Goal: Communication & Community: Participate in discussion

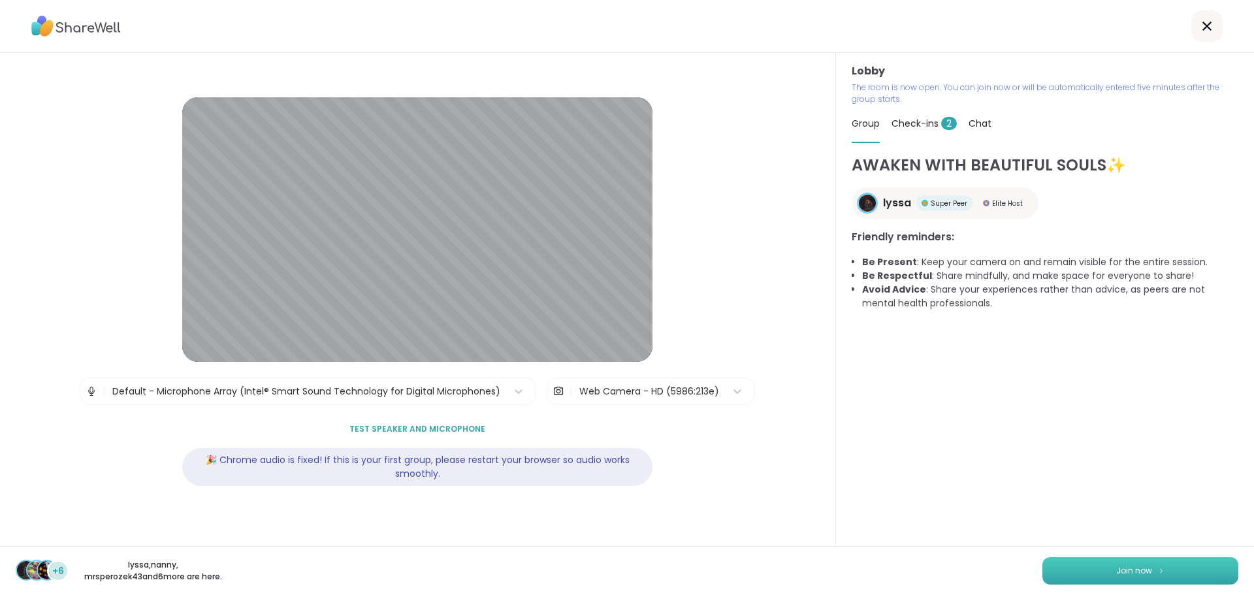
click at [1158, 574] on img at bounding box center [1162, 570] width 8 height 7
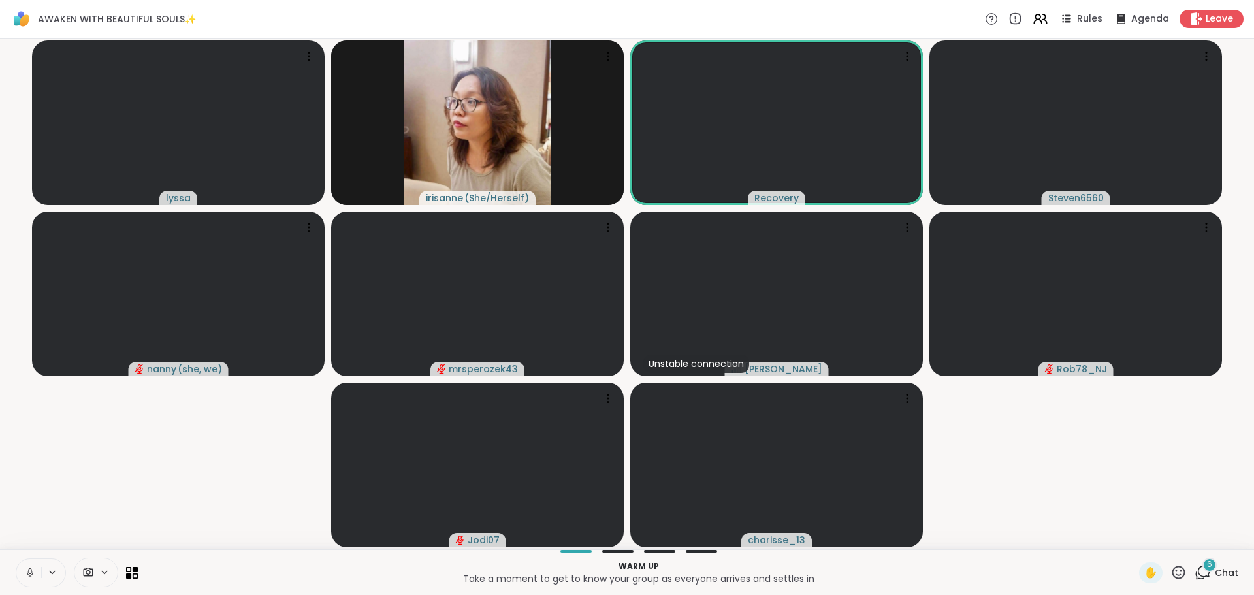
click at [31, 568] on icon at bounding box center [29, 571] width 3 height 6
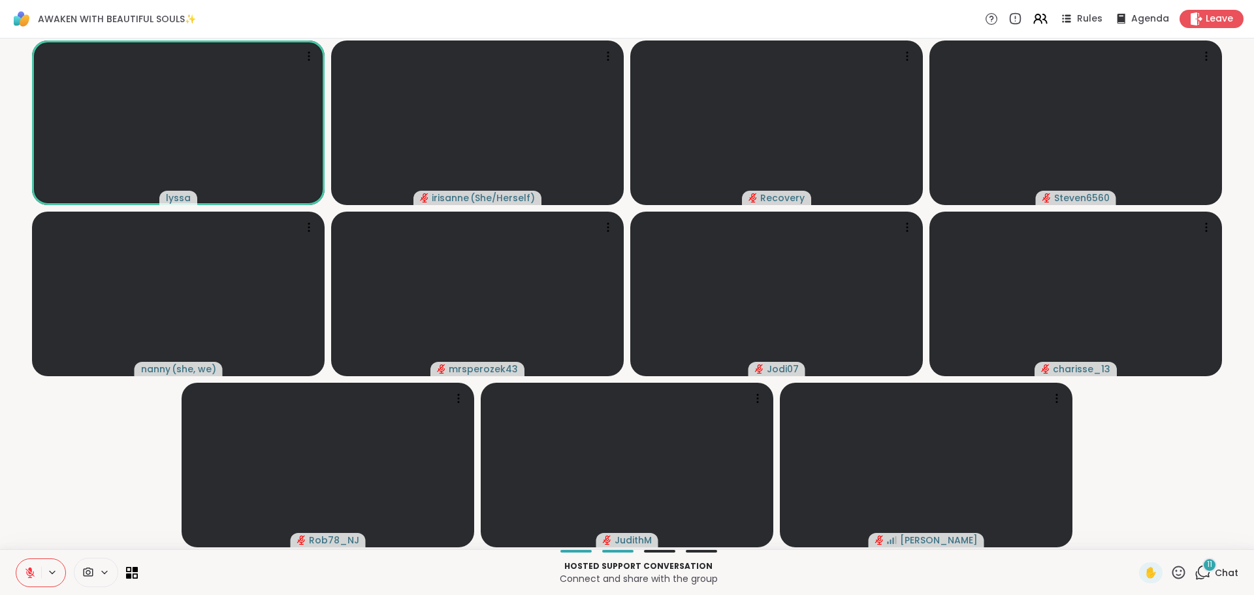
click at [105, 496] on video-player-container "lyssa irisanne ( She/Herself ) Recovery Steven6560 nanny ( she, we ) mrsperozek…" at bounding box center [627, 294] width 1239 height 500
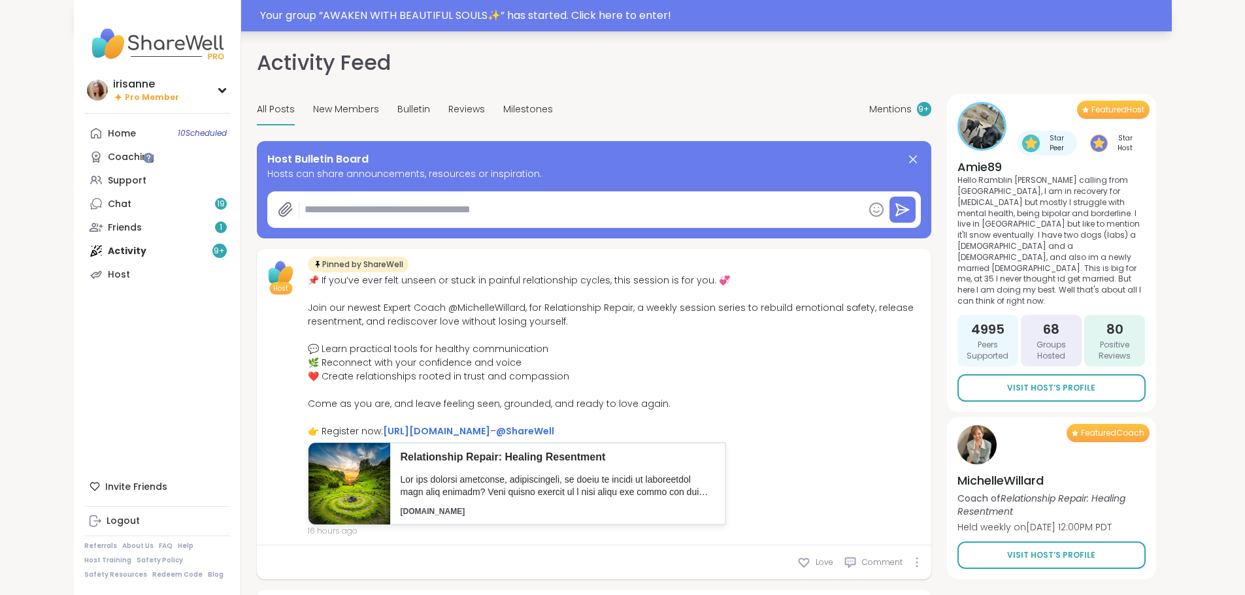
click at [511, 9] on div "Your group “ AWAKEN WITH BEAUTIFUL SOULS✨ ” has started. Click here to enter!" at bounding box center [712, 16] width 904 height 16
type textarea "*"
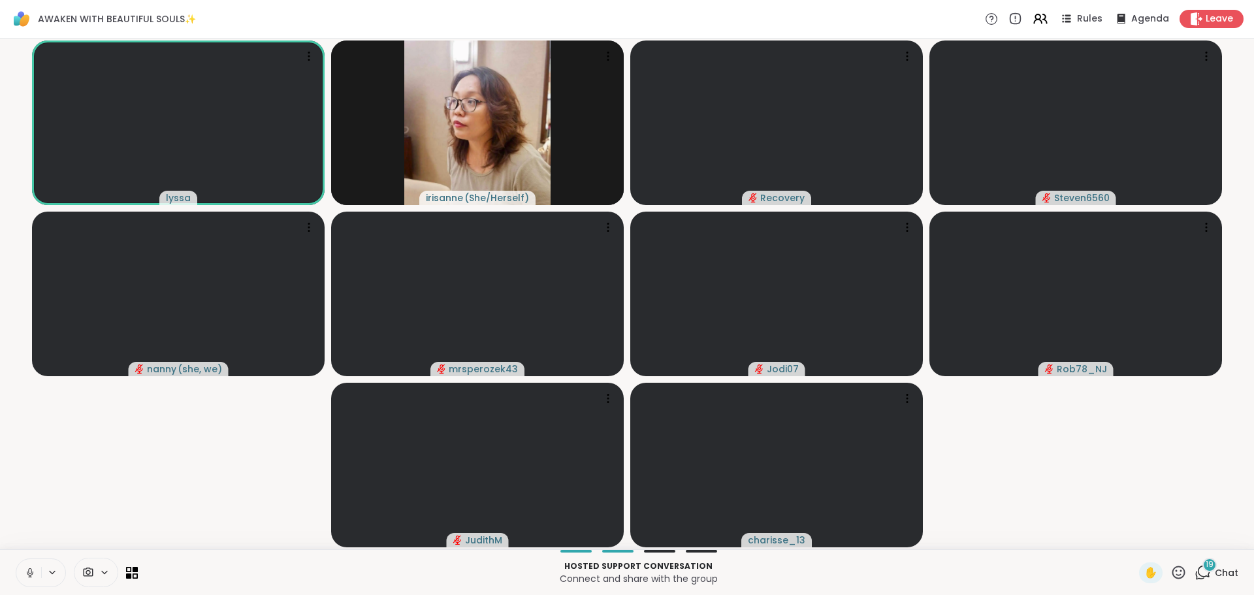
click at [29, 577] on icon at bounding box center [30, 573] width 12 height 12
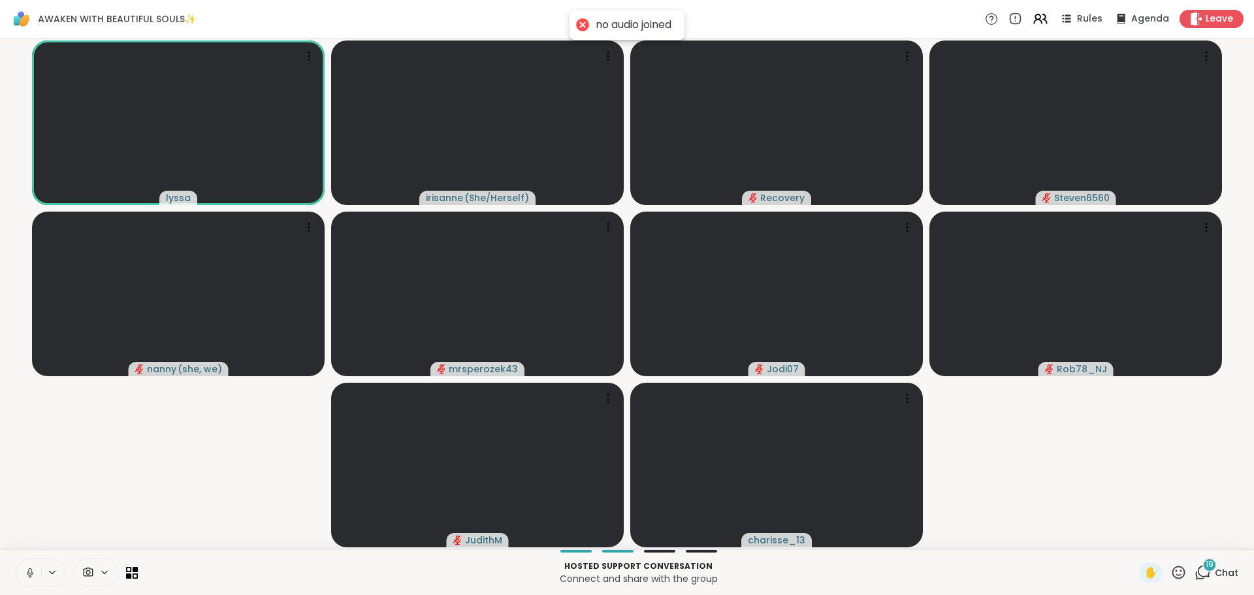
click at [35, 572] on icon at bounding box center [30, 573] width 12 height 12
click at [1203, 570] on div "19" at bounding box center [1210, 565] width 14 height 14
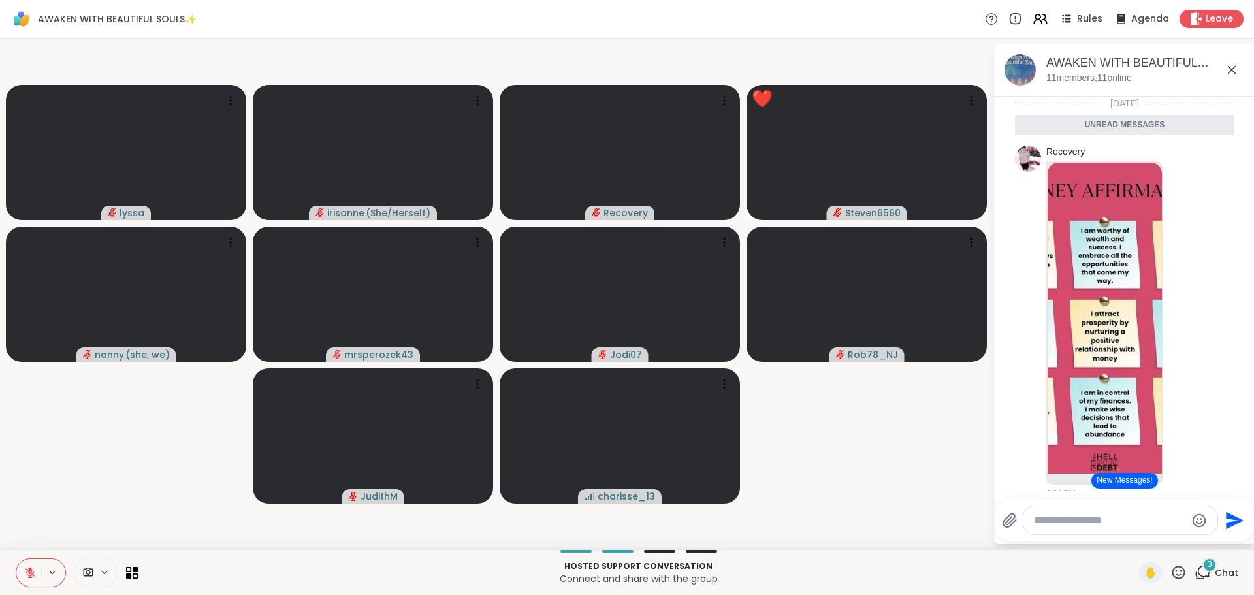
drag, startPoint x: 56, startPoint y: 450, endPoint x: 36, endPoint y: 594, distance: 145.1
click at [57, 450] on video-player-container "[PERSON_NAME] ( She/Herself ) Recovery ❤️ Steven6560 ❤️ ❤️ ❤️ ❤️ ❤️ ❤️ ❤️ ❤️ ❤️…" at bounding box center [496, 294] width 977 height 500
click at [29, 581] on button at bounding box center [28, 572] width 25 height 27
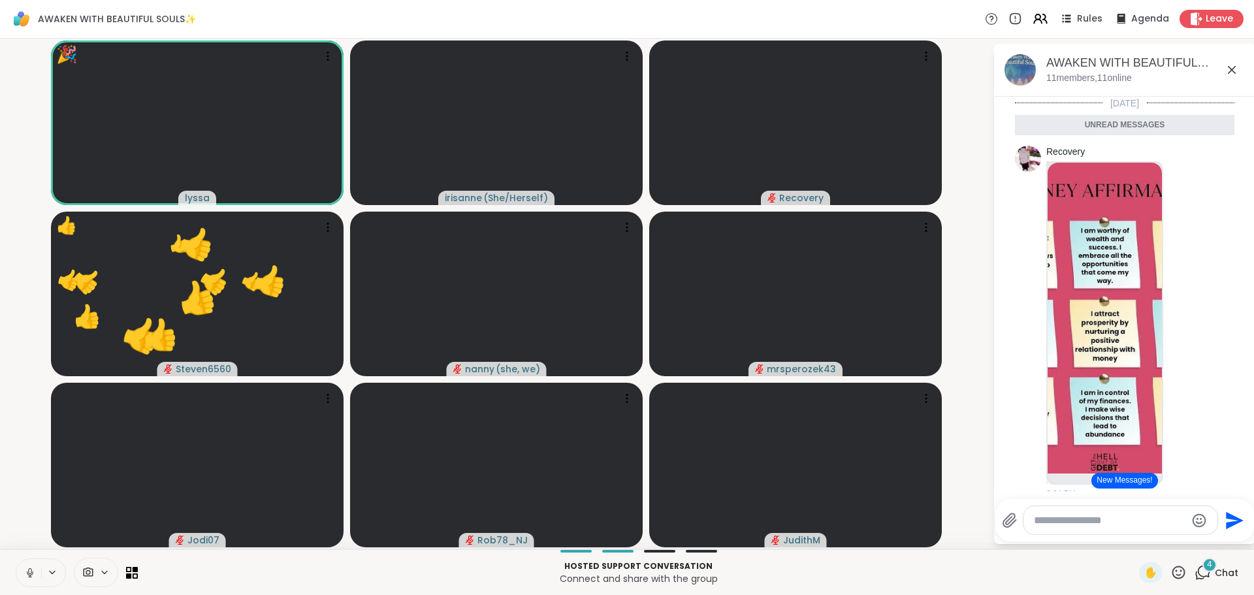
click at [25, 573] on icon at bounding box center [30, 573] width 12 height 12
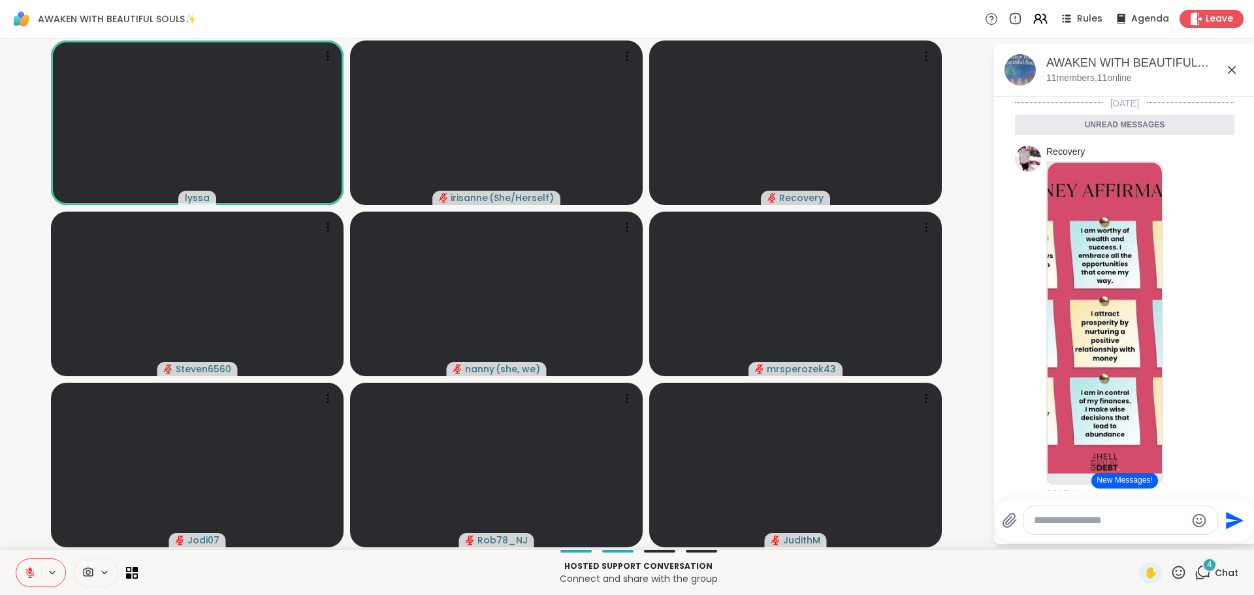
click at [1227, 67] on icon at bounding box center [1232, 70] width 16 height 16
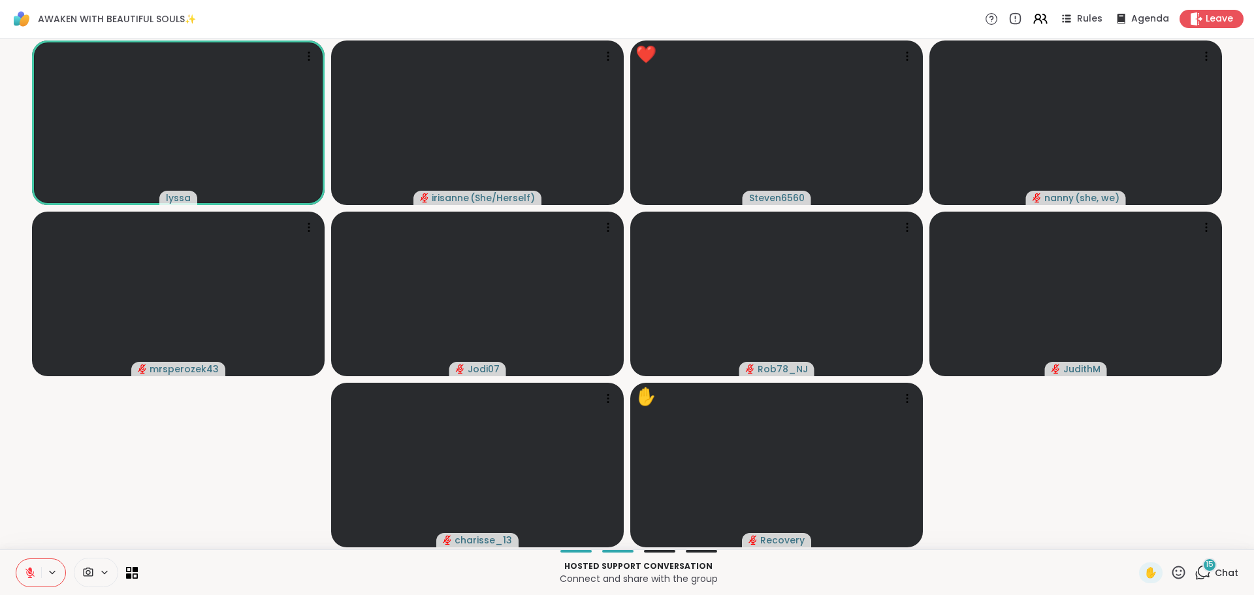
click at [1195, 576] on icon at bounding box center [1203, 572] width 16 height 16
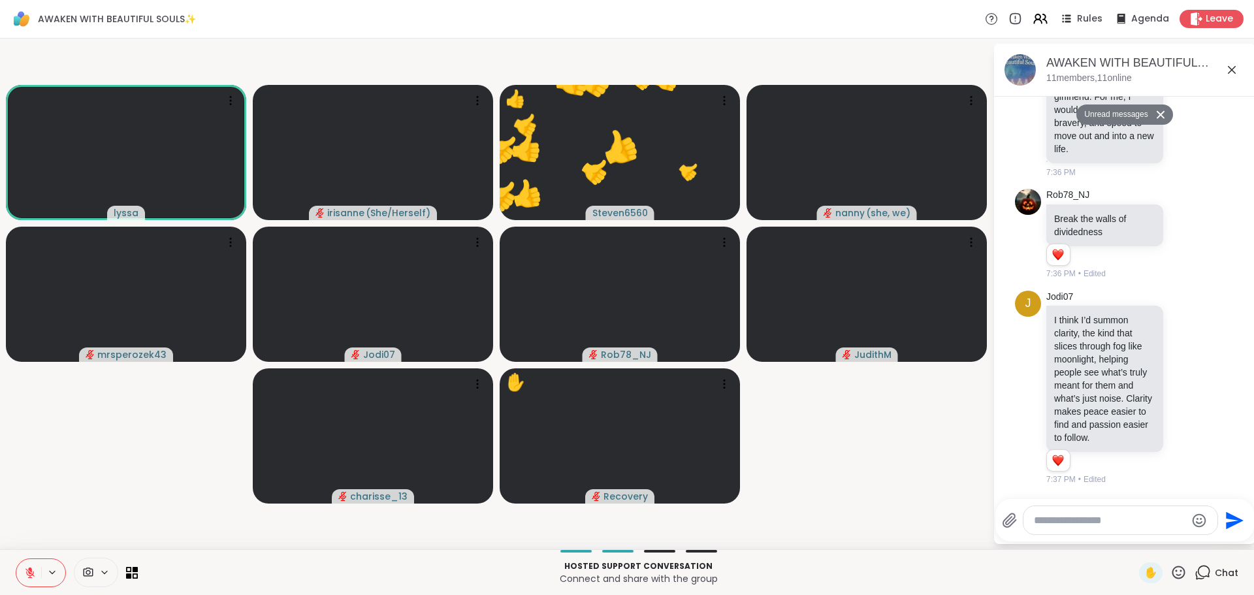
scroll to position [4089, 0]
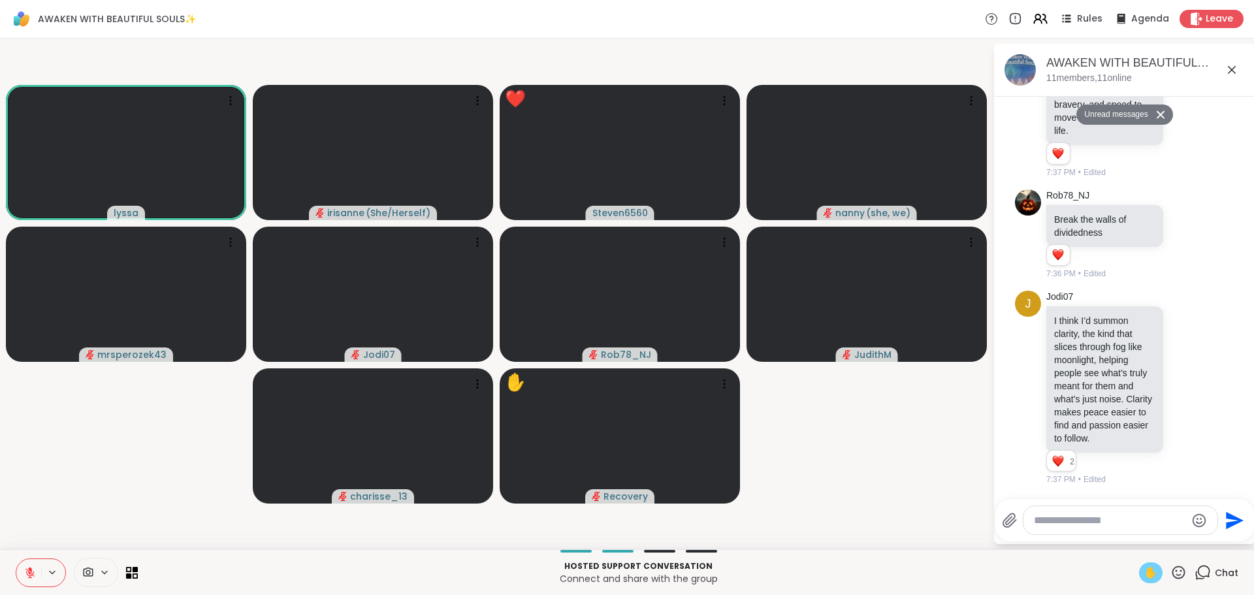
click at [1145, 570] on span "✋" at bounding box center [1151, 573] width 13 height 16
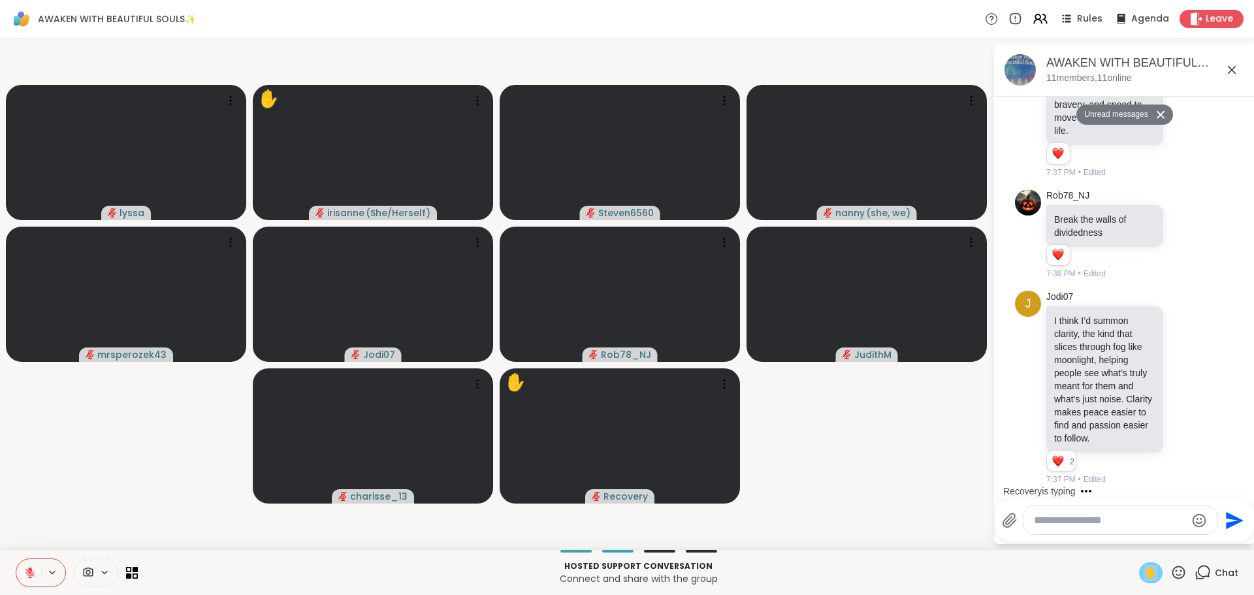
click at [27, 569] on icon at bounding box center [30, 573] width 12 height 12
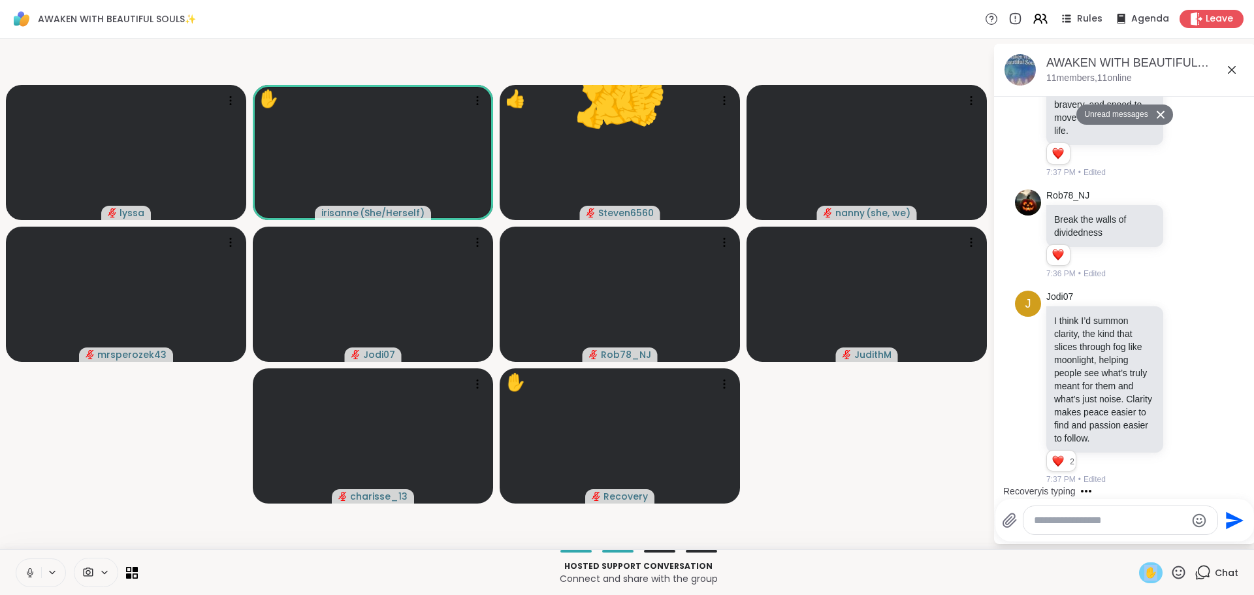
click at [29, 567] on icon at bounding box center [30, 573] width 12 height 12
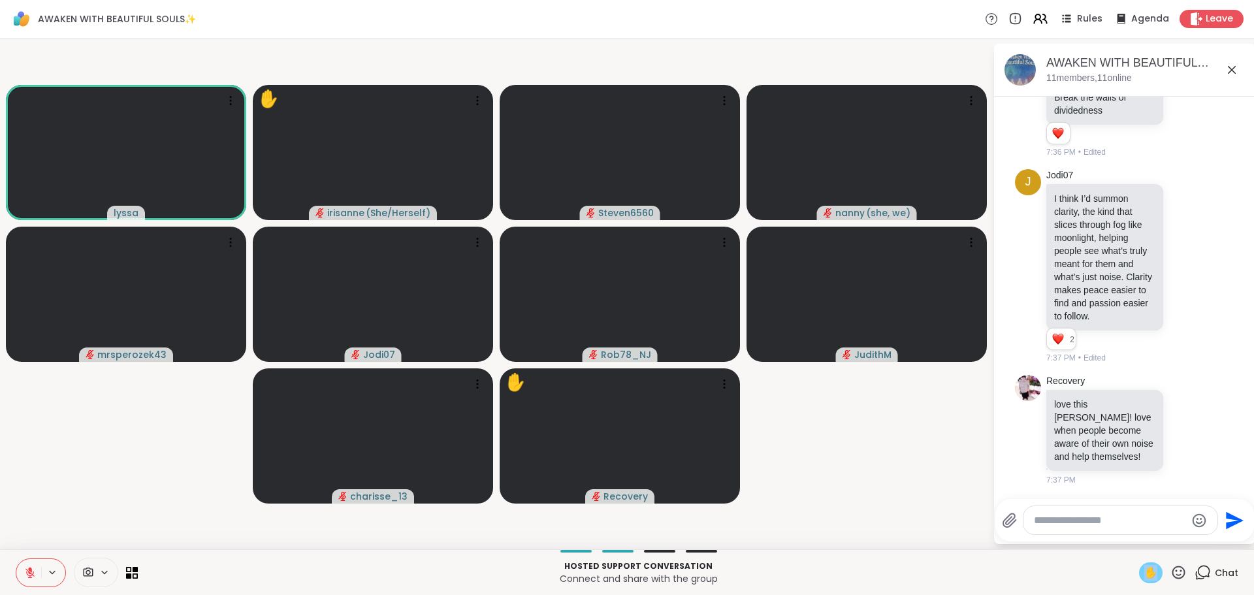
scroll to position [4198, 0]
click at [29, 567] on icon at bounding box center [30, 573] width 12 height 12
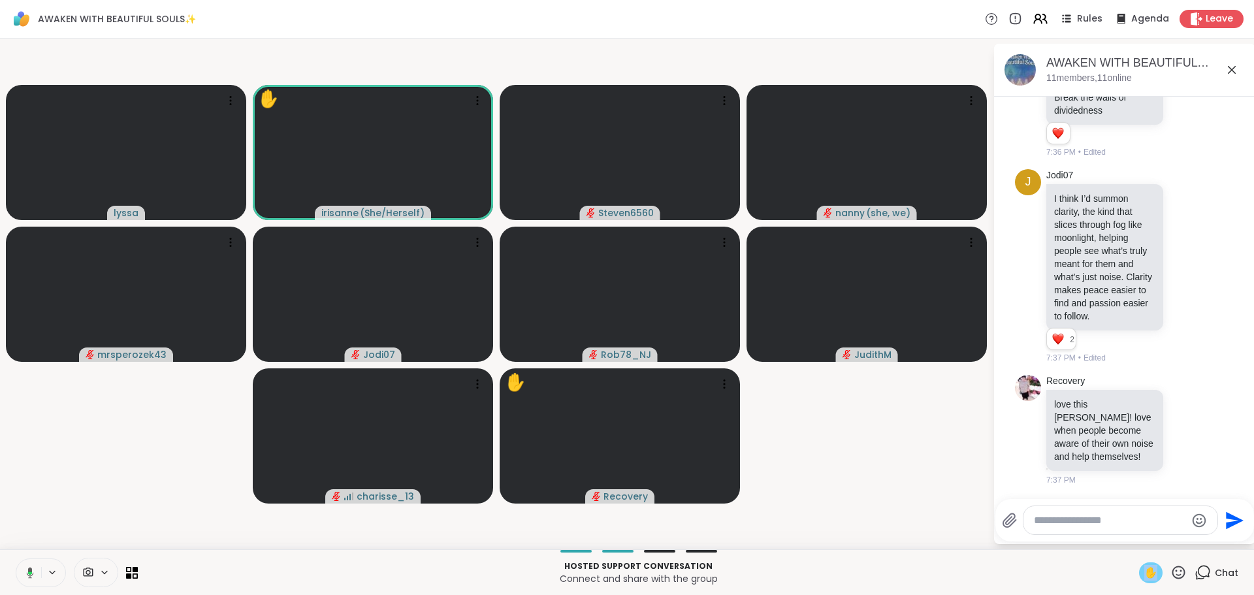
drag, startPoint x: 1141, startPoint y: 571, endPoint x: 1128, endPoint y: 561, distance: 16.9
click at [1145, 570] on span "✋" at bounding box center [1151, 573] width 13 height 16
click at [781, 515] on video-player-container "[PERSON_NAME] ( She/Herself ) Steven6560 nanny ( she, we ) mrsperozek43 Jodi07 …" at bounding box center [496, 294] width 977 height 500
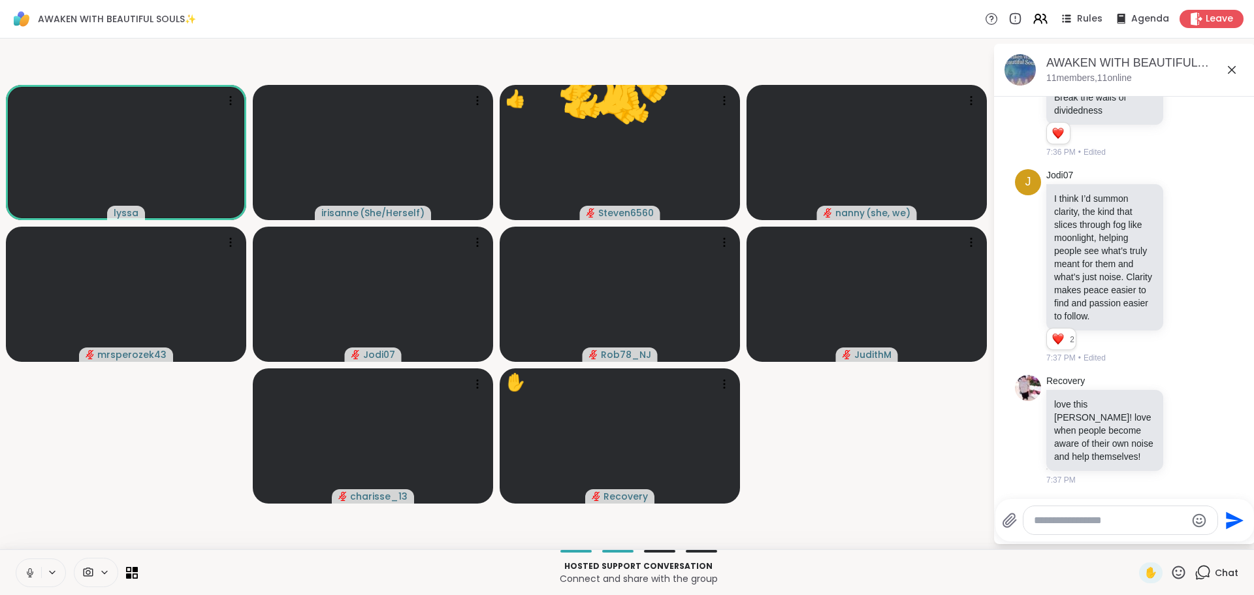
click at [119, 472] on video-player-container "[PERSON_NAME] ( She/Herself ) 👍 Steven6560 👍 👍 👍 👍 👍 👍 👍 👍 👍 👍 👍 👍 👍 👍 👍 👍 👍 👍 …" at bounding box center [496, 294] width 977 height 500
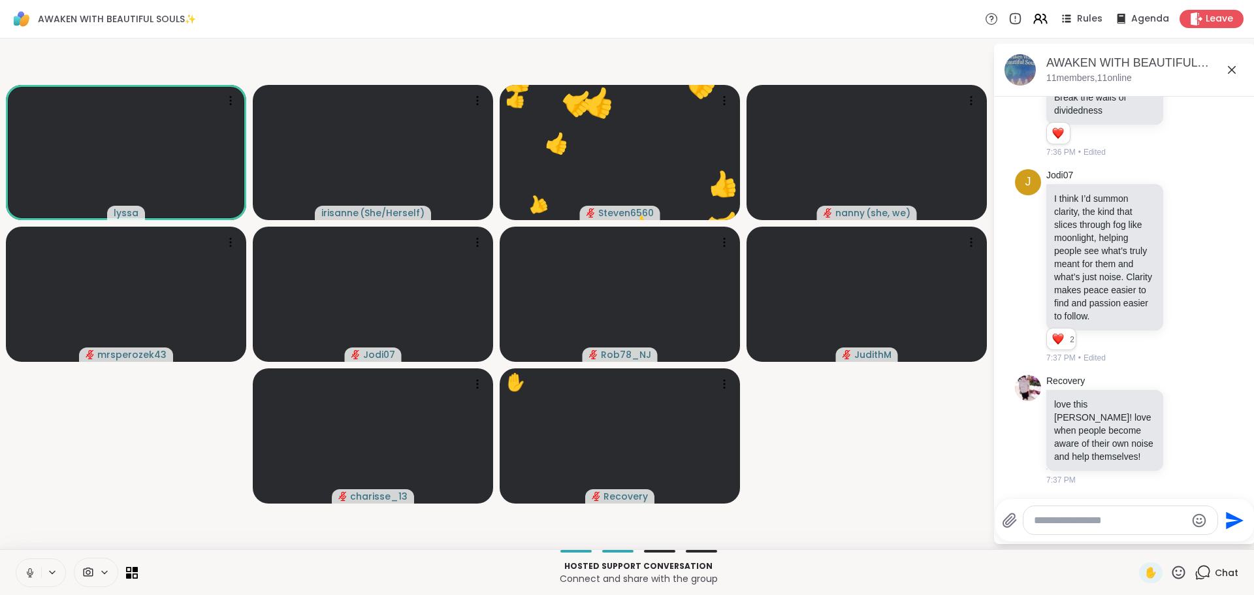
click at [27, 580] on button at bounding box center [28, 572] width 25 height 27
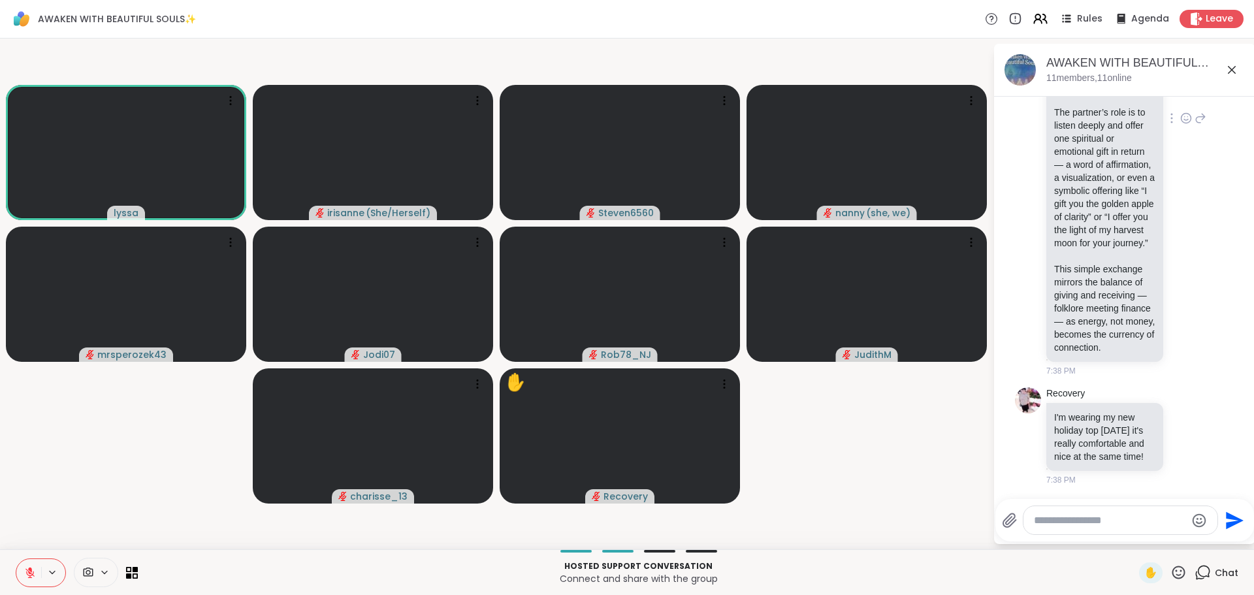
scroll to position [4939, 0]
click at [1182, 431] on icon at bounding box center [1187, 436] width 10 height 10
click at [1181, 412] on div "Select Reaction: Heart" at bounding box center [1187, 415] width 12 height 12
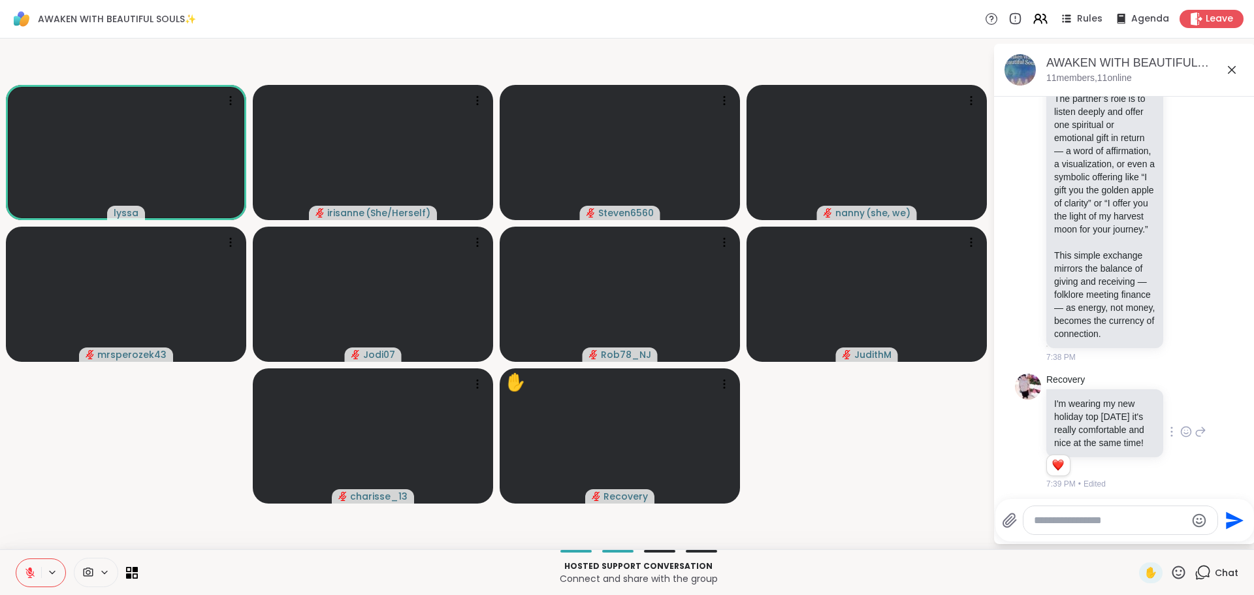
scroll to position [4651, 0]
click at [930, 453] on video-player-container "[PERSON_NAME] ( She/Herself ) Steven6560 nanny ( she, we ) mrsperozek43 Jodi07 …" at bounding box center [496, 294] width 977 height 500
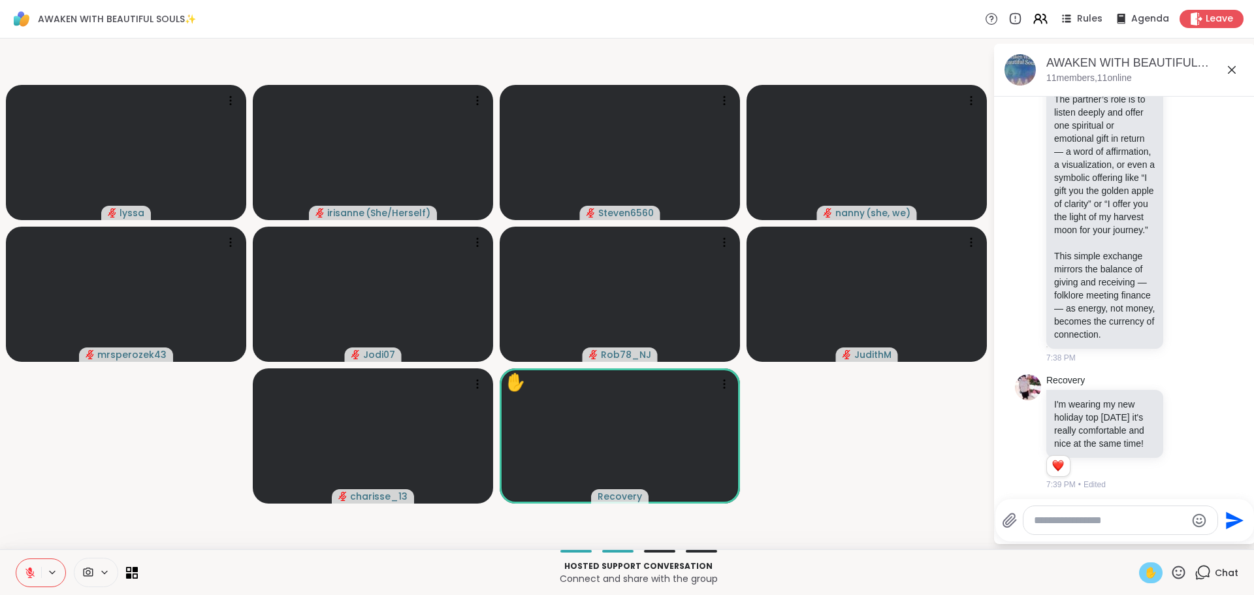
click at [1139, 570] on div "✋" at bounding box center [1151, 573] width 24 height 21
click at [936, 487] on video-player-container "lyssa ✋ [PERSON_NAME] ( She/Herself ) Steven6560 nanny ( she, we ) mrsperozek43…" at bounding box center [496, 294] width 977 height 500
click at [1173, 578] on icon at bounding box center [1179, 572] width 13 height 13
click at [1220, 536] on span "🎉" at bounding box center [1226, 539] width 13 height 16
click at [1041, 512] on div at bounding box center [1121, 520] width 194 height 28
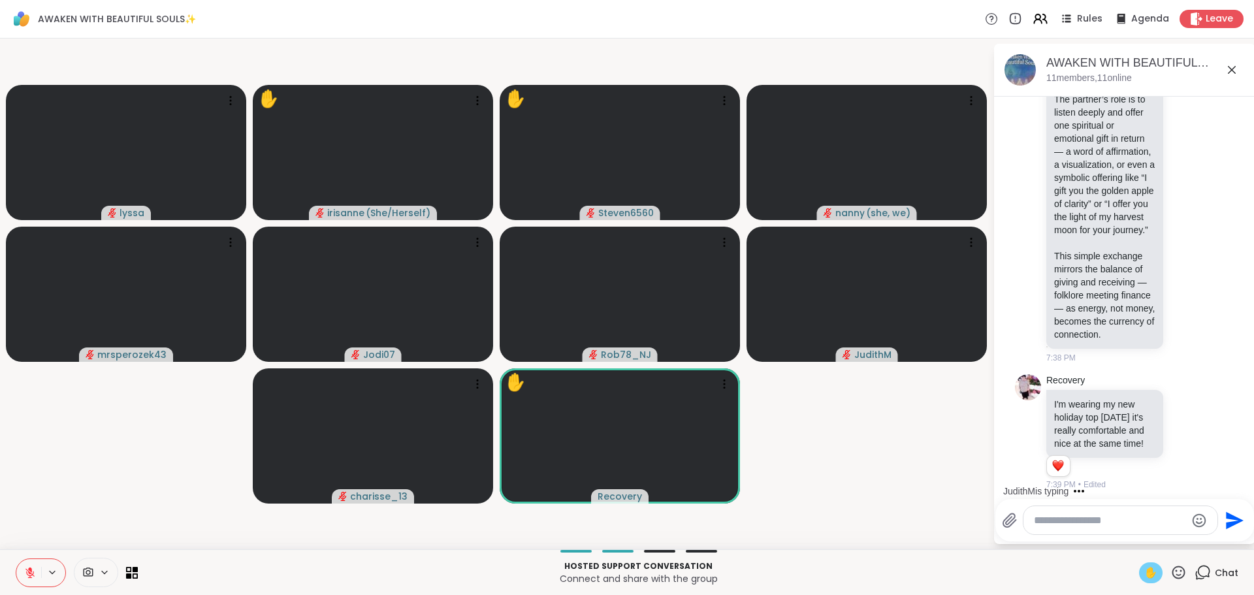
click at [1051, 527] on div at bounding box center [1121, 520] width 194 height 28
click at [1047, 525] on textarea "Type your message" at bounding box center [1110, 520] width 152 height 13
type textarea "**********"
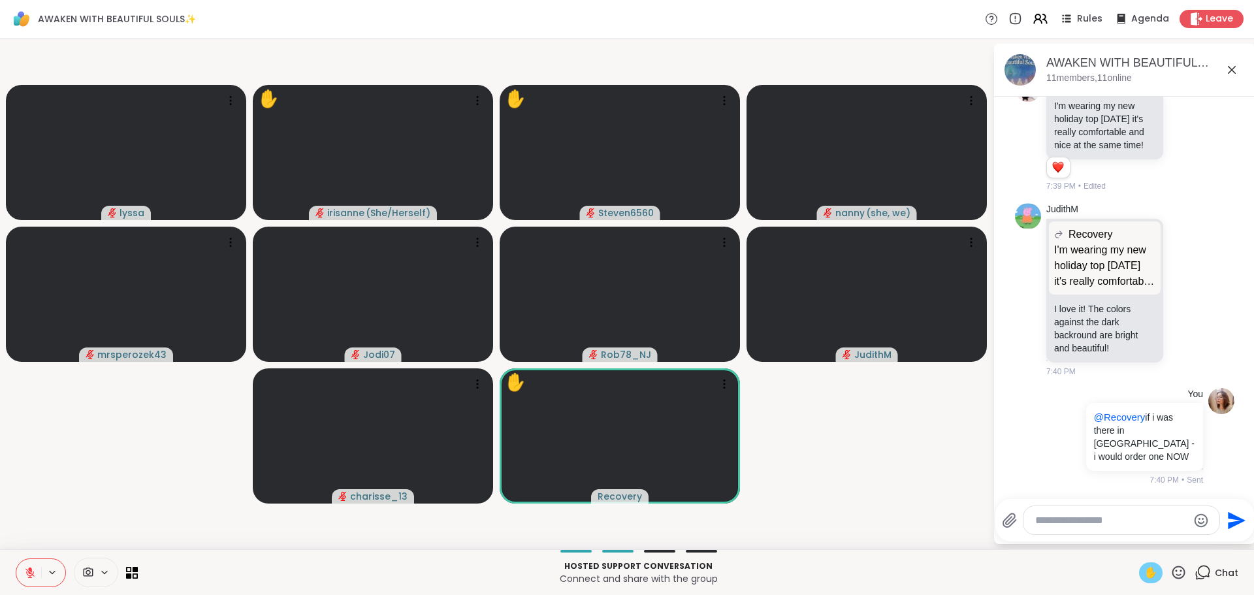
scroll to position [5237, 0]
type textarea "*"
type textarea "**********"
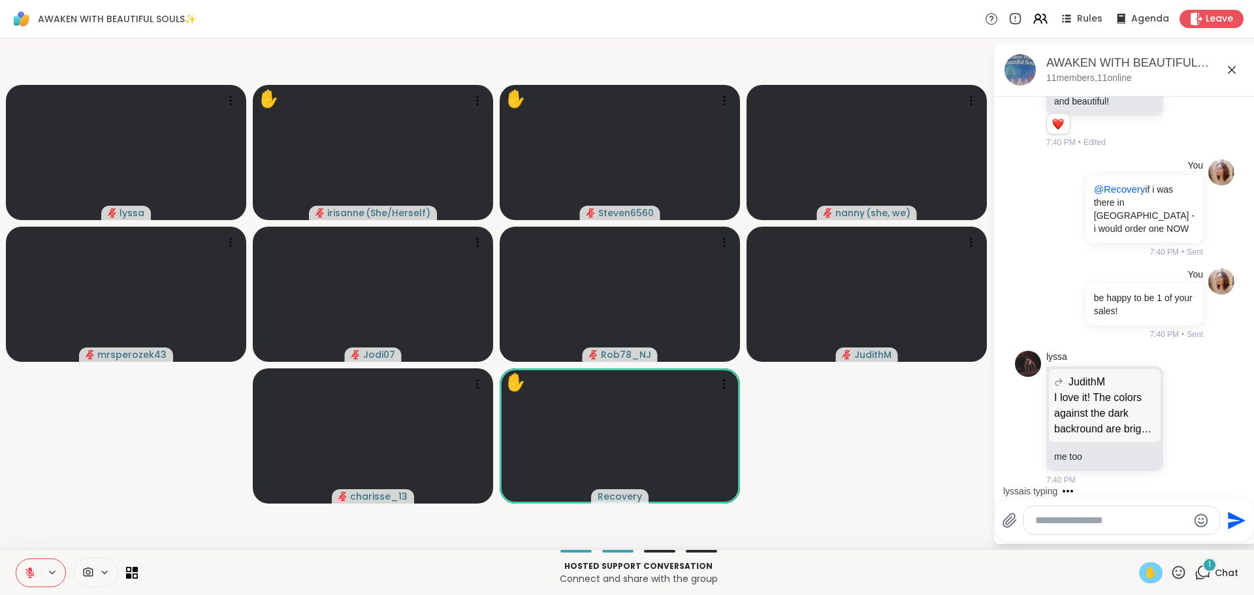
scroll to position [5484, 0]
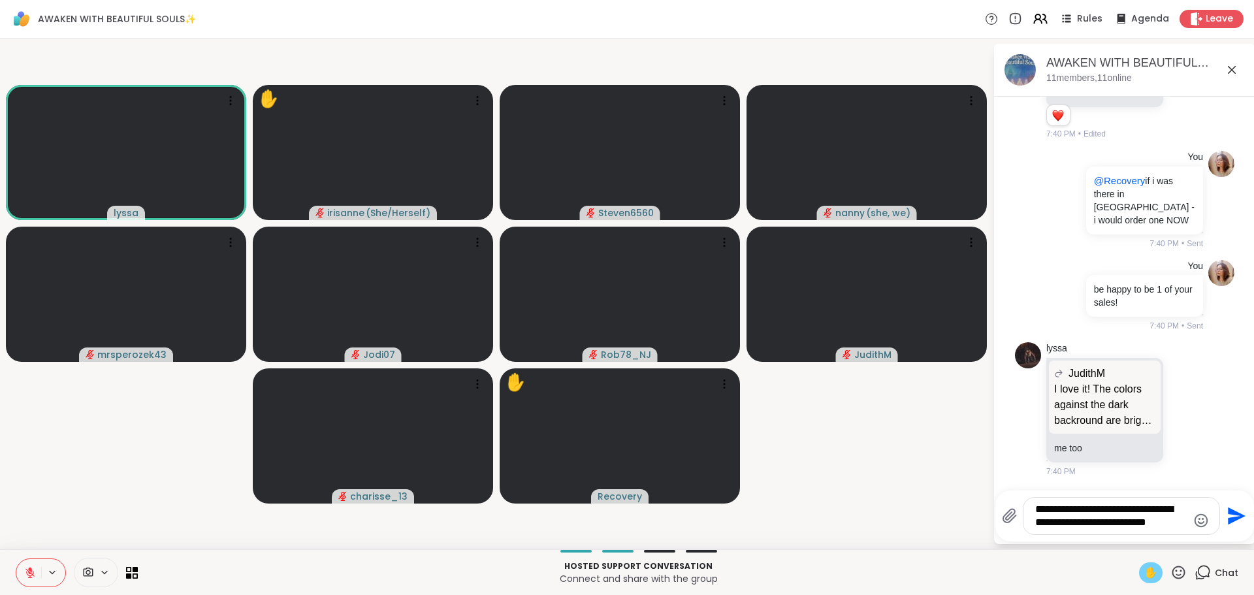
click at [33, 570] on icon at bounding box center [30, 573] width 12 height 12
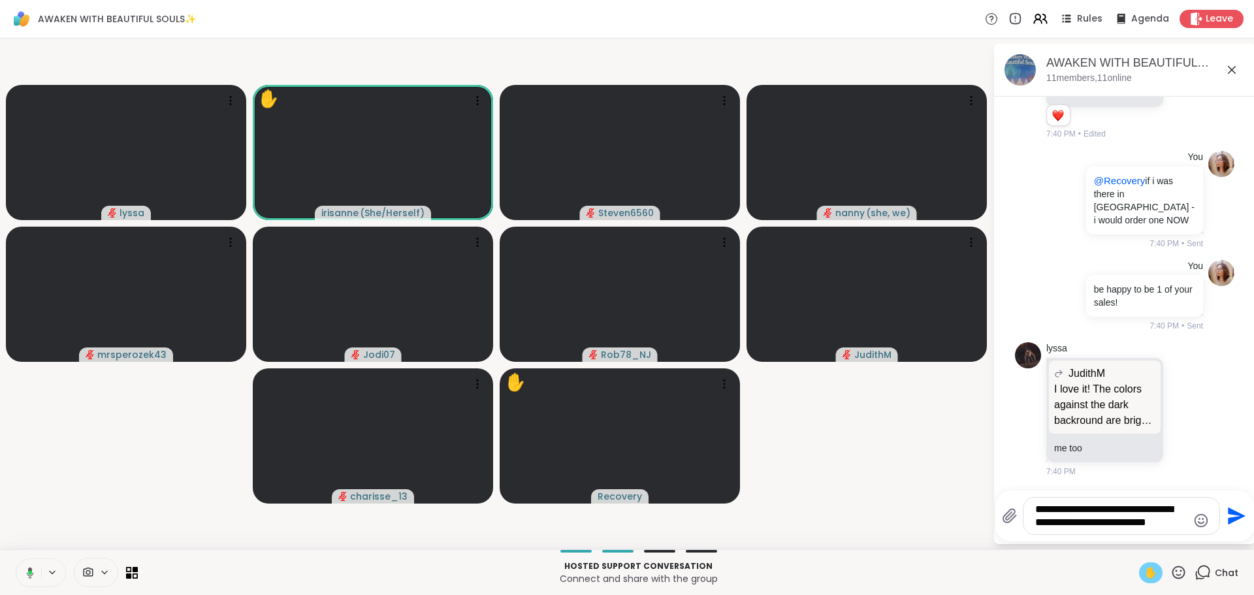
click at [33, 569] on icon at bounding box center [28, 573] width 12 height 12
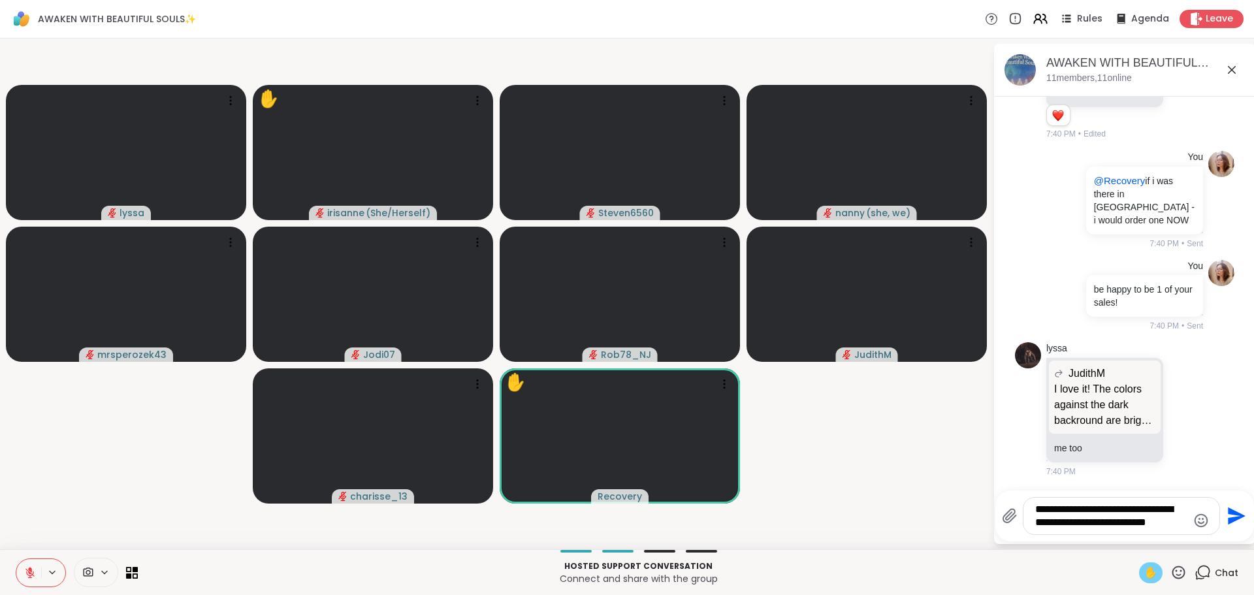
click at [1181, 526] on textarea "**********" at bounding box center [1112, 516] width 152 height 26
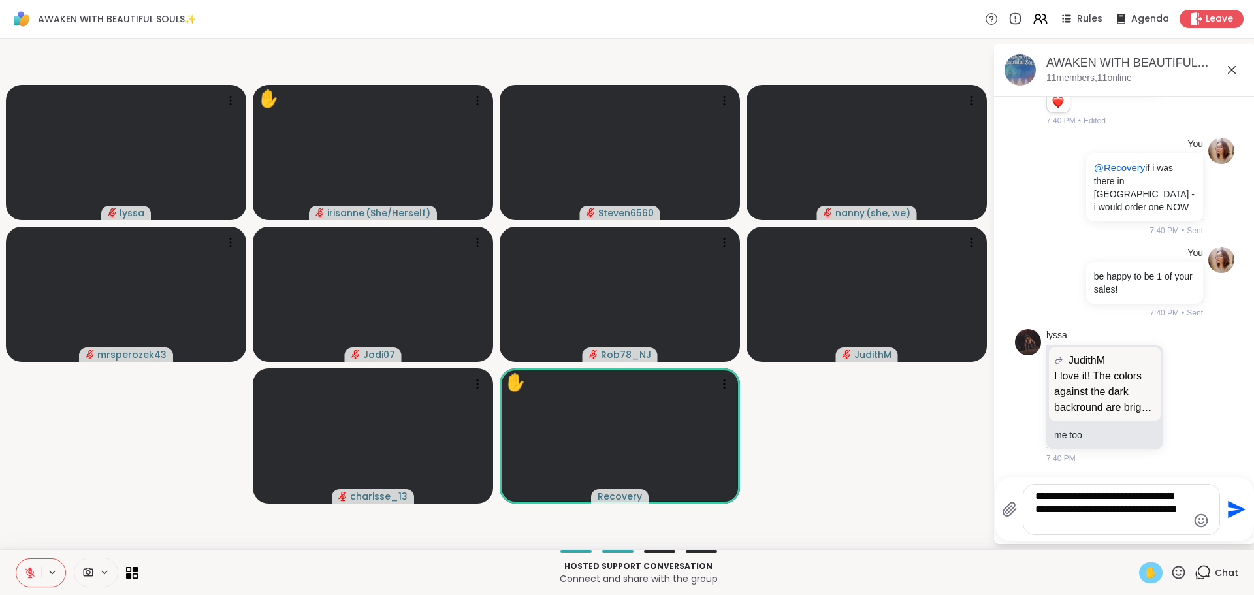
type textarea "**********"
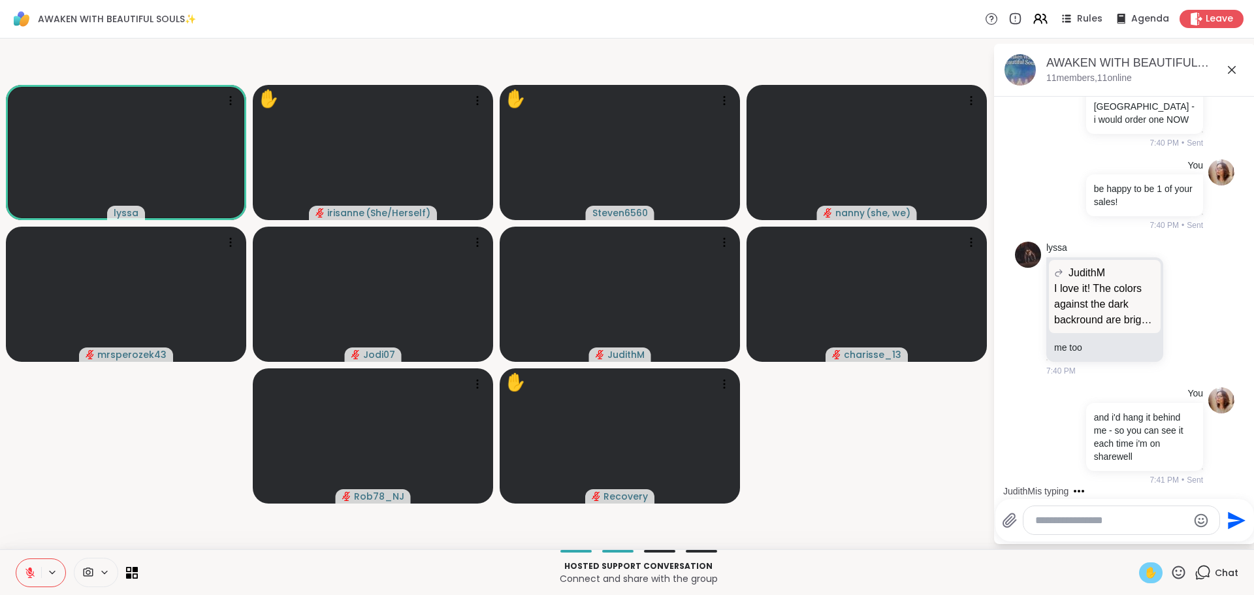
scroll to position [5754, 0]
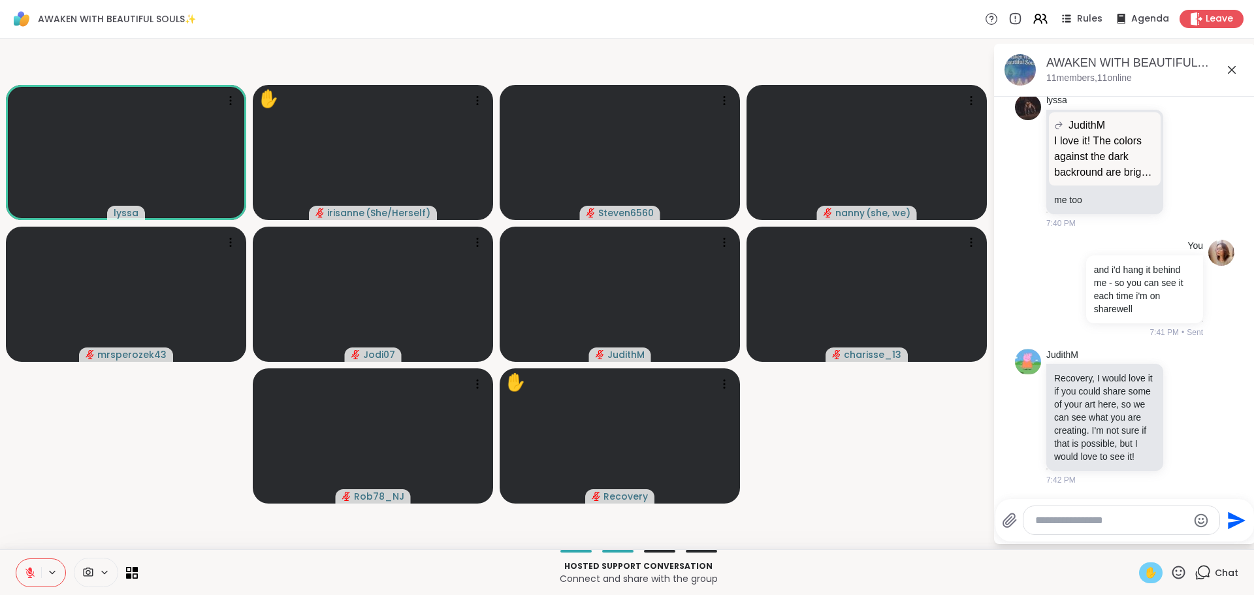
click at [906, 476] on video-player-container "lyssa ✋ [PERSON_NAME] ( She/Herself ) Steven6560 nanny ( she, we ) mrsperozek43…" at bounding box center [496, 294] width 977 height 500
click at [912, 489] on video-player-container "lyssa ✋ [PERSON_NAME] ( She/Herself ) Steven6560 nanny ( she, we ) mrsperozek43…" at bounding box center [496, 294] width 977 height 500
click at [910, 485] on video-player-container "lyssa ✋ [PERSON_NAME] ( She/Herself ) Steven6560 nanny ( she, we ) mrsperozek43…" at bounding box center [496, 294] width 977 height 500
click at [40, 504] on video-player-container "lyssa ✋ [PERSON_NAME] ( She/Herself ) Steven6560 nanny ( she, we ) mrsperozek43…" at bounding box center [496, 294] width 977 height 500
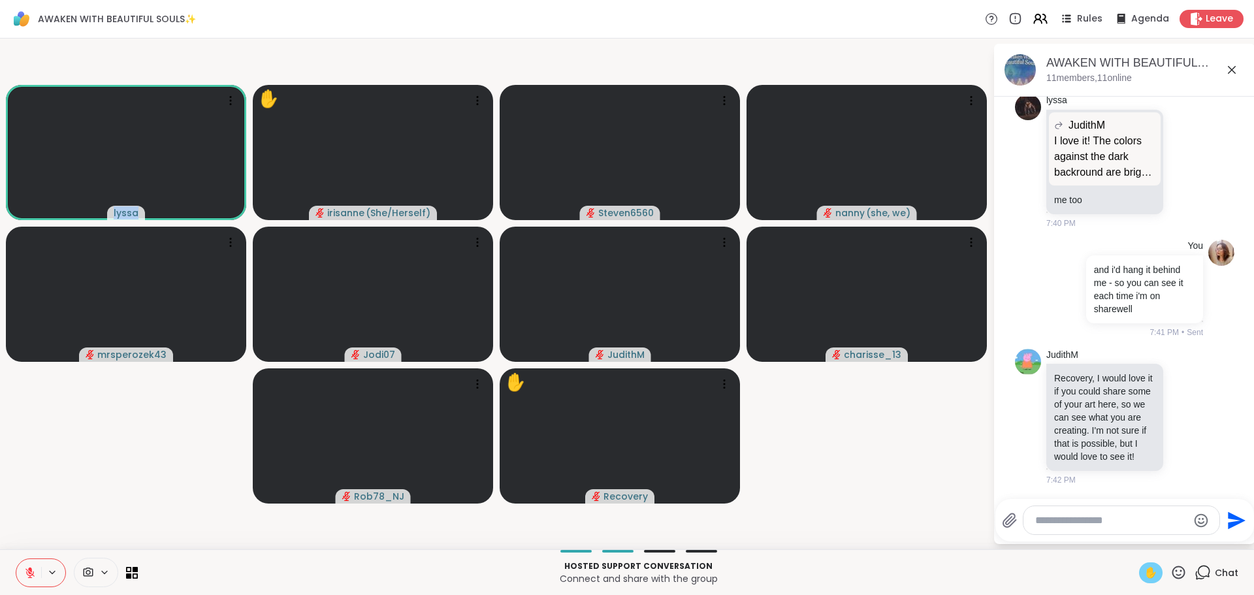
click at [40, 504] on video-player-container "lyssa ✋ [PERSON_NAME] ( She/Herself ) Steven6560 nanny ( she, we ) mrsperozek43…" at bounding box center [496, 294] width 977 height 500
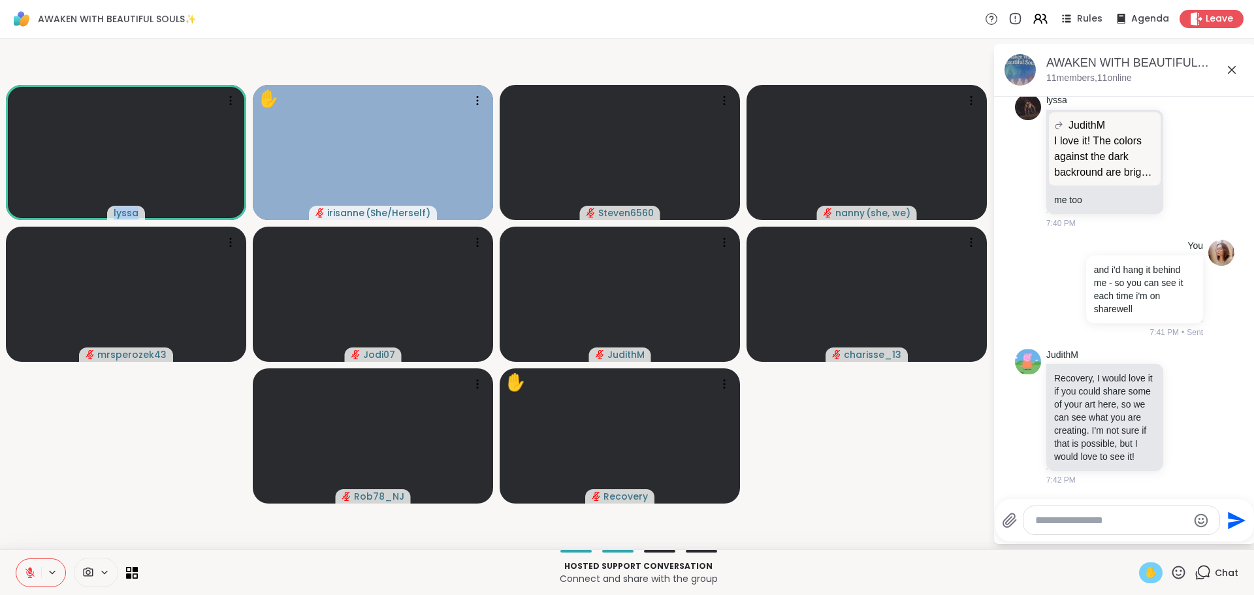
click at [40, 504] on video-player-container "lyssa ✋ [PERSON_NAME] ( She/Herself ) Steven6560 nanny ( she, we ) mrsperozek43…" at bounding box center [496, 294] width 977 height 500
click at [16, 461] on video-player-container "lyssa ✋ [PERSON_NAME] ( She/Herself ) Steven6560 nanny ( she, we ) mrsperozek43…" at bounding box center [496, 294] width 977 height 500
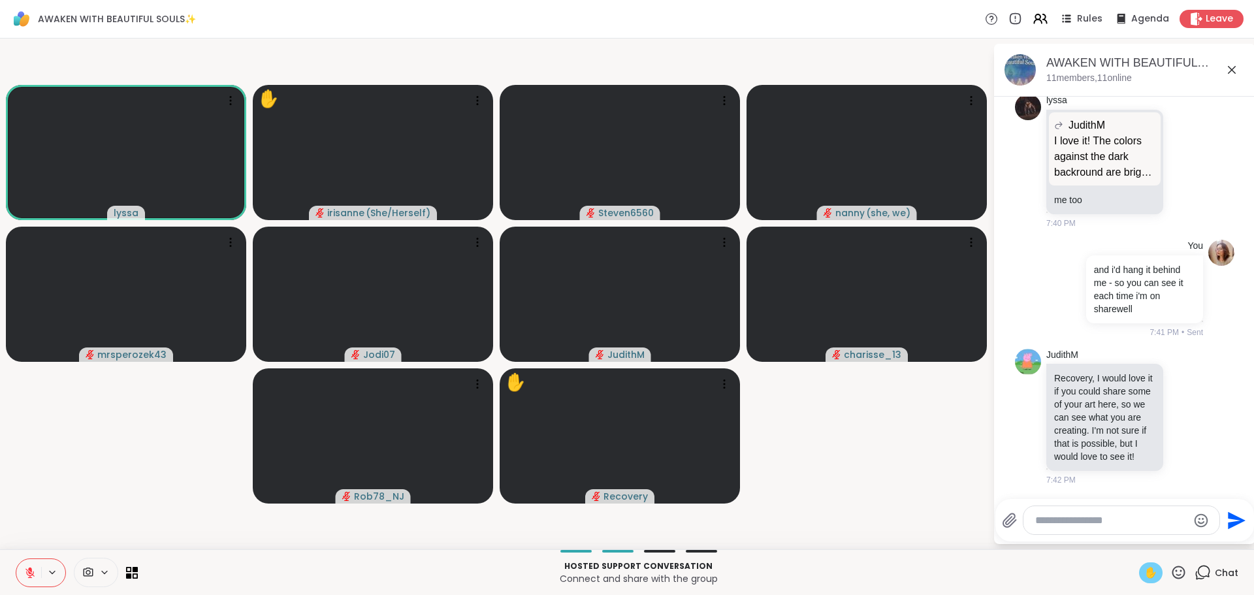
click at [63, 504] on video-player-container "lyssa ✋ [PERSON_NAME] ( She/Herself ) Steven6560 nanny ( she, we ) mrsperozek43…" at bounding box center [496, 294] width 977 height 500
click at [81, 486] on video-player-container "lyssa ✋ [PERSON_NAME] ( She/Herself ) Steven6560 nanny ( she, we ) mrsperozek43…" at bounding box center [496, 294] width 977 height 500
click at [1181, 410] on icon at bounding box center [1187, 416] width 12 height 13
click at [1181, 393] on div "Select Reaction: Heart" at bounding box center [1187, 396] width 12 height 12
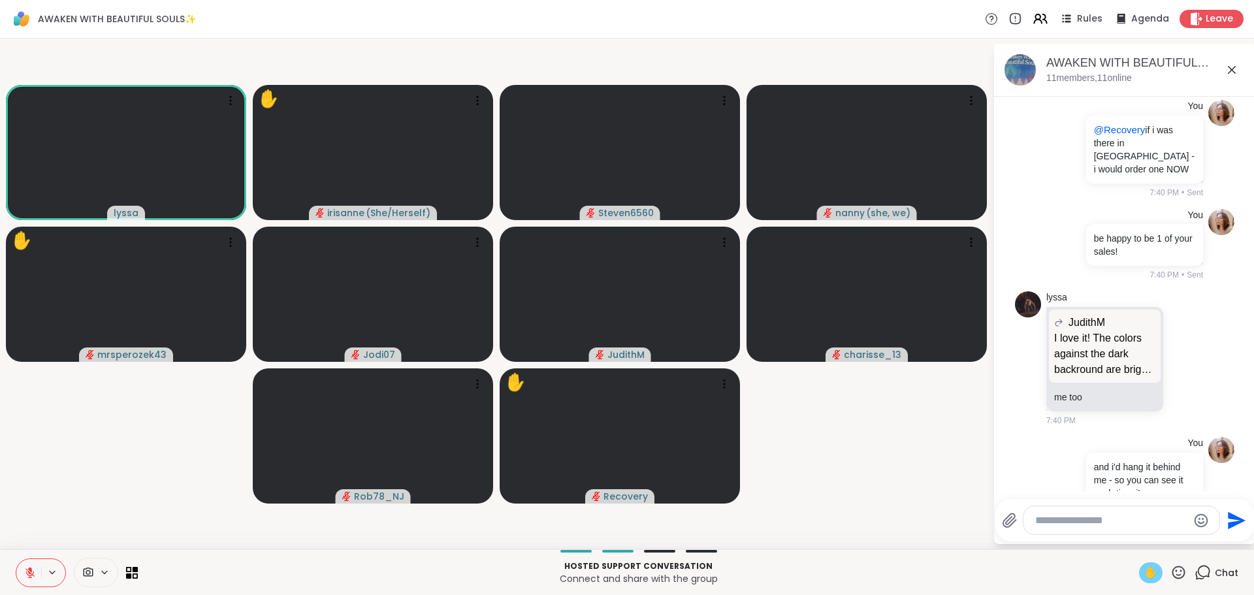
scroll to position [5248, 0]
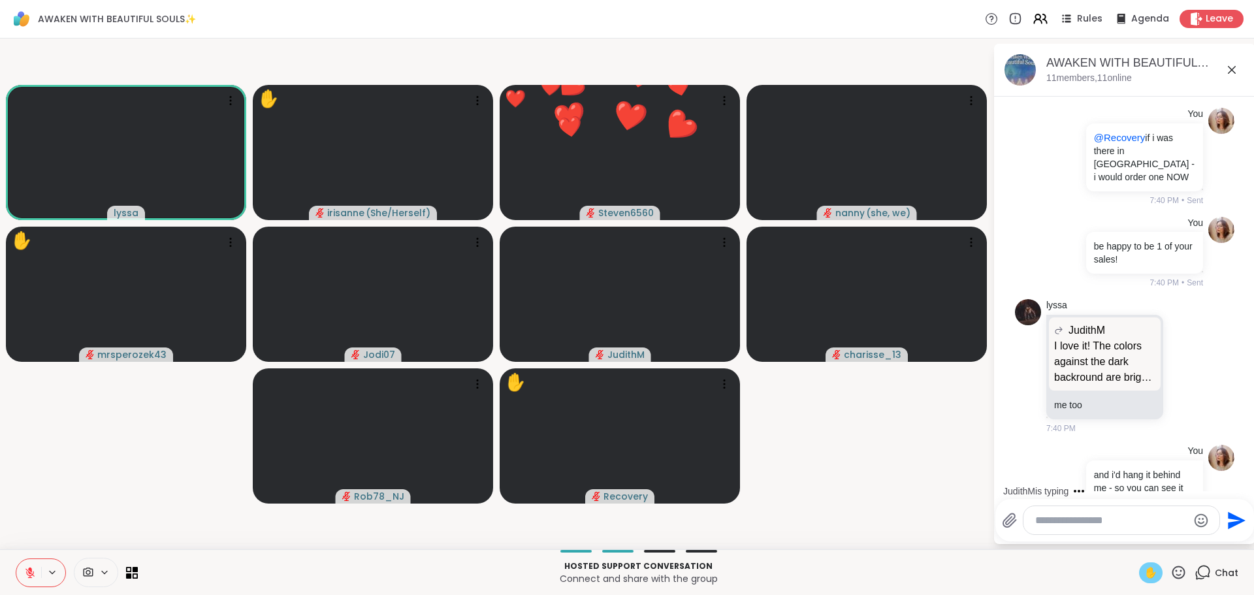
click at [65, 417] on video-player-container "lyssa ✋ irisanne ( She/Herself ) ❤️ Steven6560 ❤️ ❤️ ❤️ ❤️ ❤️ ❤️ ❤️ ❤️ ❤️ ❤️ ❤️…" at bounding box center [496, 294] width 977 height 500
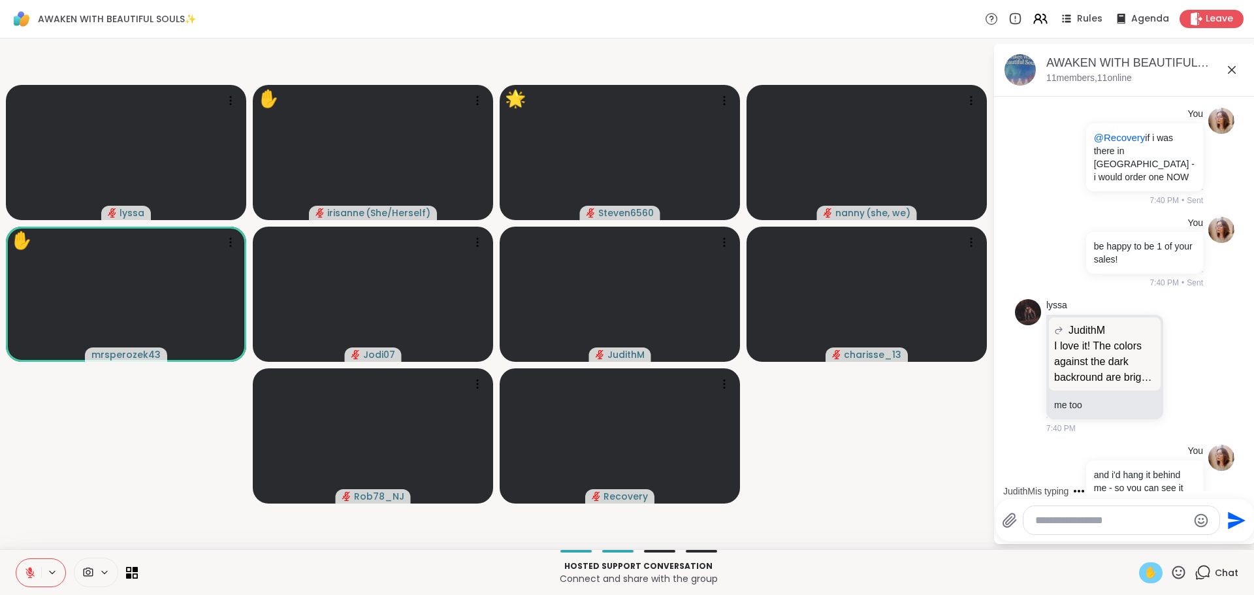
click at [1173, 569] on icon at bounding box center [1179, 572] width 13 height 13
click at [1134, 538] on span "❤️" at bounding box center [1140, 539] width 13 height 16
click at [815, 485] on video-player-container "lyssa ✋ ❤️ irisanne ( She/Herself ) ❤️ ❤️ ❤️ ❤️ ❤️ ❤️ ❤️ ❤️ ❤️ ❤️ ❤️ ❤️ ❤️ ❤️ ❤…" at bounding box center [496, 294] width 977 height 500
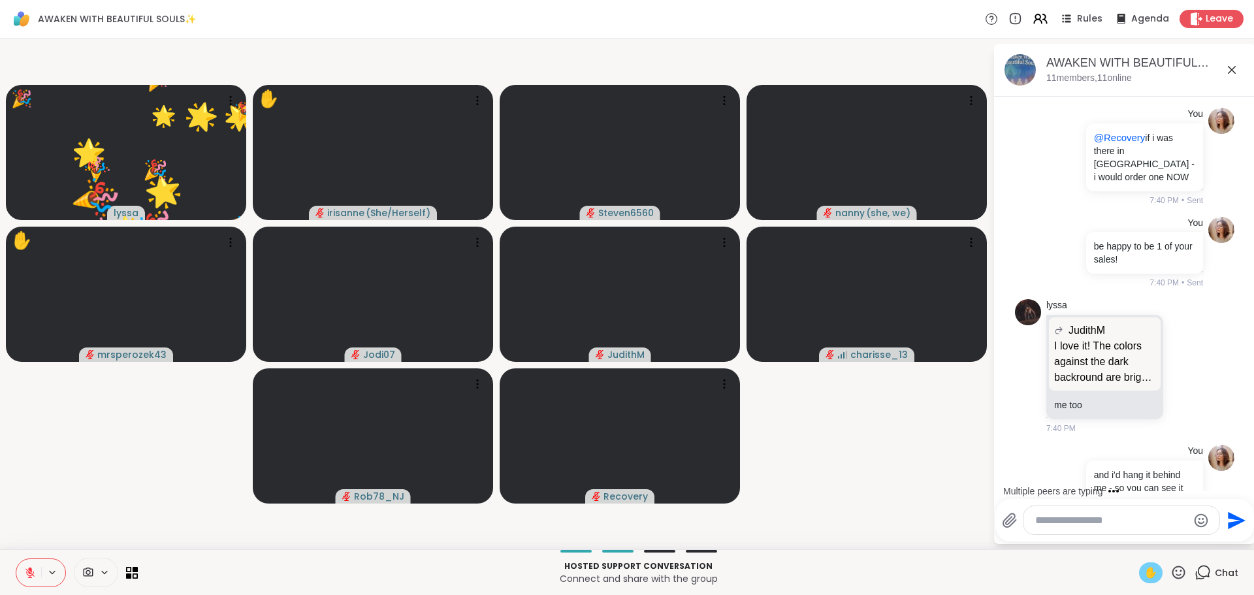
click at [138, 462] on video-player-container "🎉 lyssa ❤️ ❤️ ❤️ ❤️ ❤️ ❤️ ❤️ ❤️ ❤️ ❤️ ❤️ ❤️ ❤️ ❤️ ❤️ ❤️ ❤️ ❤️ ❤️ ❤️ ❤️ ❤️ ❤️ ❤️…" at bounding box center [496, 294] width 977 height 500
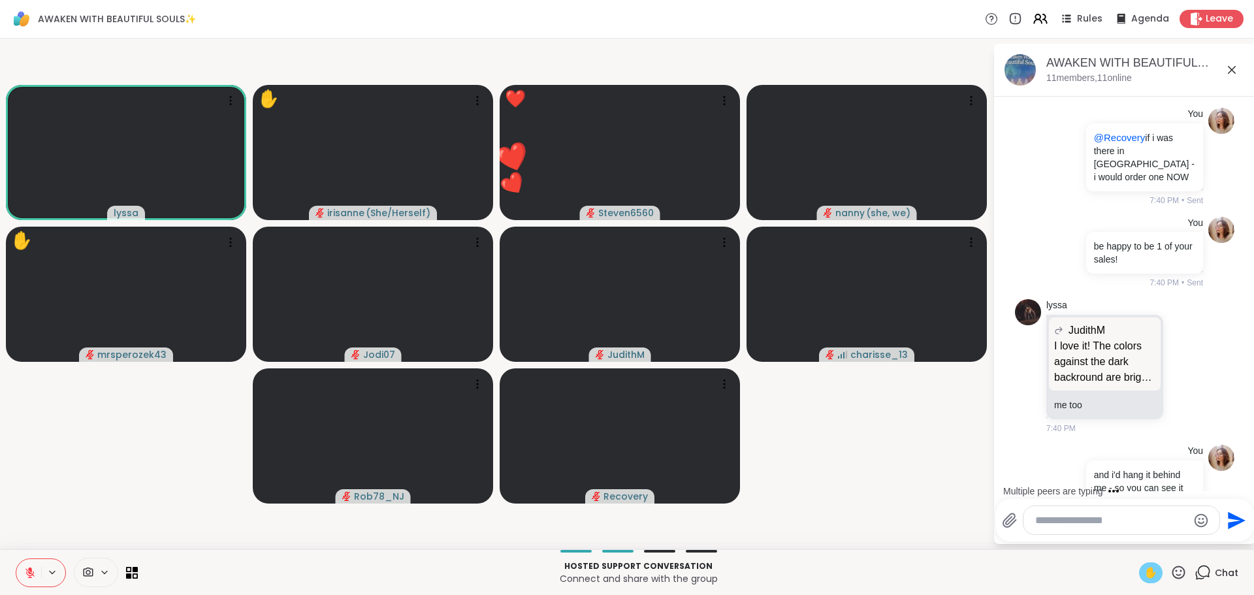
click at [137, 462] on video-player-container "lyssa ✋ [PERSON_NAME] ( She/Herself ) ❤️ Steven6560 ❤️ ❤️ ❤️ ❤️ ❤️ ❤️ ❤️ ❤️ ❤️ …" at bounding box center [496, 294] width 977 height 500
click at [170, 455] on video-player-container "lyssa ✋ [PERSON_NAME] ( She/Herself ) ❤️ Steven6560 ❤️ ❤️ ❤️ ❤️ ❤️ ❤️ ❤️ ❤️ ❤️ …" at bounding box center [496, 294] width 977 height 500
click at [170, 455] on video-player-container "lyssa ✋ [PERSON_NAME] ( She/Herself ) 🌟 Steven6560 🌟 🌟 🌟 🌟 🌟 🌟 🌟 🌟 🌟 🌟 🌟 🌟 🌟 🌟 …" at bounding box center [496, 294] width 977 height 500
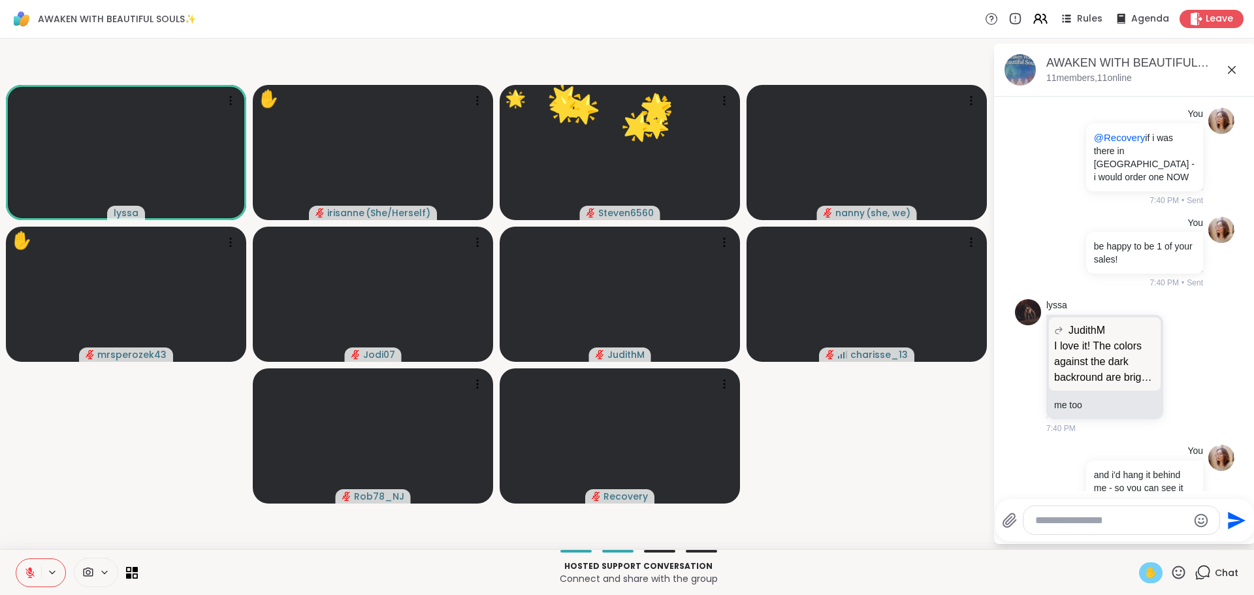
click at [170, 455] on video-player-container "lyssa ✋ [PERSON_NAME] ( She/Herself ) 🌟 Steven6560 🌟 🌟 🌟 🌟 🌟 🌟 🌟 🌟 🌟 🌟 🌟 🌟 🌟 🌟 …" at bounding box center [496, 294] width 977 height 500
click at [170, 455] on video-player-container "lyssa ✋ [PERSON_NAME] ( She/Herself ) Steven6560 nanny ( she, we ) ✋ mrsperozek…" at bounding box center [496, 294] width 977 height 500
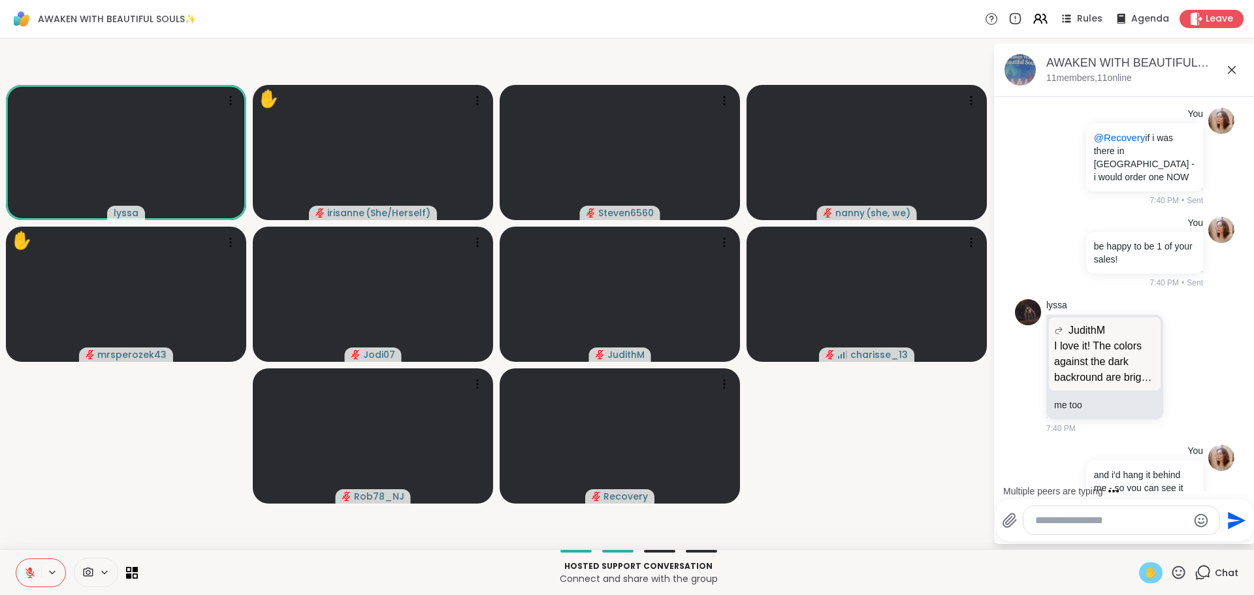
click at [170, 455] on video-player-container "lyssa ✋ [PERSON_NAME] ( She/Herself ) Steven6560 nanny ( she, we ) ✋ mrsperozek…" at bounding box center [496, 294] width 977 height 500
click at [170, 455] on video-player-container "lyssa ✋ [PERSON_NAME] ( She/Herself ) Steven6560 nanny ( she, we ) mrsperozek43…" at bounding box center [496, 294] width 977 height 500
click at [170, 455] on video-player-container "lyssa ✋ [PERSON_NAME] ( She/Herself ) ❤️ Steven6560 ❤️ ❤️ ❤️ ❤️ ❤️ ❤️ ❤️ ❤️ ❤️ …" at bounding box center [496, 294] width 977 height 500
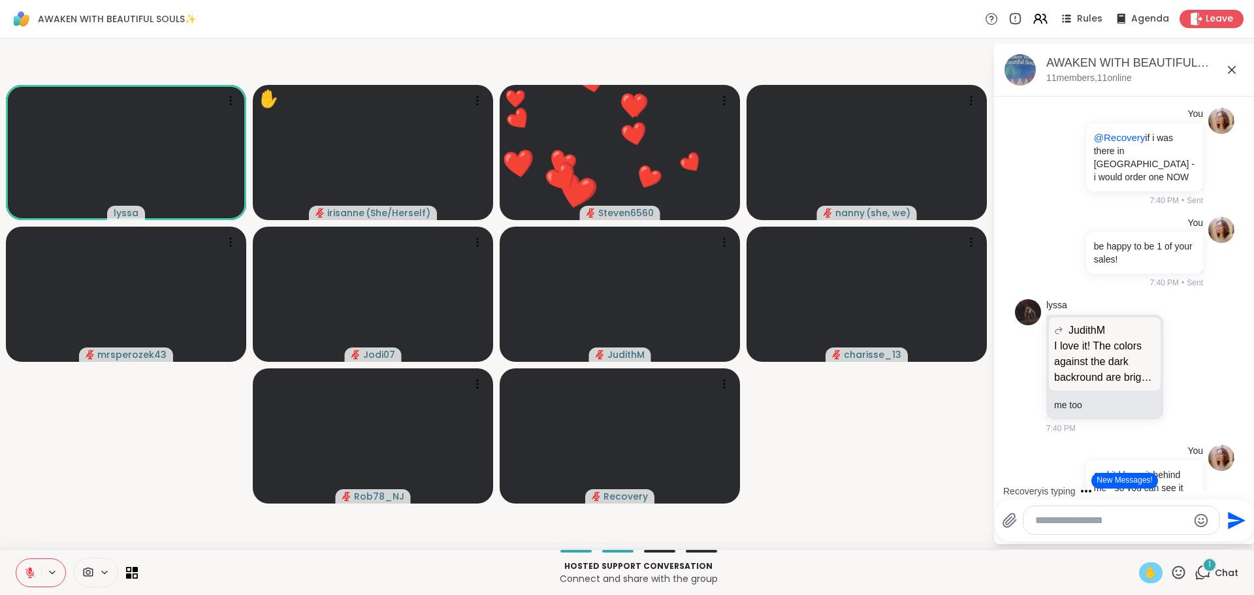
click at [170, 455] on video-player-container "lyssa ✋ [PERSON_NAME] ( She/Herself ) ❤️ Steven6560 ❤️ ❤️ ❤️ ❤️ ❤️ ❤️ ❤️ ❤️ ❤️ …" at bounding box center [496, 294] width 977 height 500
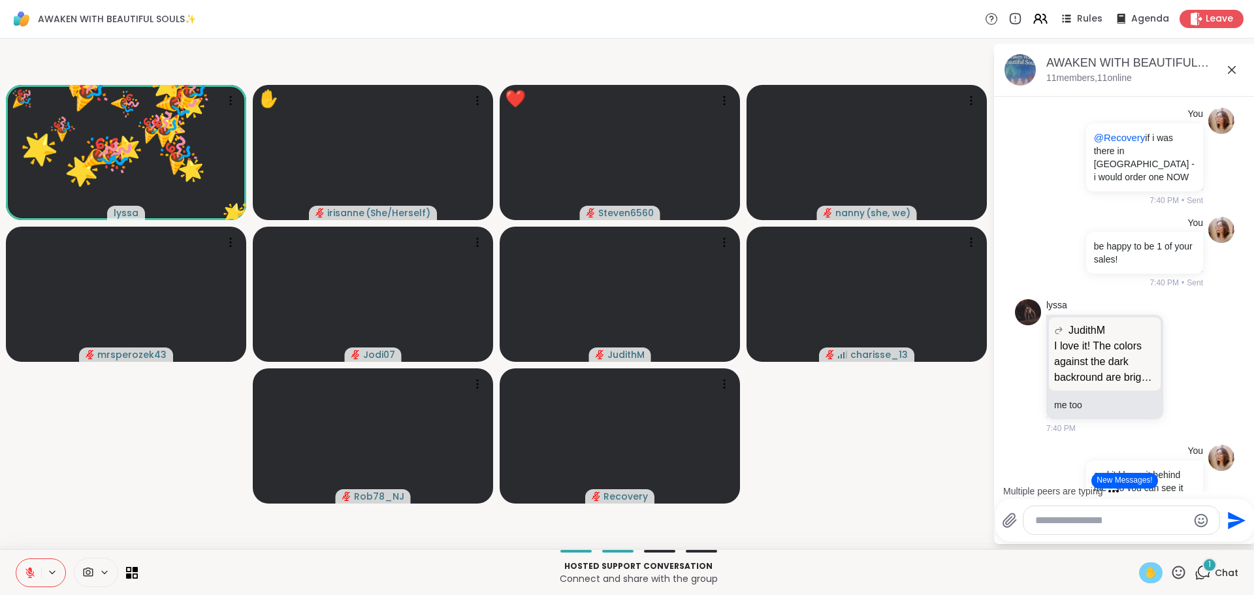
click at [170, 455] on video-player-container "🎉 lyssa ❤️ ❤️ ❤️ ❤️ ❤️ ❤️ ❤️ ❤️ ❤️ ❤️ ❤️ ❤️ ❤️ ❤️ ❤️ ❤️ ❤️ 🌟 🌟 🌟 🌟 🌟 🌟 🌟 🌟 🌟 🌟 …" at bounding box center [496, 294] width 977 height 500
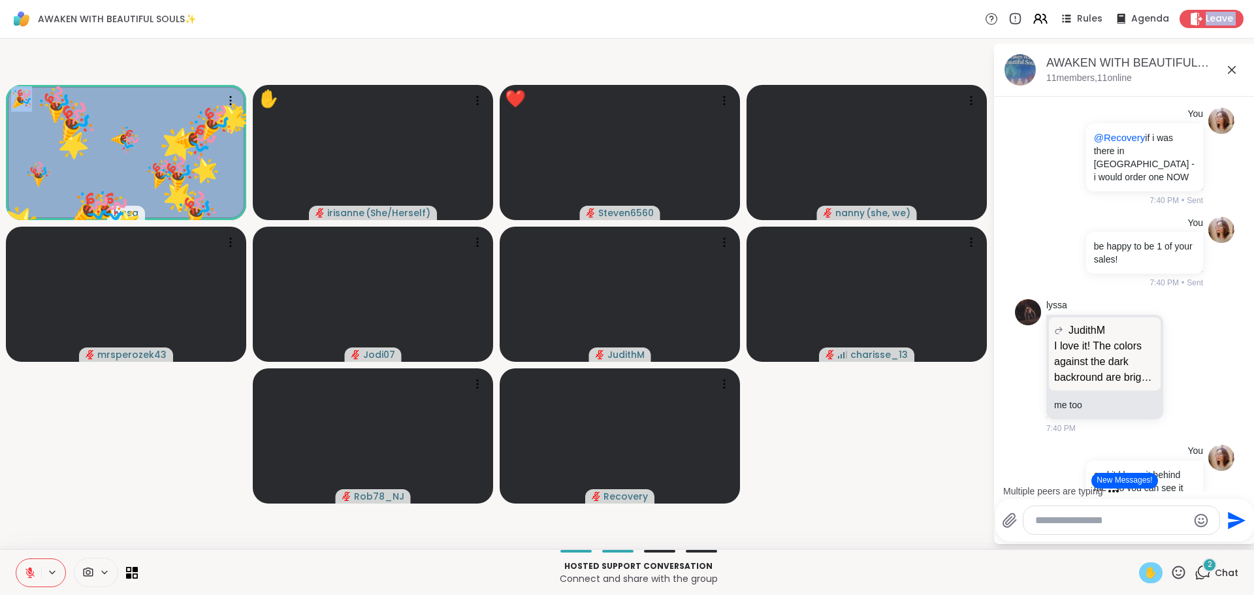
click at [170, 455] on video-player-container "🎉 lyssa ❤️ ❤️ ❤️ ❤️ ❤️ ❤️ ❤️ ❤️ ❤️ ❤️ ❤️ ❤️ ❤️ ❤️ ❤️ ❤️ ❤️ 🌟 🌟 🌟 🌟 🌟 🌟 🌟 🌟 🌟 🌟 …" at bounding box center [496, 294] width 977 height 500
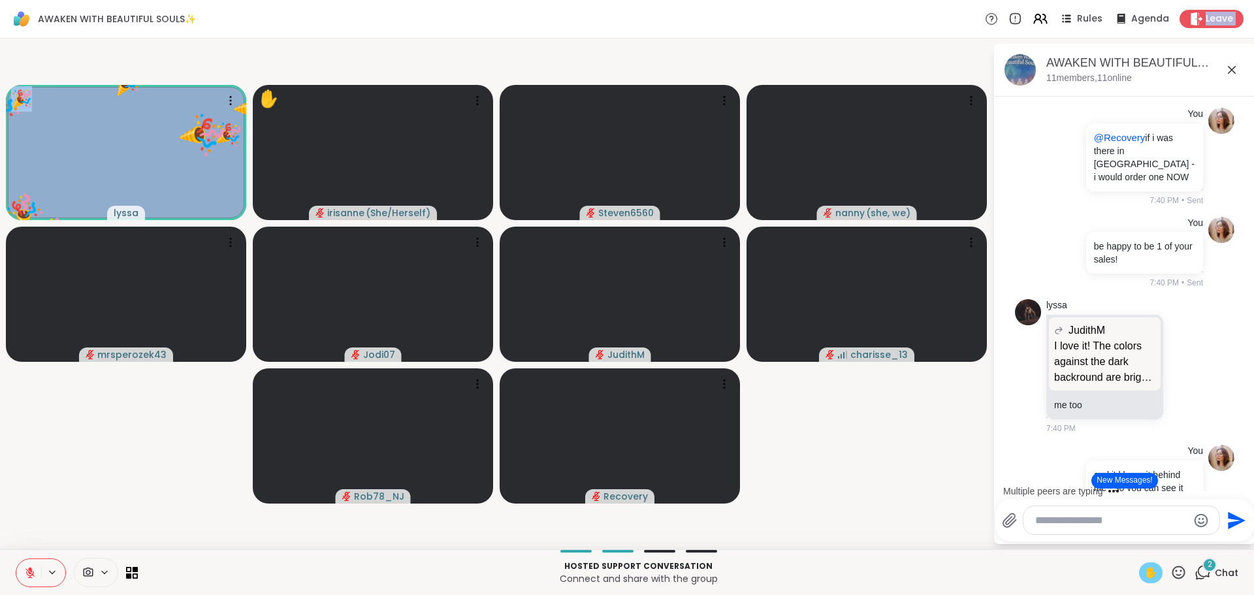
click at [170, 455] on video-player-container "🎉 lyssa ❤️ ❤️ ❤️ ❤️ ❤️ ❤️ ❤️ ❤️ ❤️ ❤️ ❤️ ❤️ ❤️ ❤️ ❤️ ❤️ ❤️ 🌟 🌟 🌟 🌟 🌟 🌟 🌟 🌟 🌟 🌟 …" at bounding box center [496, 294] width 977 height 500
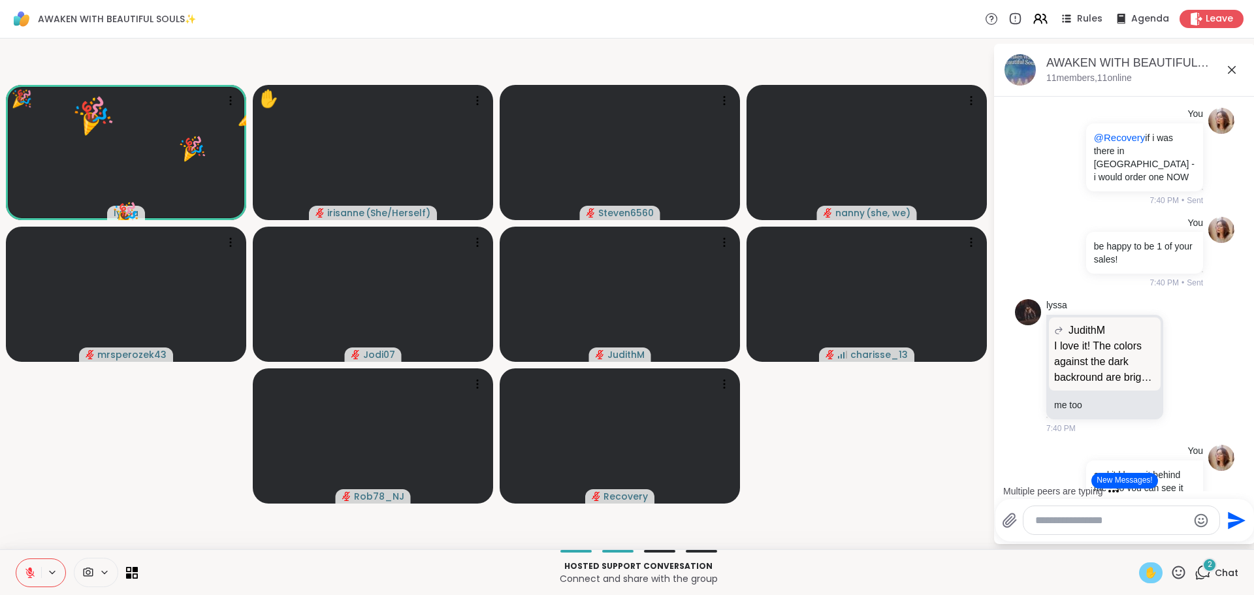
click at [48, 365] on video-player-container "🎉 lyssa ❤️ ❤️ ❤️ ❤️ ❤️ ❤️ ❤️ ❤️ 🌟 🌟 🌟 🌟 🌟 🌟 🌟 🌟 🌟 🌟 🌟 🌟 🌟 🌟 🌟 🌟 🌟 🌟 🌟 🌟 🎉 🎉 🎉 🎉…" at bounding box center [496, 294] width 977 height 500
click at [77, 493] on video-player-container "lyssa ✋ [PERSON_NAME] ( She/Herself ) Steven6560 nanny ( she, we ) mrsperozek43…" at bounding box center [496, 294] width 977 height 500
click at [35, 571] on icon at bounding box center [30, 573] width 12 height 12
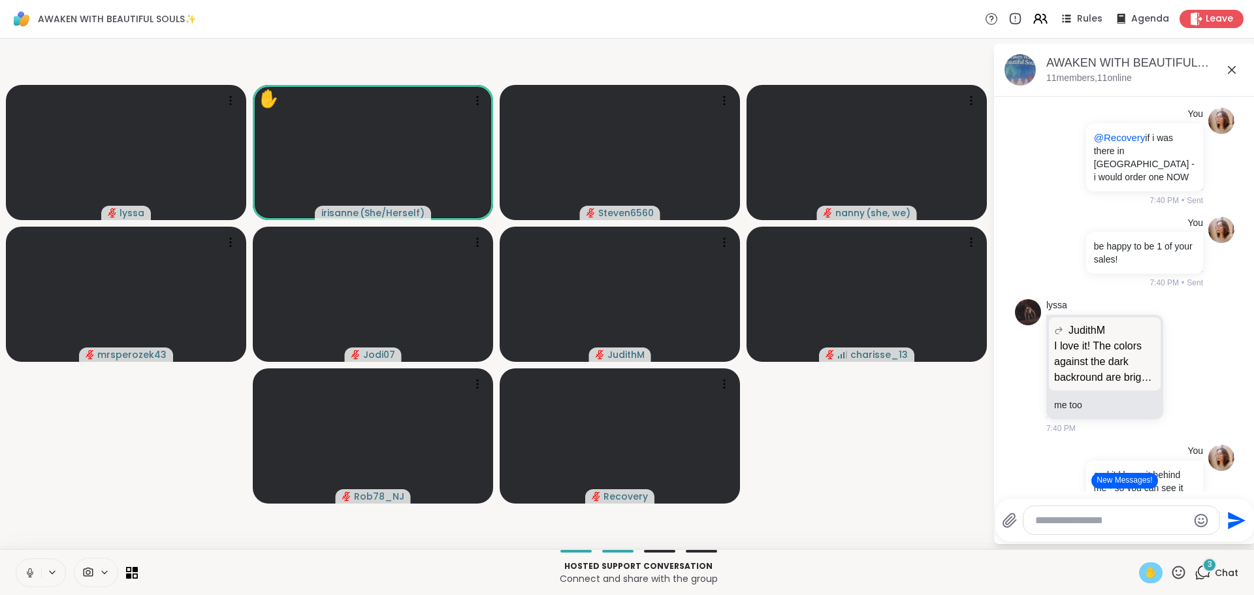
click at [73, 529] on video-player-container "lyssa ✋ [PERSON_NAME] ( She/Herself ) Steven6560 nanny ( she, we ) mrsperozek43…" at bounding box center [496, 294] width 977 height 500
click at [62, 528] on video-player-container "lyssa ✋ [PERSON_NAME] ( She/Herself ) Steven6560 nanny ( she, we ) mrsperozek43…" at bounding box center [496, 294] width 977 height 500
click at [74, 506] on video-player-container "lyssa ✋ [PERSON_NAME] ( She/Herself ) Steven6560 nanny ( she, we ) mrsperozek43…" at bounding box center [496, 294] width 977 height 500
click at [71, 499] on video-player-container "lyssa ✋ [PERSON_NAME] ( She/Herself ) Steven6560 nanny ( she, we ) mrsperozek43…" at bounding box center [496, 294] width 977 height 500
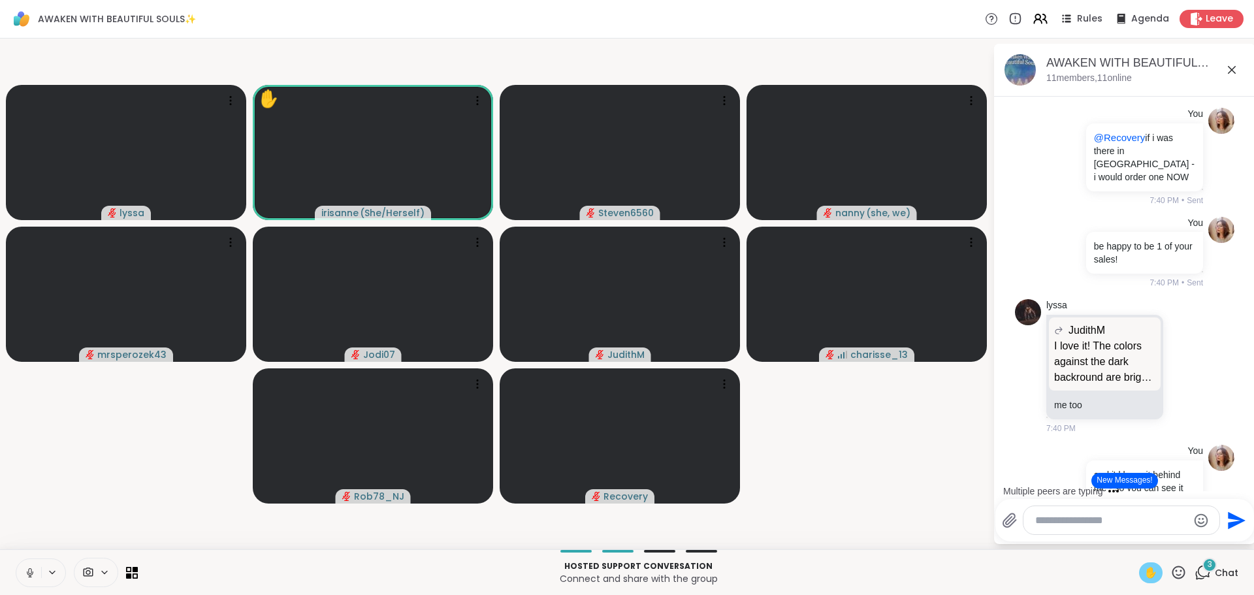
click at [71, 499] on video-player-container "lyssa ✋ [PERSON_NAME] ( She/Herself ) Steven6560 nanny ( she, we ) mrsperozek43…" at bounding box center [496, 294] width 977 height 500
click at [97, 466] on video-player-container "lyssa ✋ [PERSON_NAME] ( She/Herself ) Steven6560 nanny ( she, we ) mrsperozek43…" at bounding box center [496, 294] width 977 height 500
click at [99, 480] on video-player-container "lyssa ✋ [PERSON_NAME] ( She/Herself ) Steven6560 nanny ( she, we ) mrsperozek43…" at bounding box center [496, 294] width 977 height 500
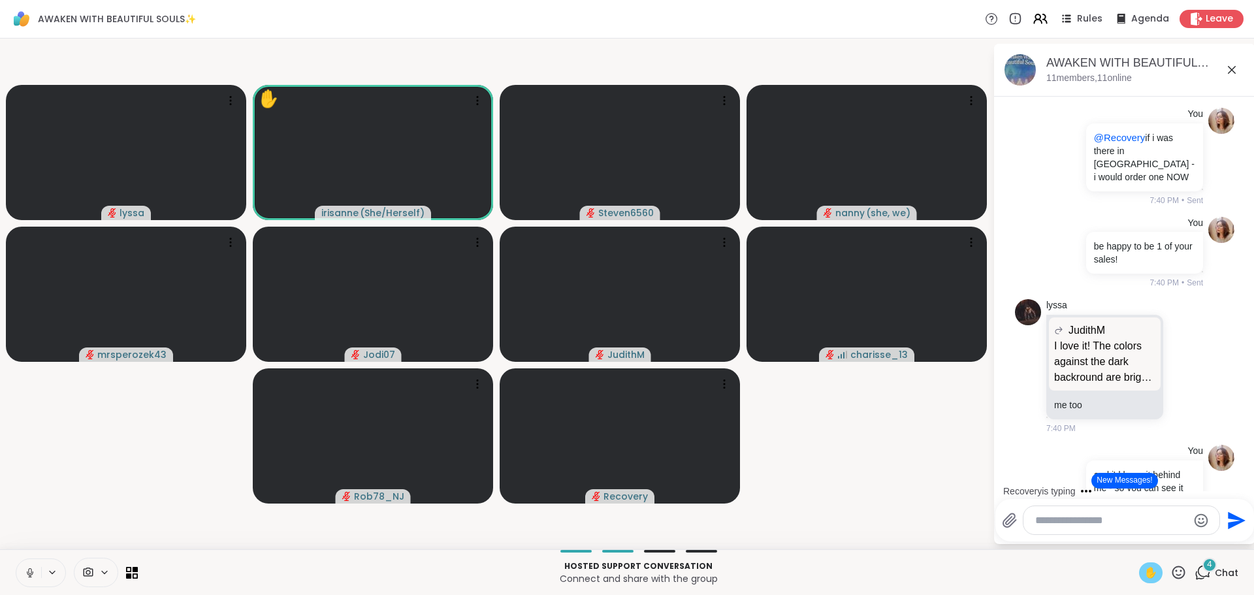
click at [99, 480] on video-player-container "lyssa ✋ [PERSON_NAME] ( She/Herself ) Steven6560 nanny ( she, we ) mrsperozek43…" at bounding box center [496, 294] width 977 height 500
click at [163, 463] on video-player-container "lyssa ✋ [PERSON_NAME] ( She/Herself ) ❤️ Steven6560 ❤️ ❤️ ❤️ ❤️ ❤️ ❤️ ❤️ ❤️ ❤️ …" at bounding box center [496, 294] width 977 height 500
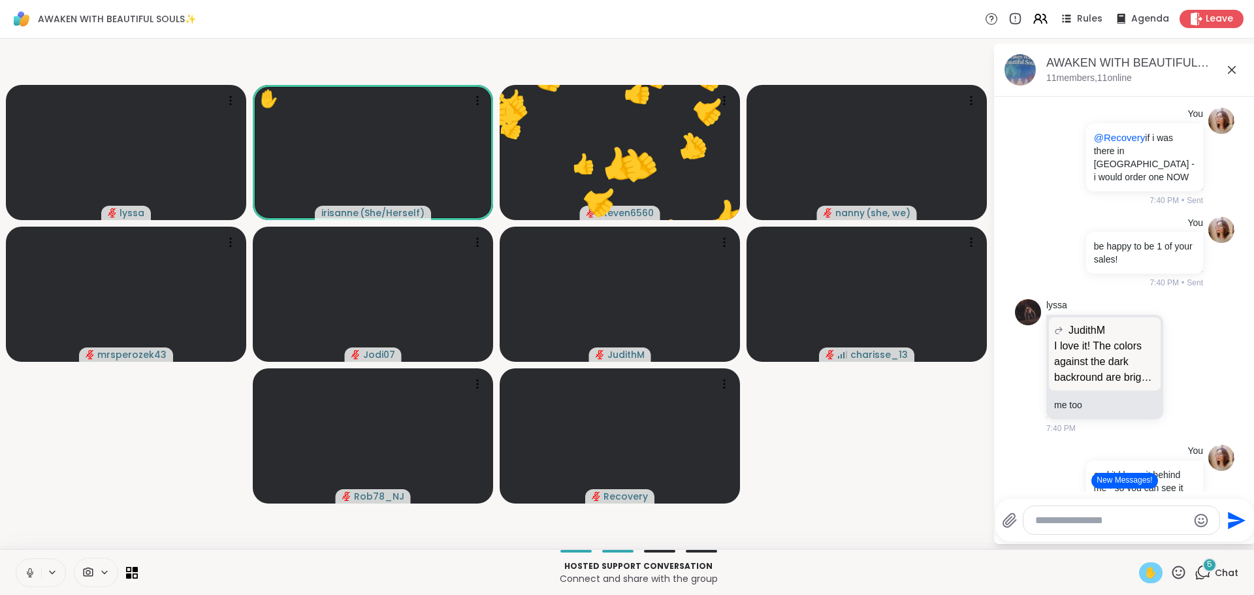
click at [163, 463] on video-player-container "lyssa ✋ [PERSON_NAME] ( She/Herself ) 👍 Steven6560 👍 👍 👍 👍 👍 👍 👍 👍 👍 👍 👍 👍 👍 👍 …" at bounding box center [496, 294] width 977 height 500
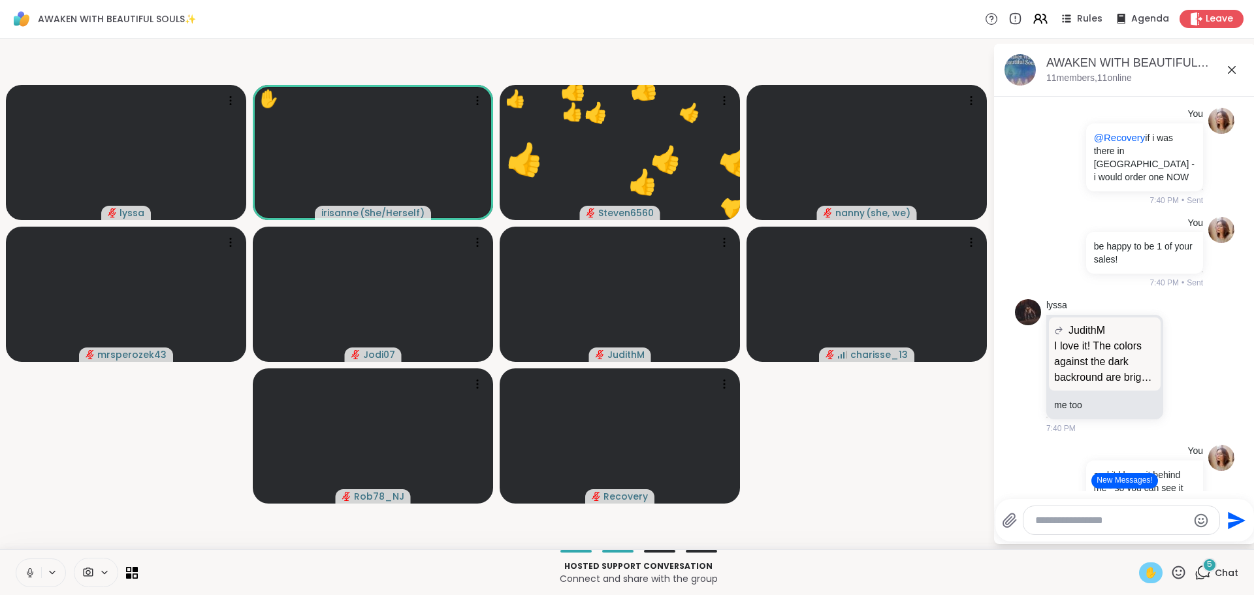
click at [163, 463] on video-player-container "lyssa ✋ [PERSON_NAME] ( She/Herself ) 👍 Steven6560 👍 👍 👍 👍 👍 👍 👍 👍 👍 👍 👍 👍 👍 👍 …" at bounding box center [496, 294] width 977 height 500
click at [35, 569] on button at bounding box center [27, 572] width 27 height 27
click at [130, 451] on video-player-container "lyssa ✋ [PERSON_NAME] ( She/Herself ) 👍 Steven6560 👍 👍 👍 👍 👍 👍 👍 👍 👍 👍 👍 👍 👍 👍 …" at bounding box center [496, 294] width 977 height 500
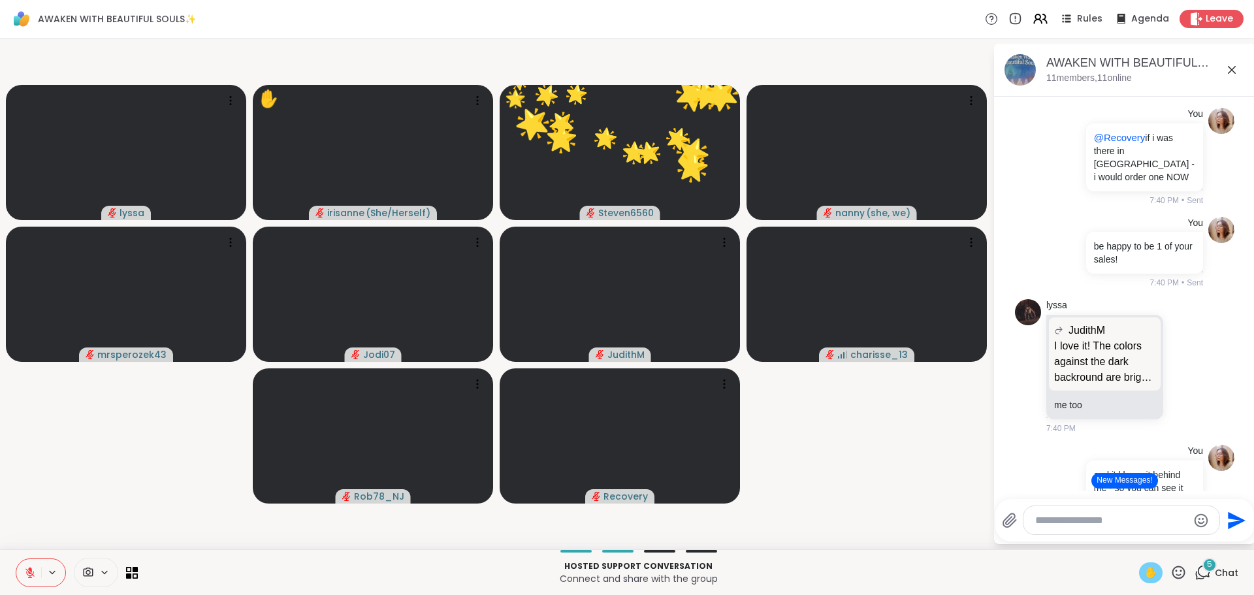
click at [129, 462] on video-player-container "lyssa ✋ [PERSON_NAME] ( She/Herself ) 🌟 Steven6560 👍 👍 👍 👍 🌟 🌟 🌟 🌟 🌟 🌟 🌟 🌟 🌟 🌟 …" at bounding box center [496, 294] width 977 height 500
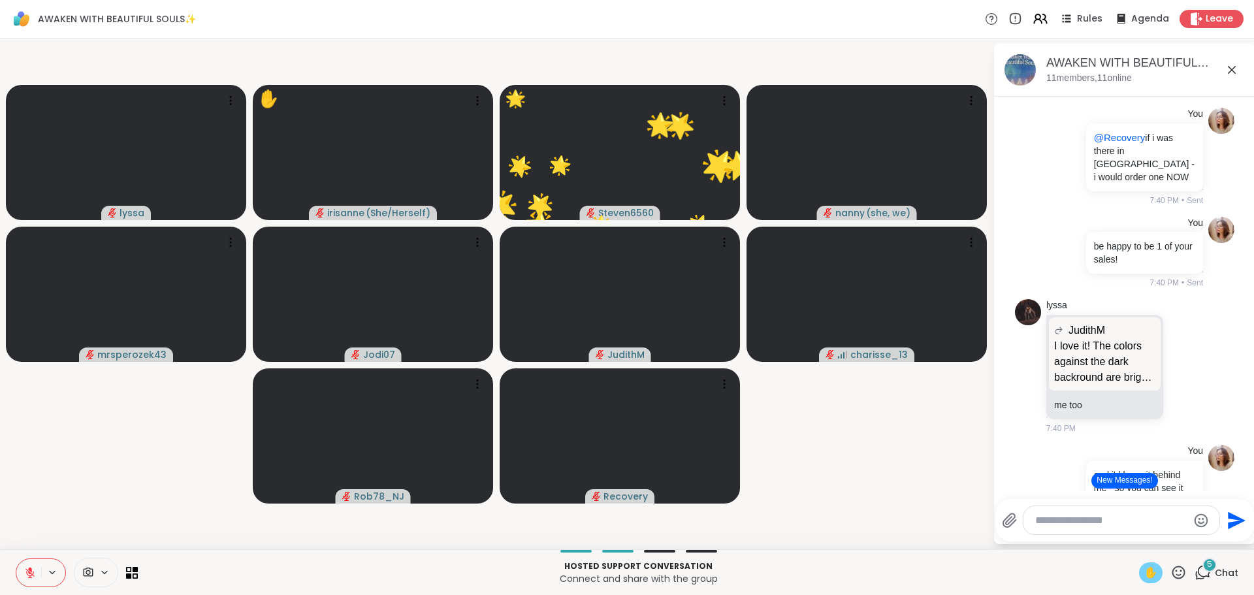
click at [125, 459] on video-player-container "lyssa ✋ [PERSON_NAME] ( She/Herself ) 🌟 Steven6560 🌟 🌟 🌟 🌟 🌟 🌟 🌟 🌟 🌟 🌟 🌟 🌟 🌟 🌟 …" at bounding box center [496, 294] width 977 height 500
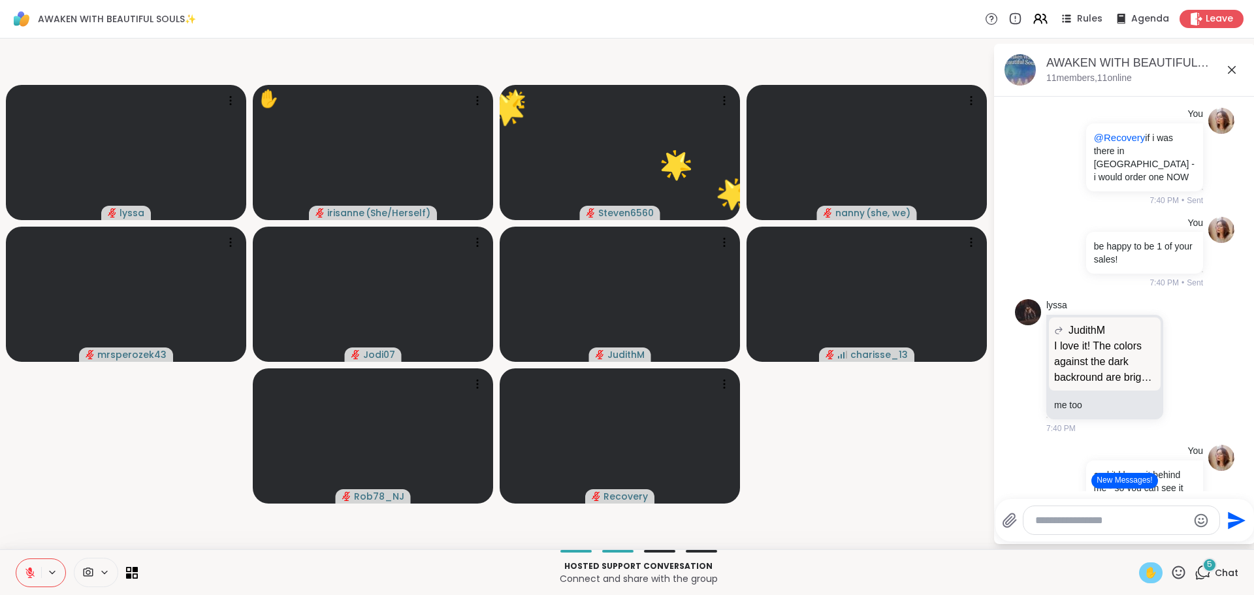
click at [125, 459] on video-player-container "lyssa ✋ [PERSON_NAME] ( She/Herself ) 🌟 Steven6560 🌟 🌟 🌟 🌟 🌟 🌟 🌟 🌟 🌟 🌟 🌟 🌟 🌟 🌟 …" at bounding box center [496, 294] width 977 height 500
click at [125, 459] on video-player-container "lyssa ✋ [PERSON_NAME] ( She/Herself ) Steven6560 nanny ( she, we ) mrsperozek43…" at bounding box center [496, 294] width 977 height 500
click at [131, 465] on video-player-container "lyssa ✋ [PERSON_NAME] ( She/Herself ) Steven6560 nanny ( she, we ) mrsperozek43…" at bounding box center [496, 294] width 977 height 500
click at [63, 487] on video-player-container "lyssa ✋ [PERSON_NAME] ( She/Herself ) Steven6560 nanny ( she, we ) mrsperozek43…" at bounding box center [496, 294] width 977 height 500
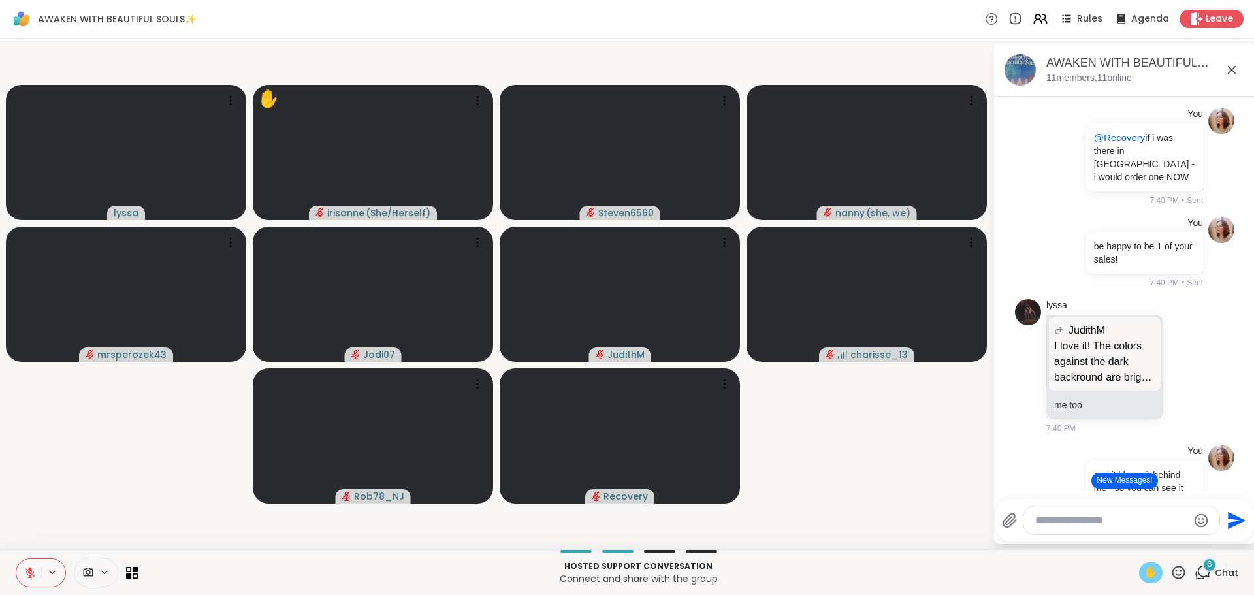
click at [63, 486] on video-player-container "lyssa ✋ [PERSON_NAME] ( She/Herself ) Steven6560 nanny ( she, we ) mrsperozek43…" at bounding box center [496, 294] width 977 height 500
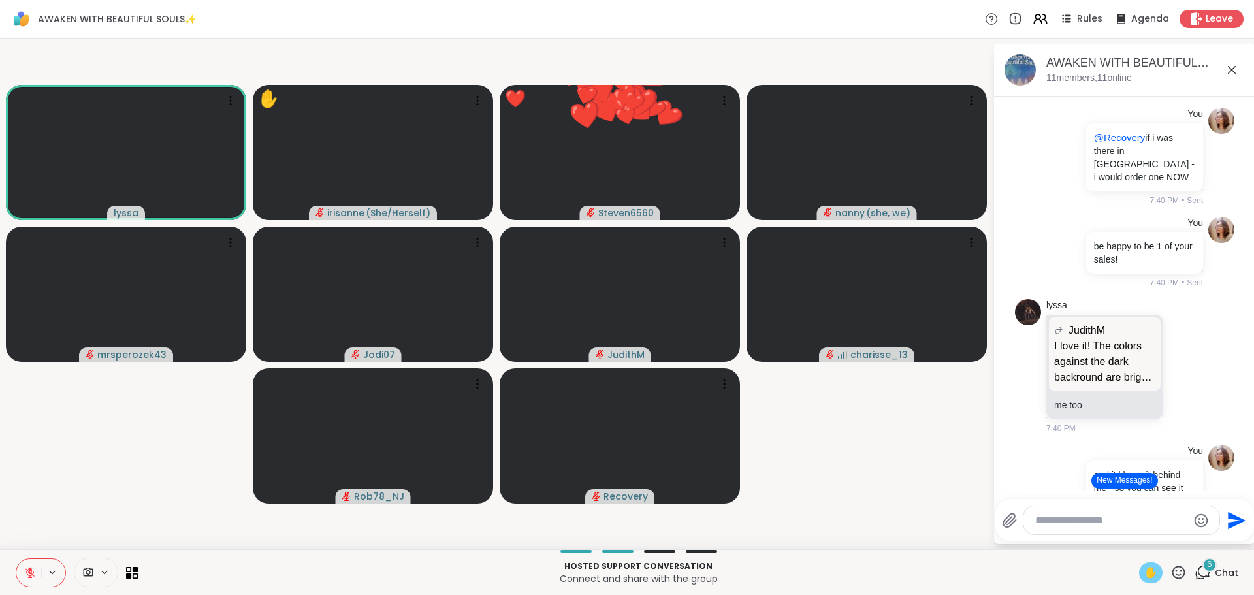
click at [63, 486] on video-player-container "lyssa ✋ [PERSON_NAME] ( She/Herself ) ❤️ Steven6560 ❤️ ❤️ ❤️ ❤️ ❤️ ❤️ ❤️ ❤️ ❤️ …" at bounding box center [496, 294] width 977 height 500
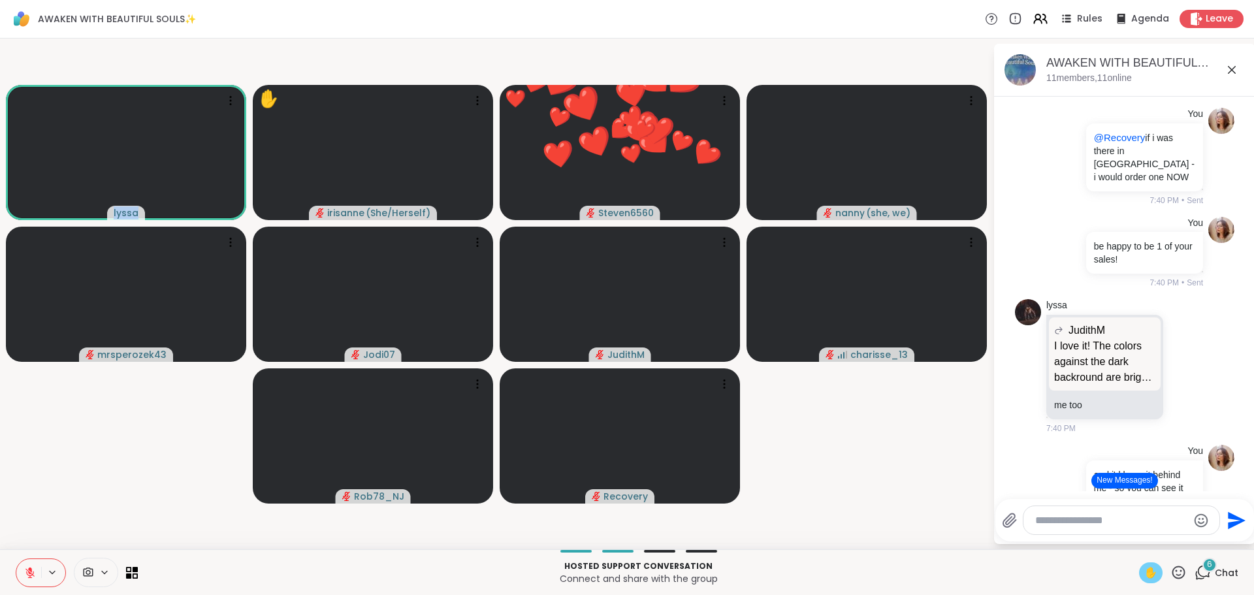
click at [63, 486] on video-player-container "lyssa ✋ [PERSON_NAME] ( She/Herself ) ❤️ Steven6560 ❤️ ❤️ ❤️ ❤️ ❤️ ❤️ ❤️ ❤️ ❤️ …" at bounding box center [496, 294] width 977 height 500
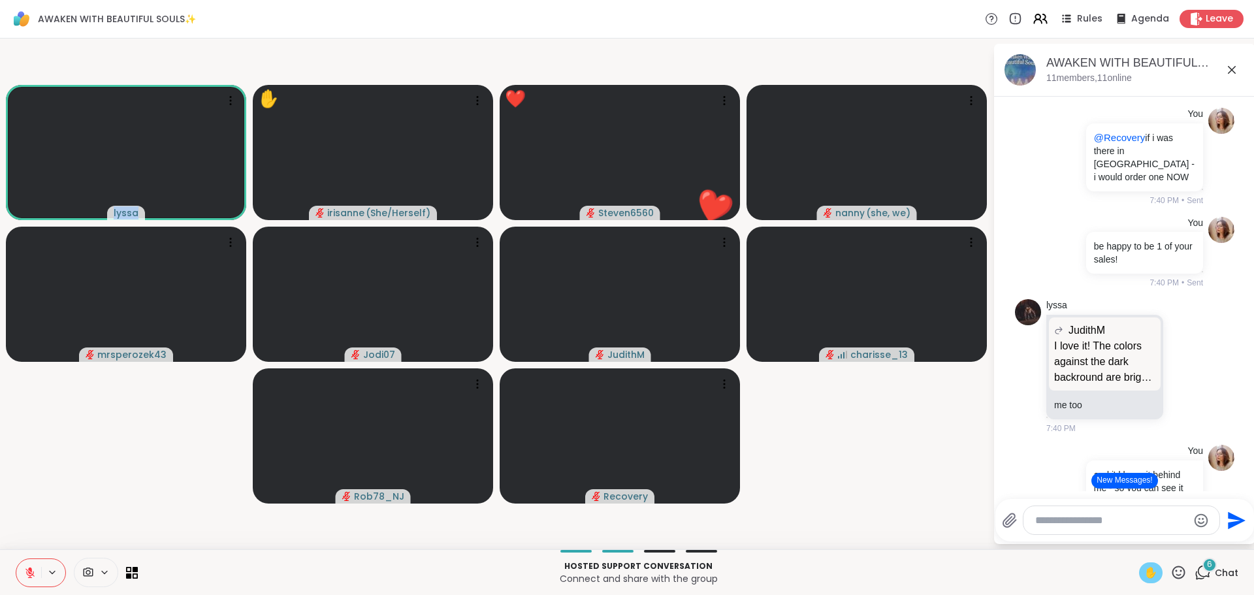
click at [63, 486] on video-player-container "lyssa ✋ [PERSON_NAME] ( She/Herself ) ❤️ Steven6560 ❤️ ❤️ ❤️ ❤️ ❤️ ❤️ ❤️ ❤️ ❤️ …" at bounding box center [496, 294] width 977 height 500
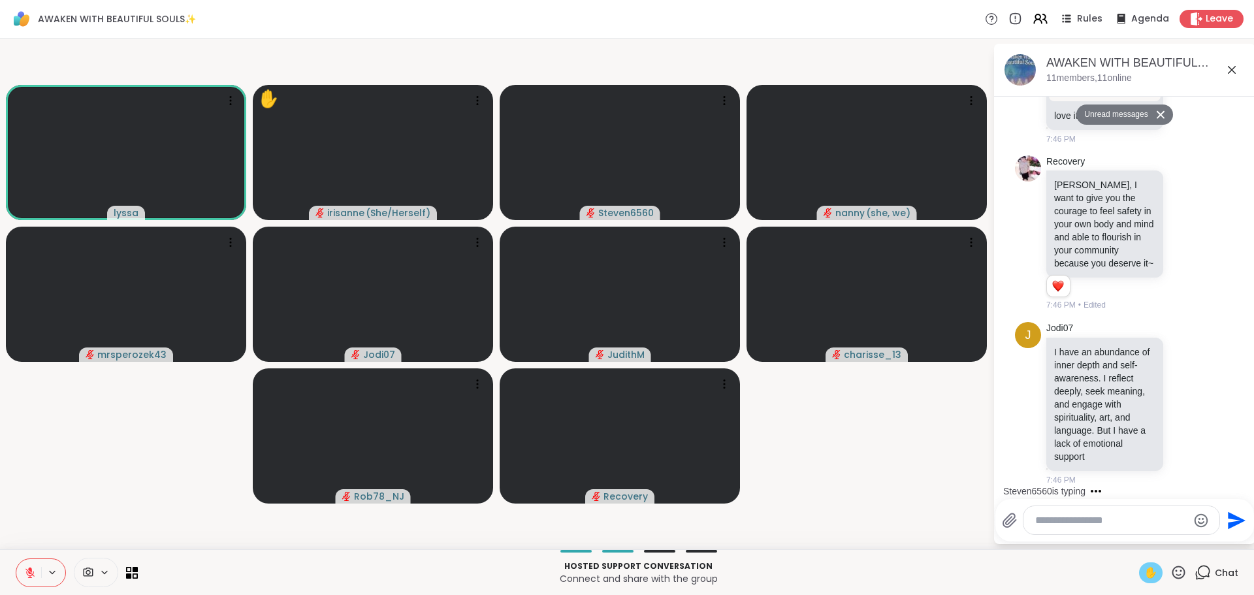
scroll to position [6656, 0]
click at [1137, 431] on p "I have an abundance of inner depth and self-awareness. I reflect deeply, seek m…" at bounding box center [1104, 405] width 101 height 118
click at [90, 431] on video-player-container "lyssa ✋ [PERSON_NAME] ( She/Herself ) Steven6560 nanny ( she, we ) mrsperozek43…" at bounding box center [496, 294] width 977 height 500
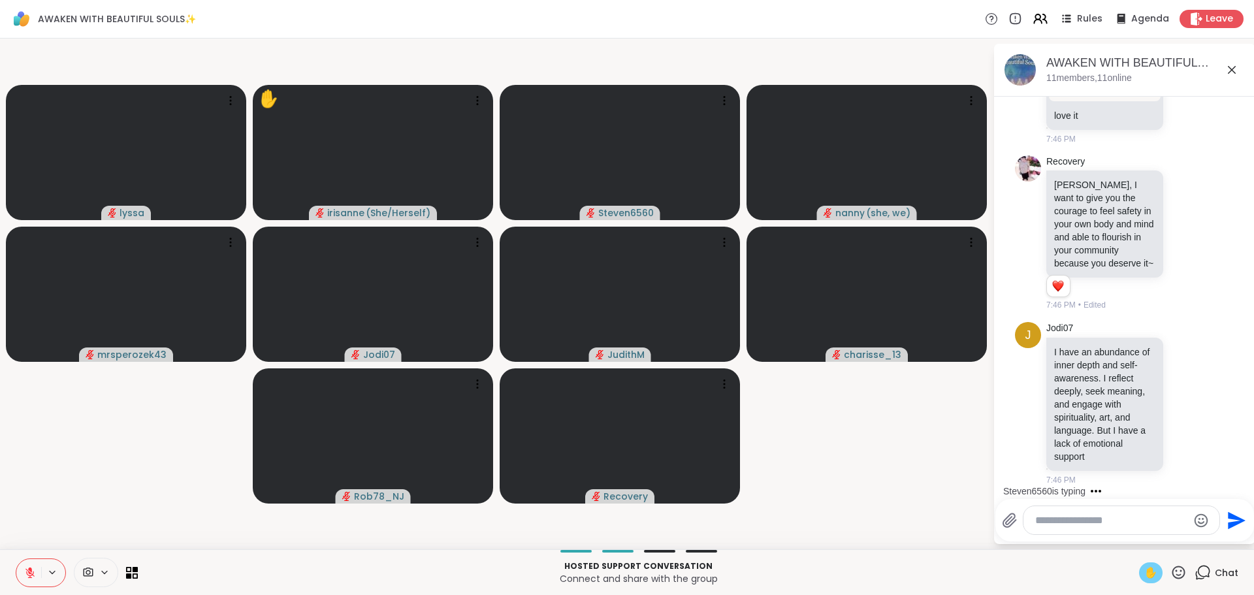
click at [28, 571] on icon at bounding box center [30, 573] width 12 height 12
click at [1151, 572] on div "✋" at bounding box center [1151, 573] width 24 height 21
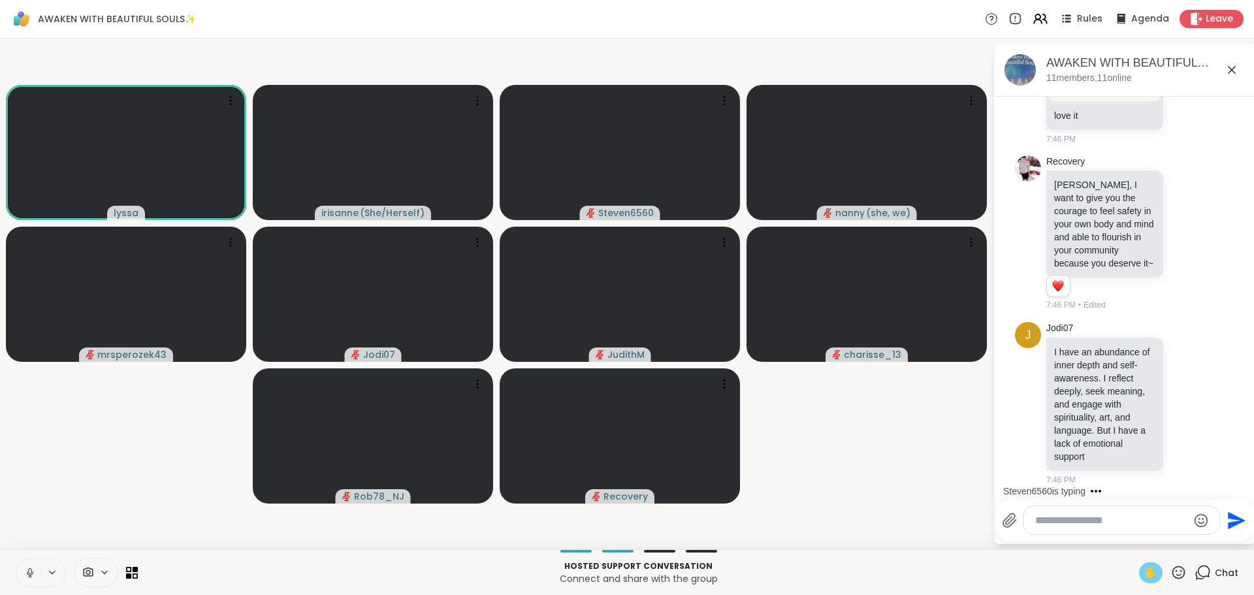
click at [1145, 574] on span "✋" at bounding box center [1151, 573] width 13 height 16
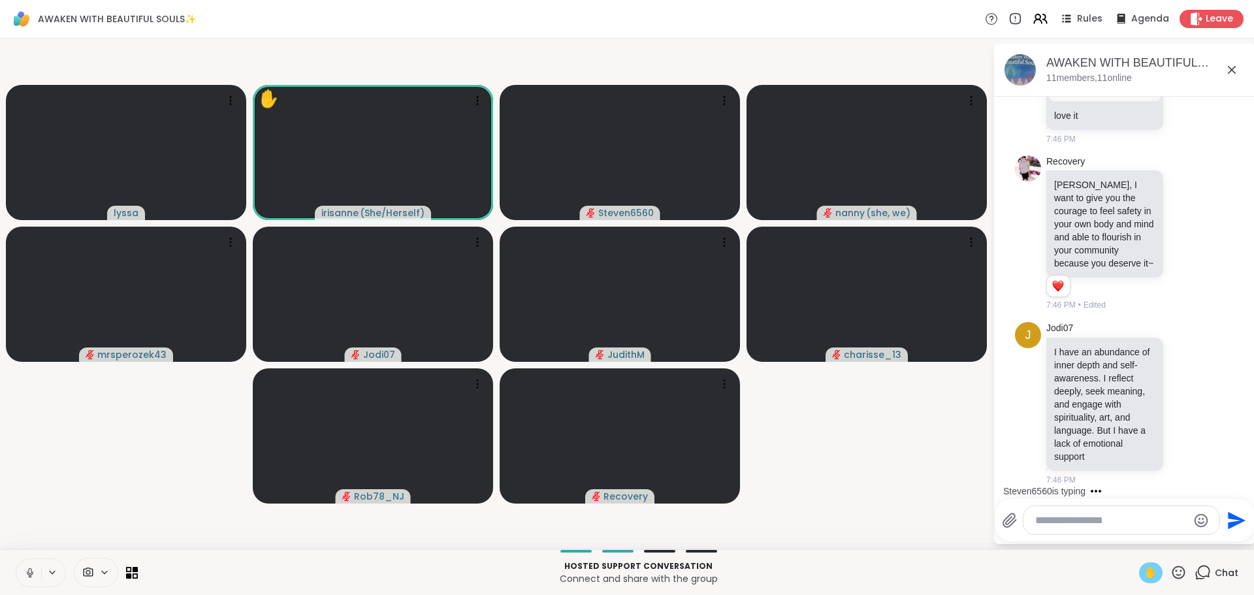
click at [1152, 570] on div "✋" at bounding box center [1151, 573] width 24 height 21
click at [894, 525] on video-player-container "[PERSON_NAME] ( She/Herself ) Steven6560 nanny ( she, we ) mrsperozek43 Jodi07 …" at bounding box center [496, 294] width 977 height 500
click at [855, 495] on video-player-container "[PERSON_NAME] ( She/Herself ) Steven6560 nanny ( she, we ) mrsperozek43 Jodi07 …" at bounding box center [496, 294] width 977 height 500
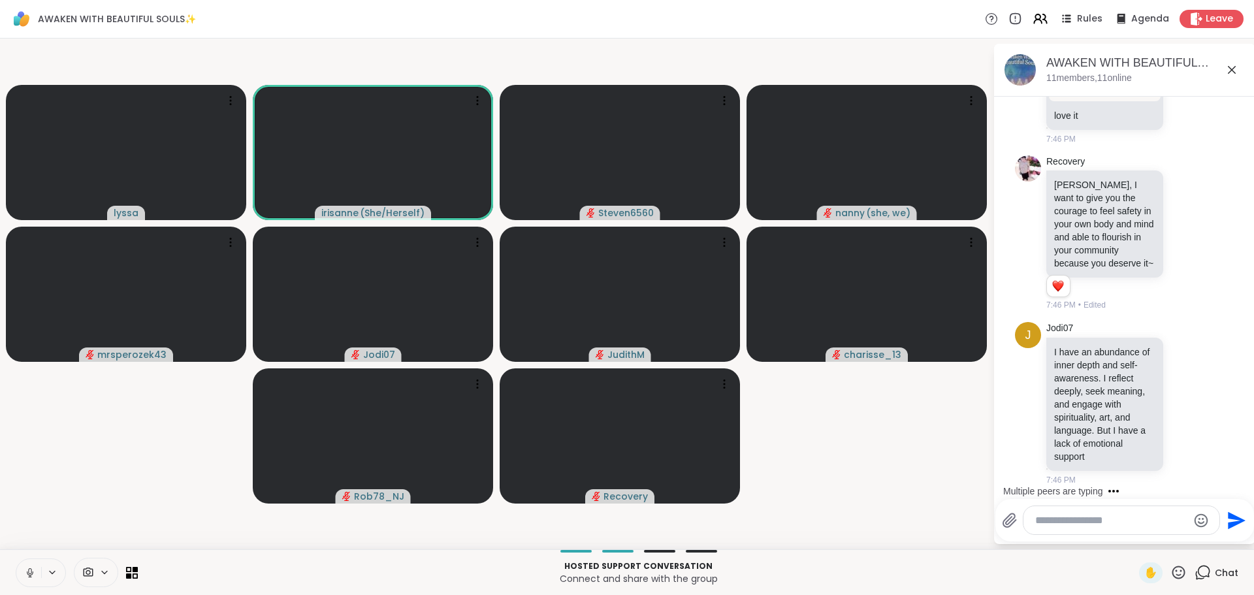
click at [149, 459] on video-player-container "[PERSON_NAME] ( She/Herself ) Steven6560 nanny ( she, we ) mrsperozek43 Jodi07 …" at bounding box center [496, 294] width 977 height 500
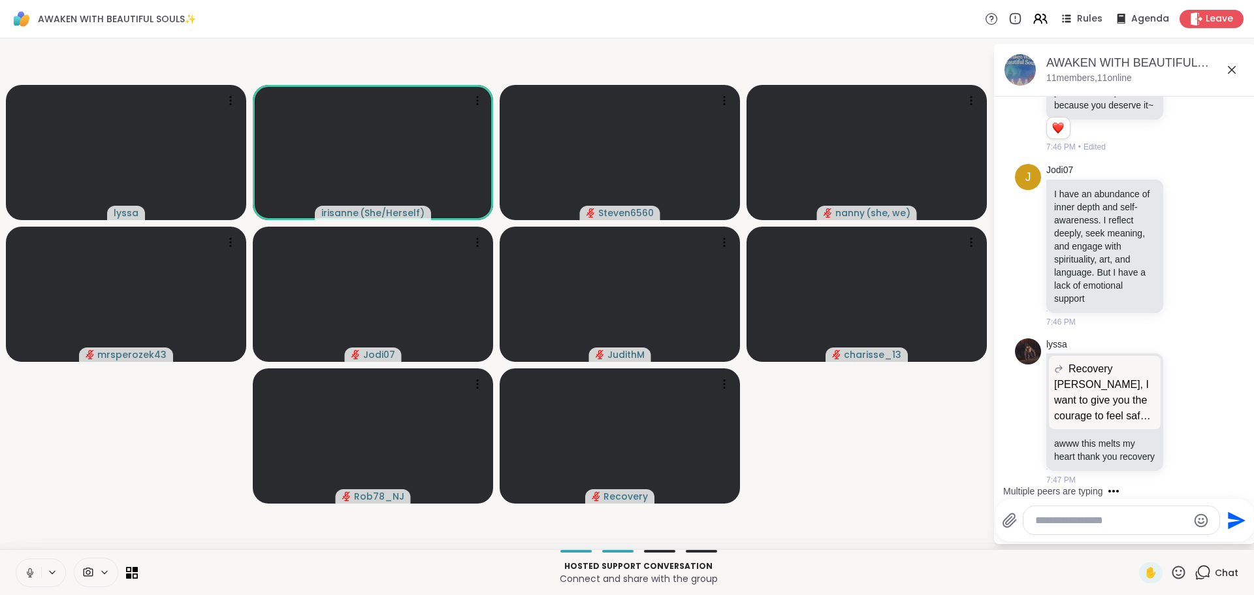
click at [129, 432] on video-player-container "[PERSON_NAME] ( She/Herself ) Steven6560 nanny ( she, we ) mrsperozek43 Jodi07 …" at bounding box center [496, 294] width 977 height 500
click at [129, 465] on video-player-container "[PERSON_NAME] ( She/Herself ) Steven6560 nanny ( she, we ) mrsperozek43 Jodi07 …" at bounding box center [496, 294] width 977 height 500
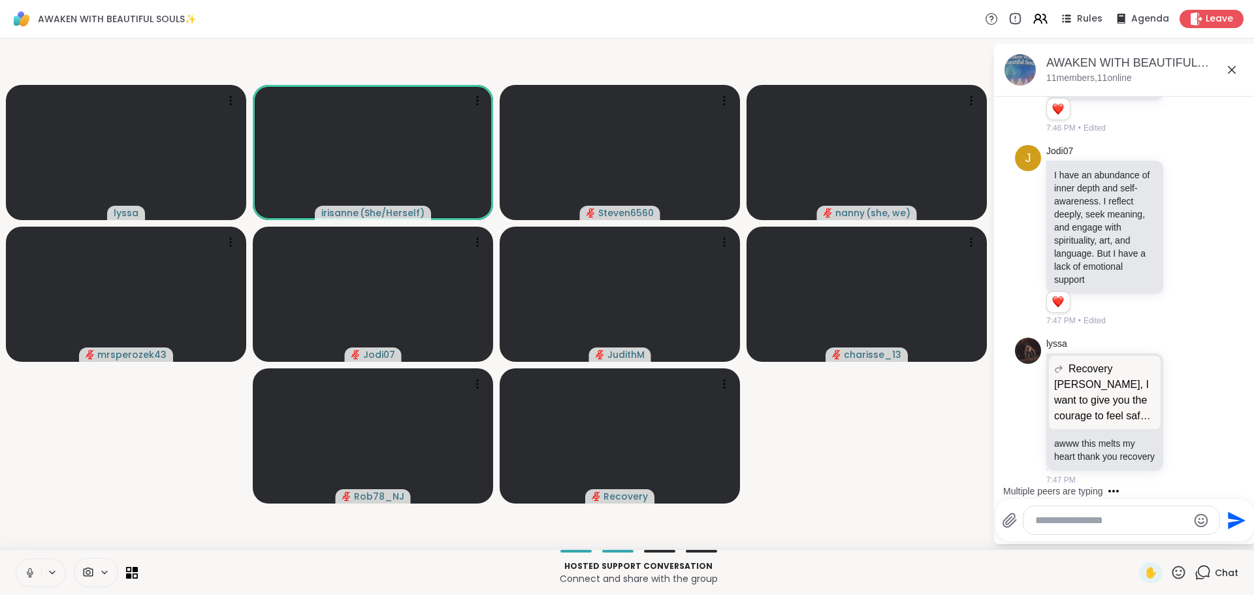
click at [129, 465] on video-player-container "[PERSON_NAME] ( She/Herself ) Steven6560 nanny ( she, we ) mrsperozek43 Jodi07 …" at bounding box center [496, 294] width 977 height 500
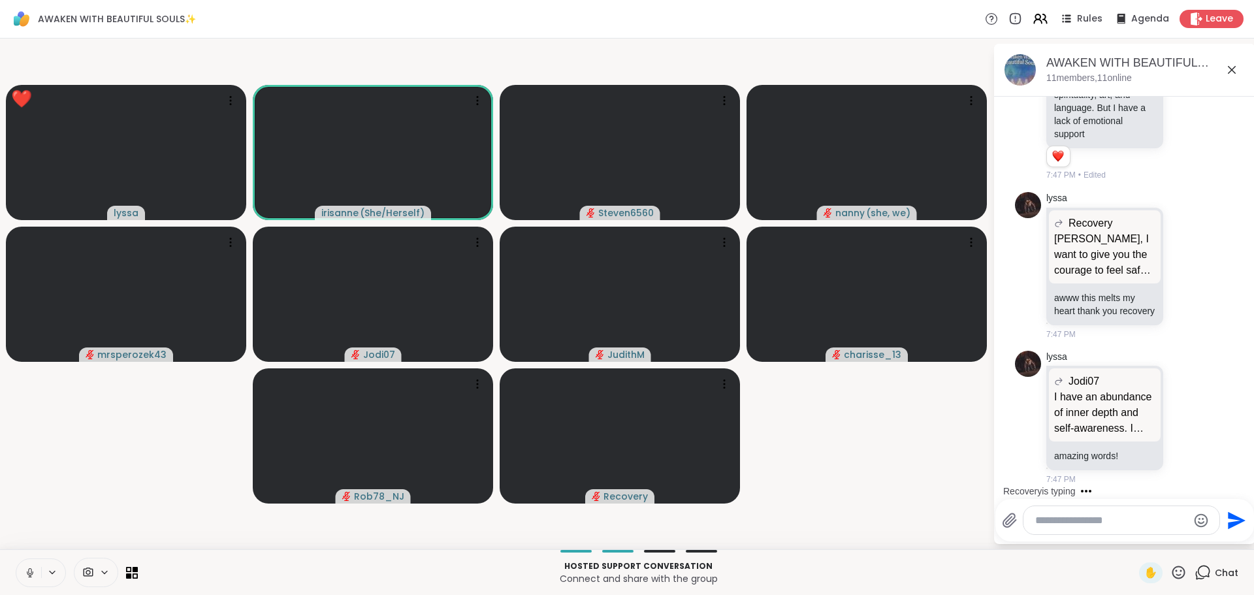
scroll to position [7153, 0]
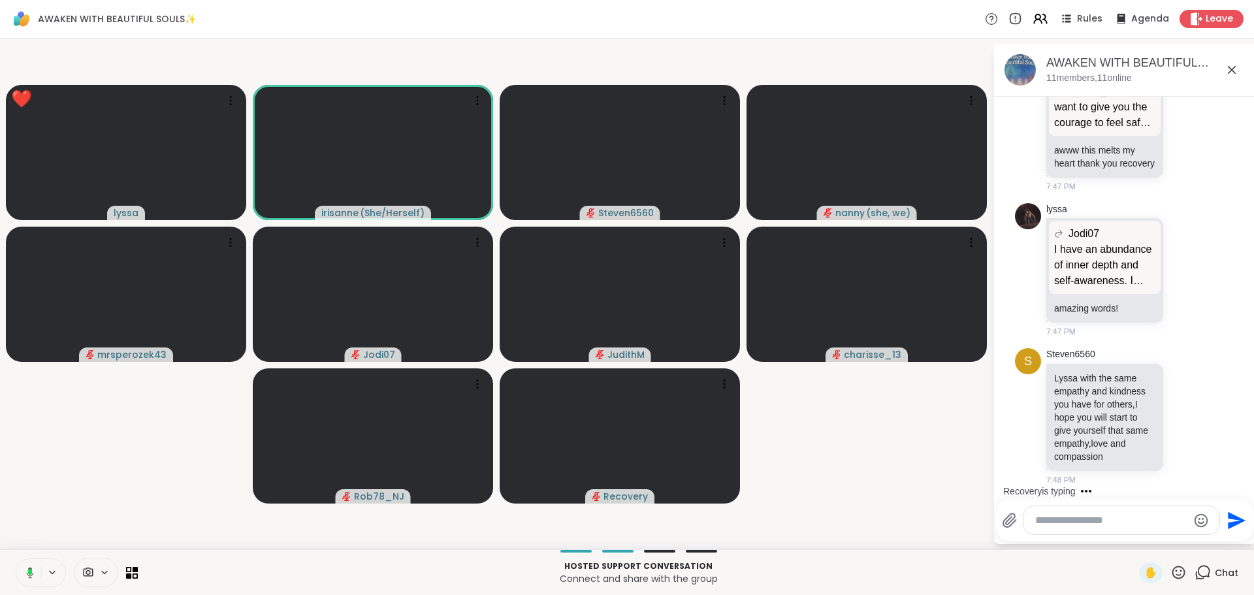
click at [120, 441] on video-player-container "❤️ lyssa ❤️ ❤️ ❤️ ❤️ ❤️ ❤️ ❤️ irisanne ( She/Herself ) Steven6560 nanny ( she, …" at bounding box center [496, 294] width 977 height 500
click at [35, 574] on button at bounding box center [28, 572] width 25 height 27
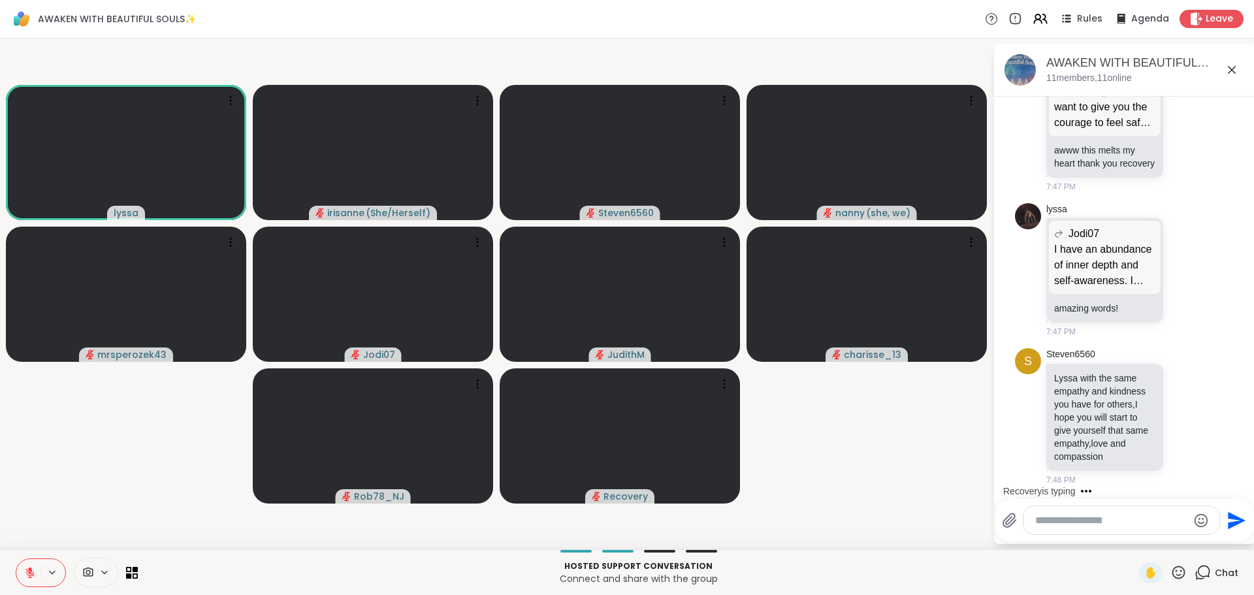
click at [71, 474] on video-player-container "[PERSON_NAME] ( She/Herself ) Steven6560 nanny ( she, we ) mrsperozek43 Jodi07 …" at bounding box center [496, 294] width 977 height 500
click at [1232, 69] on icon at bounding box center [1232, 70] width 8 height 8
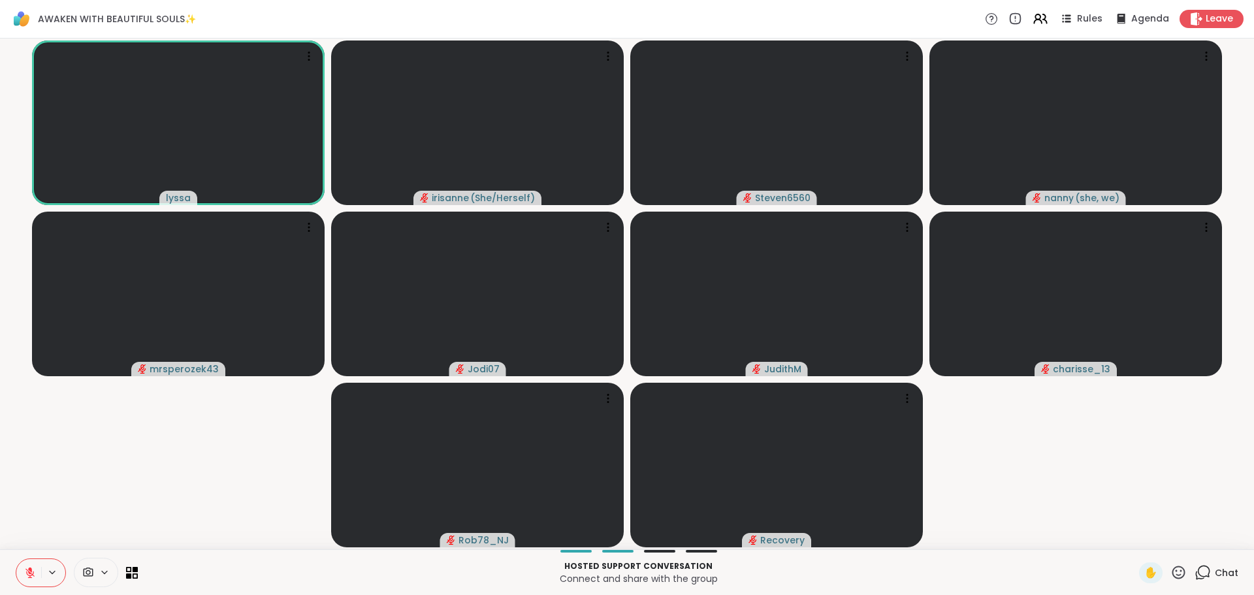
click at [106, 458] on video-player-container "[PERSON_NAME] ( She/Herself ) Steven6560 nanny ( she, we ) mrsperozek43 Jodi07 …" at bounding box center [627, 294] width 1239 height 500
click at [1196, 582] on div "Chat" at bounding box center [1217, 573] width 44 height 21
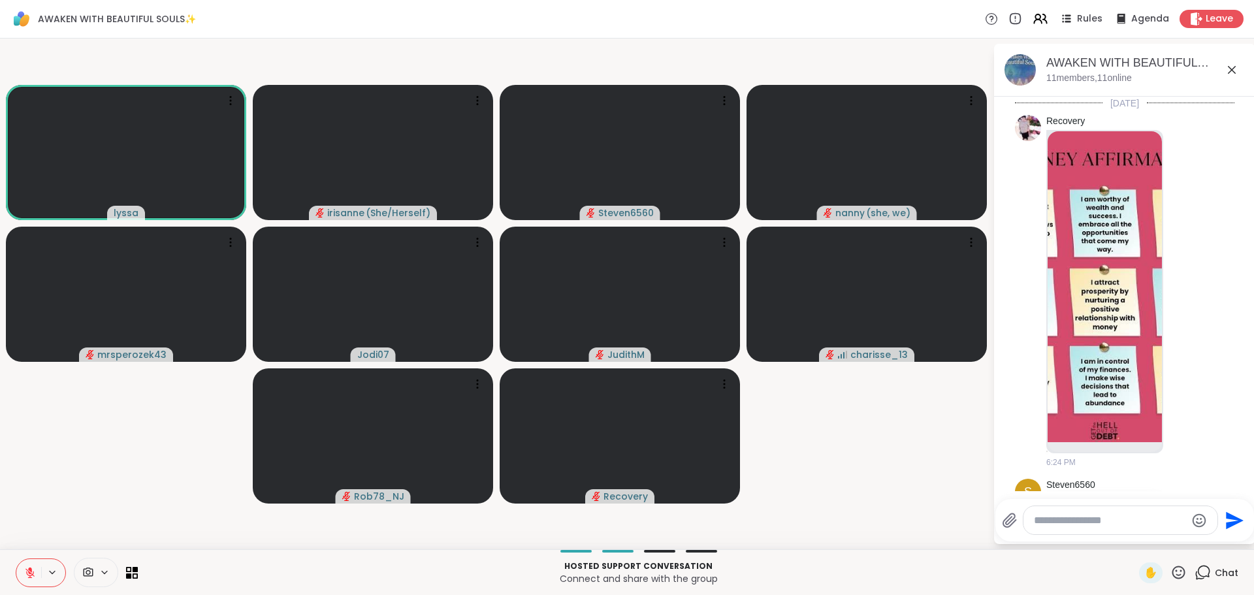
scroll to position [7140, 0]
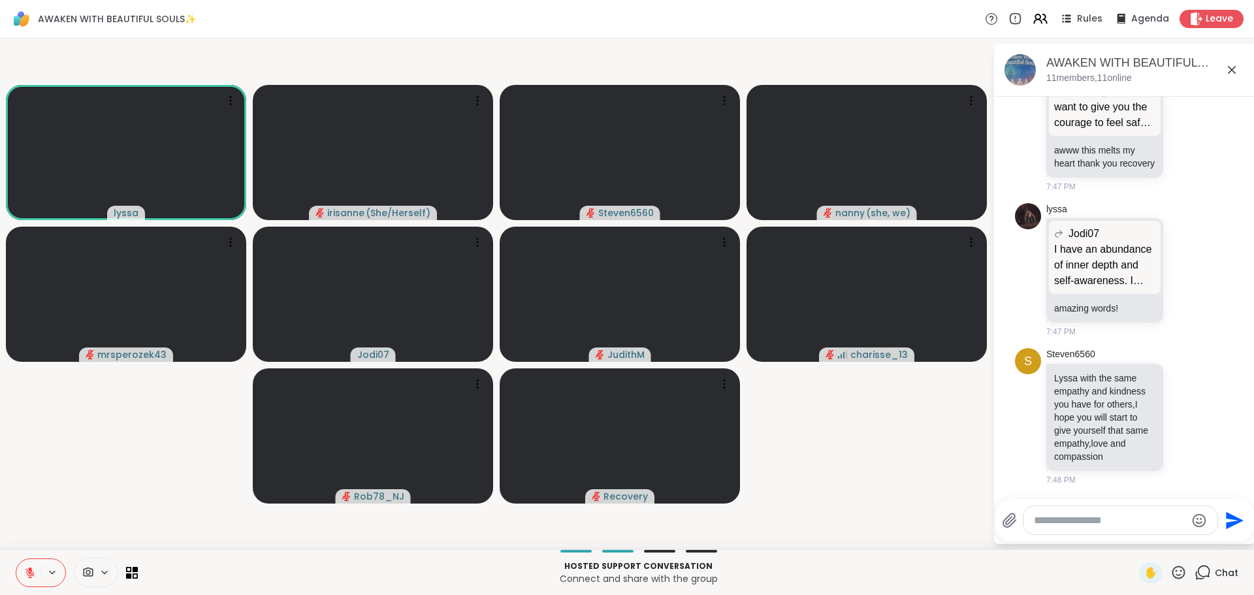
click at [1179, 495] on div at bounding box center [1128, 498] width 256 height 8
click at [1179, 497] on div at bounding box center [1128, 498] width 256 height 8
click at [1105, 242] on p "I have an abundance of inner depth and self-awareness. I reflect deeply, seek m…" at bounding box center [1104, 265] width 101 height 47
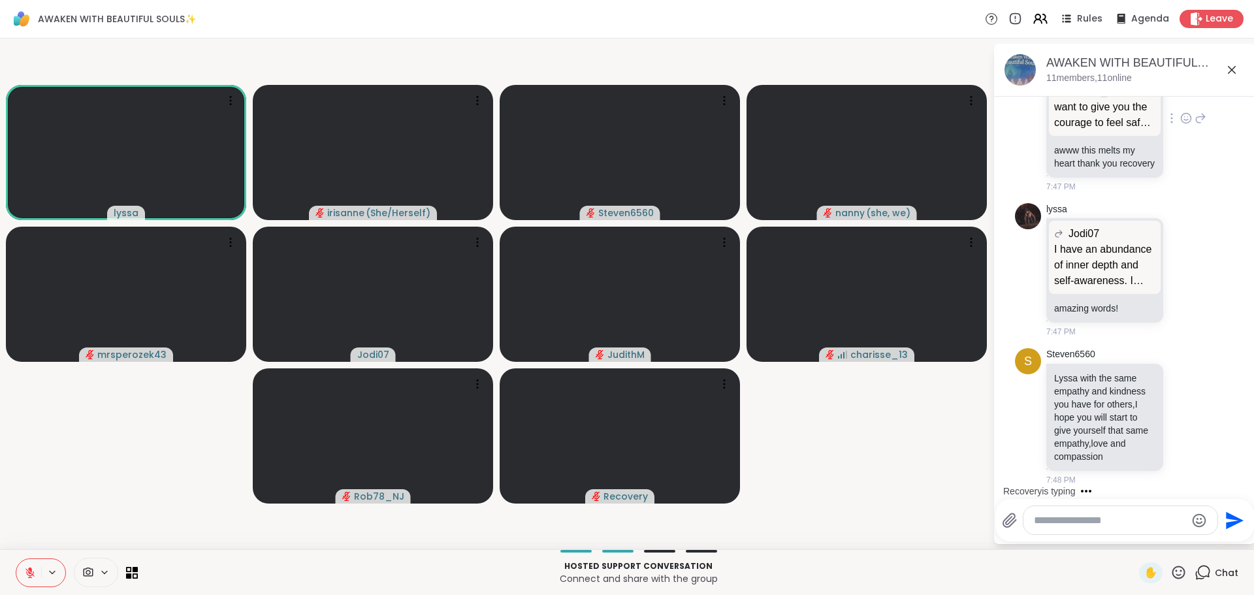
scroll to position [6894, 0]
click at [1102, 131] on p "[PERSON_NAME], I want to give you the courage to feel safety in your own body a…" at bounding box center [1104, 107] width 101 height 47
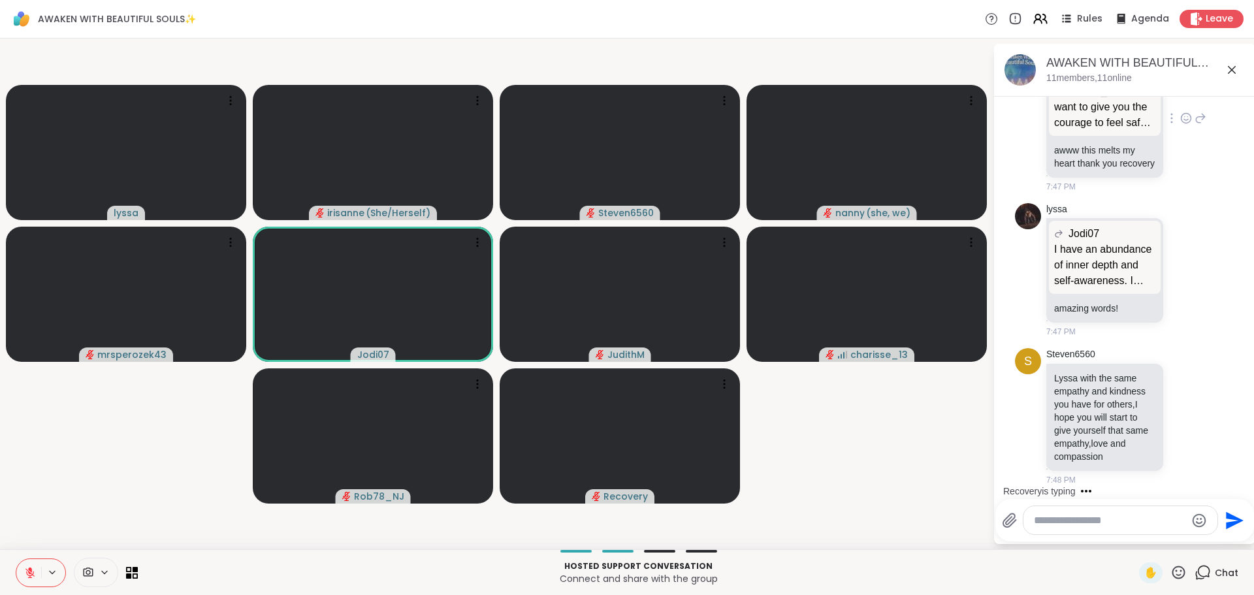
scroll to position [6577, 0]
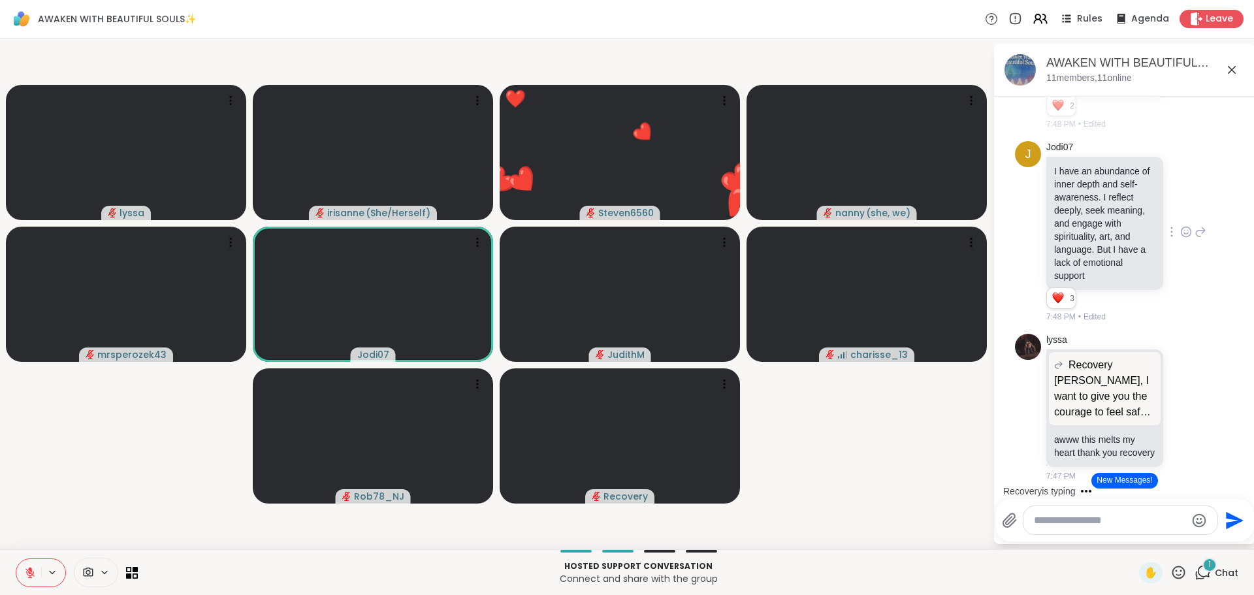
scroll to position [6446, 0]
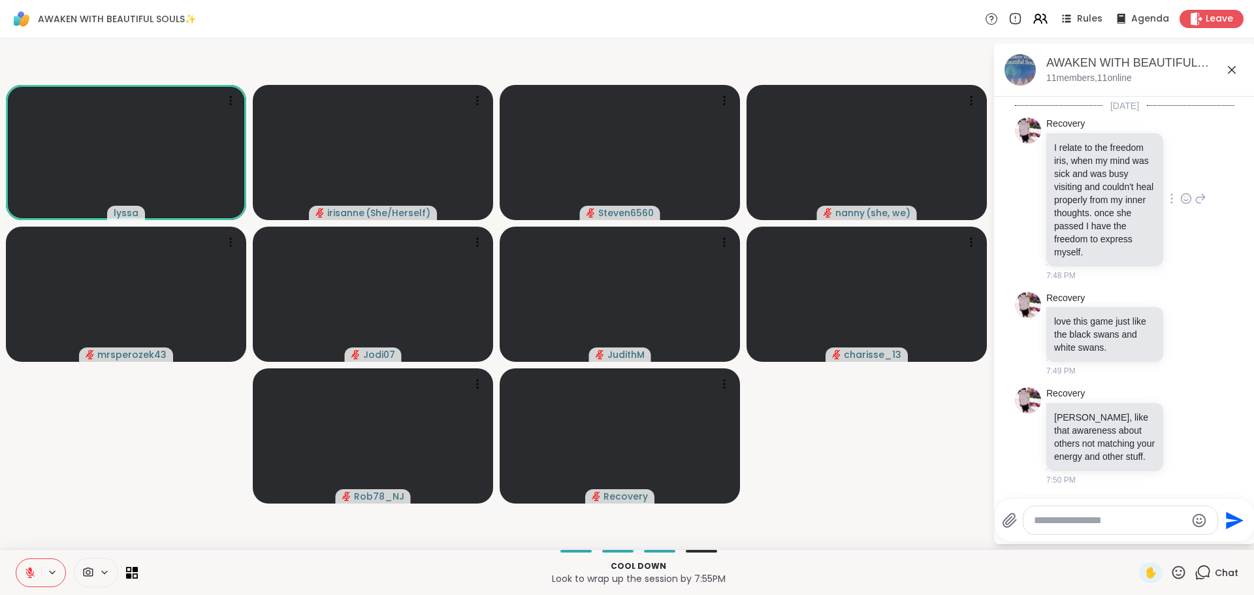
scroll to position [7667, 0]
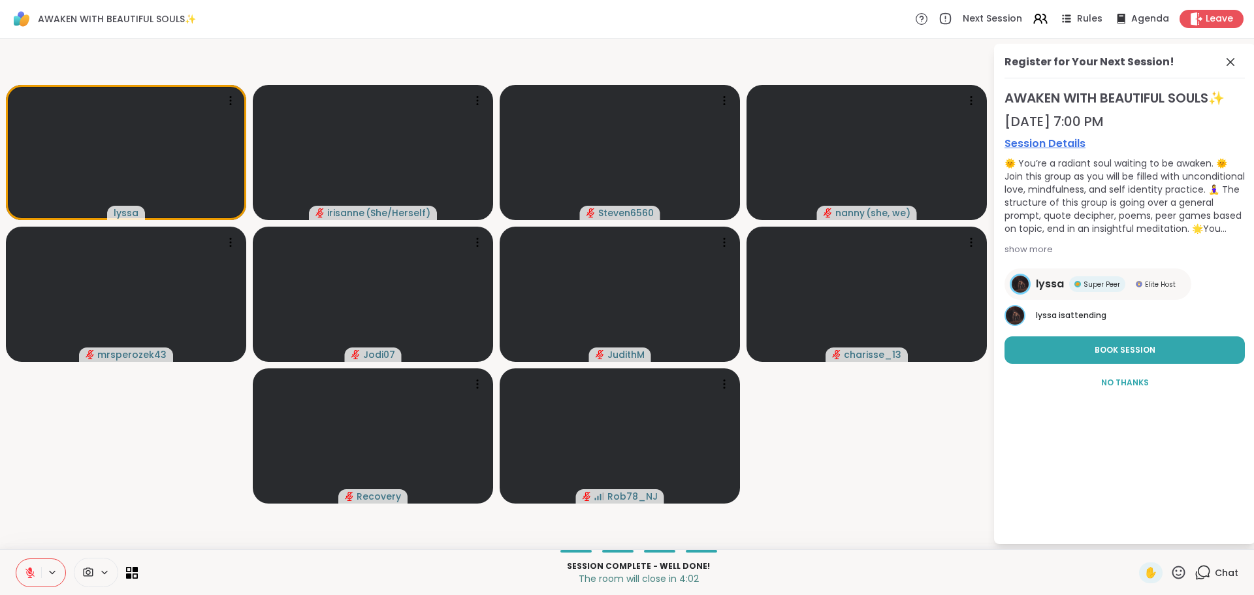
drag, startPoint x: 1232, startPoint y: 61, endPoint x: 462, endPoint y: 3, distance: 772.4
click at [1232, 61] on icon at bounding box center [1231, 62] width 8 height 8
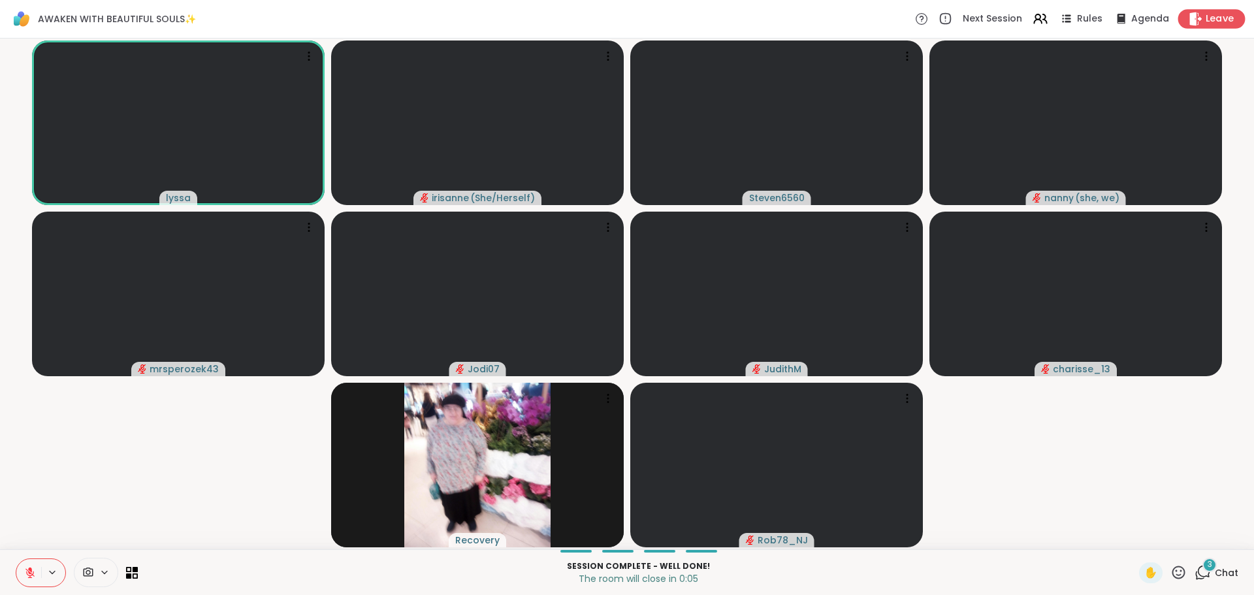
click at [1208, 19] on span "Leave" at bounding box center [1220, 19] width 29 height 14
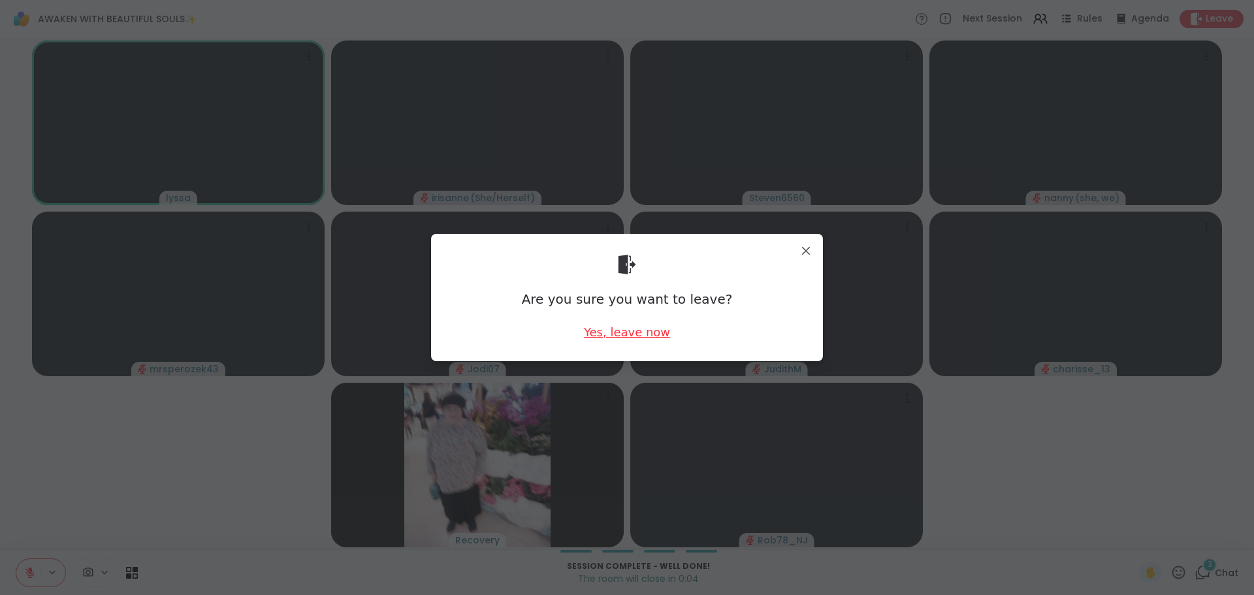
click at [651, 336] on div "Yes, leave now" at bounding box center [627, 332] width 86 height 16
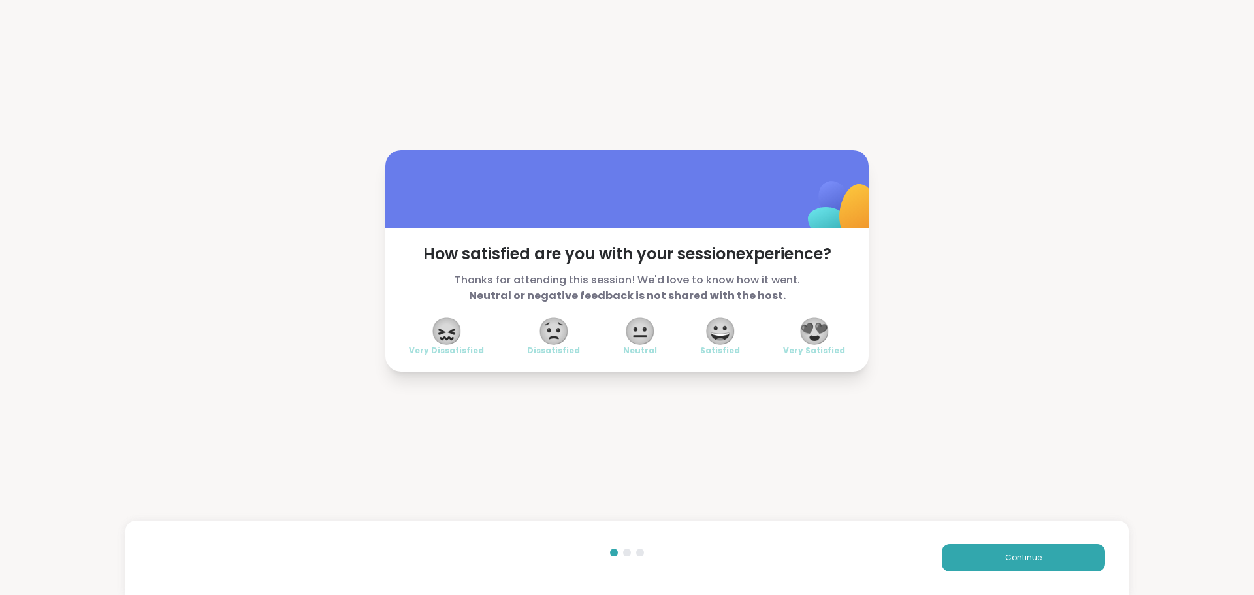
click at [985, 524] on div "Continue" at bounding box center [627, 558] width 1004 height 74
click at [980, 549] on button "Continue" at bounding box center [1023, 557] width 163 height 27
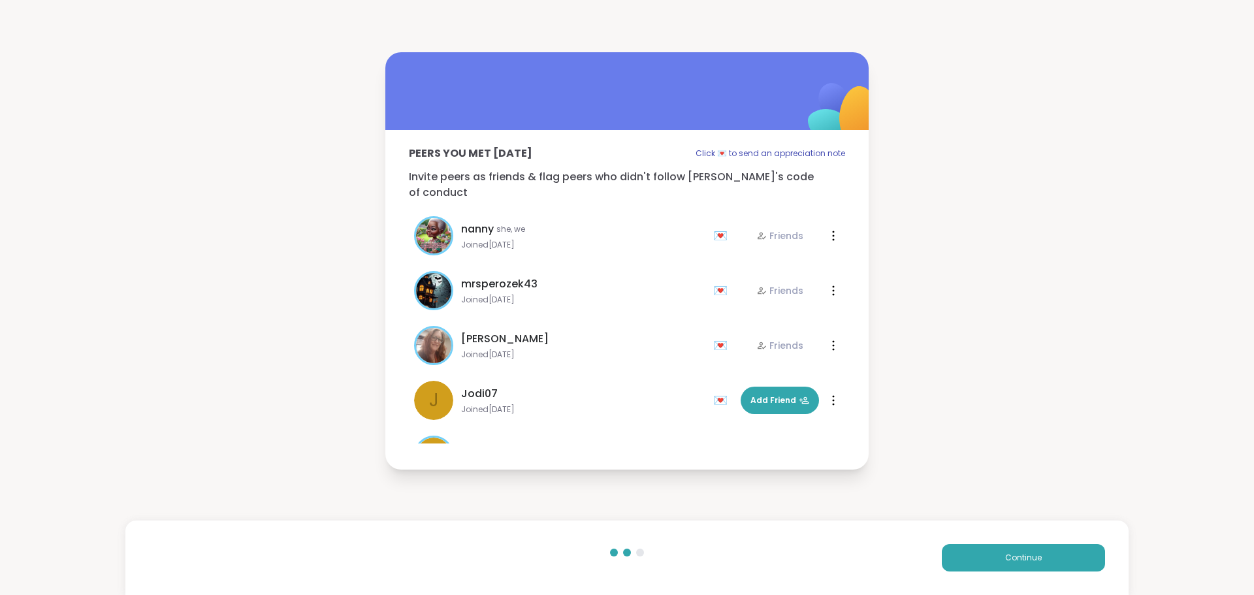
click at [1028, 536] on div "Continue" at bounding box center [627, 558] width 1004 height 74
click at [1024, 555] on span "Continue" at bounding box center [1023, 558] width 37 height 12
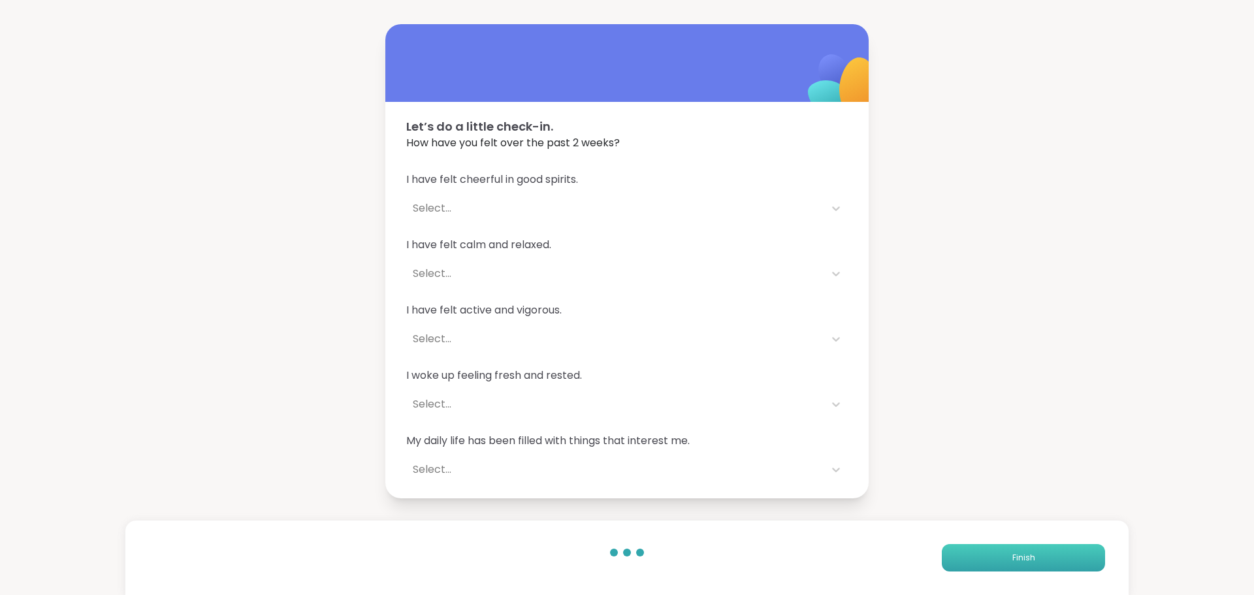
click at [1024, 555] on span "Finish" at bounding box center [1024, 558] width 23 height 12
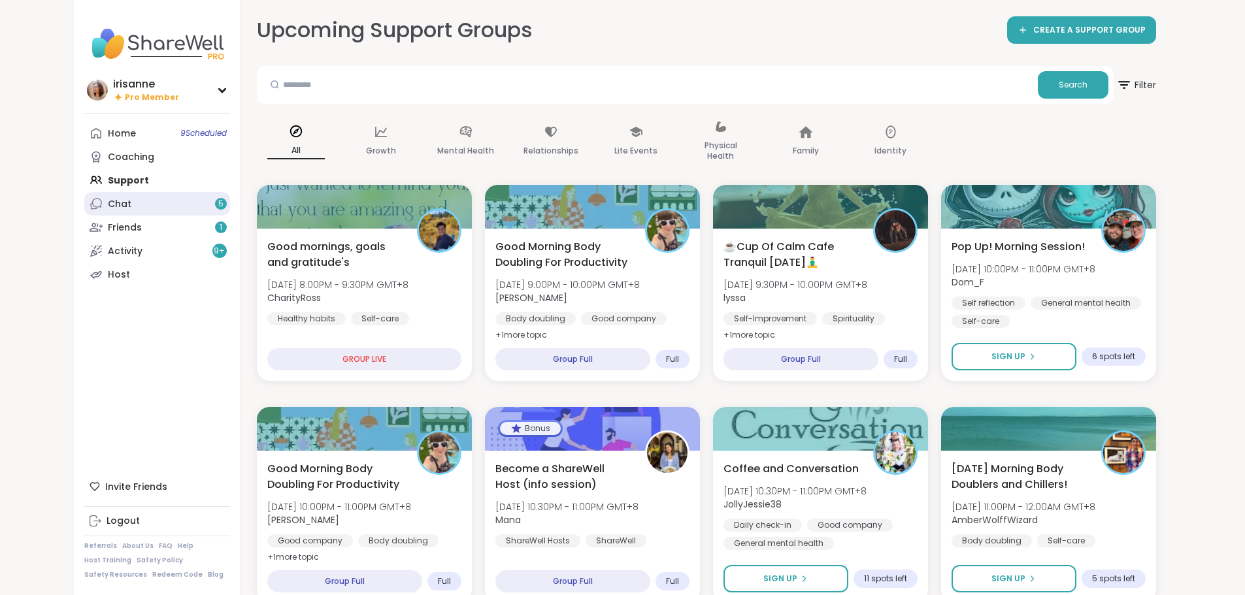
click at [108, 201] on div "Chat 5" at bounding box center [120, 204] width 24 height 13
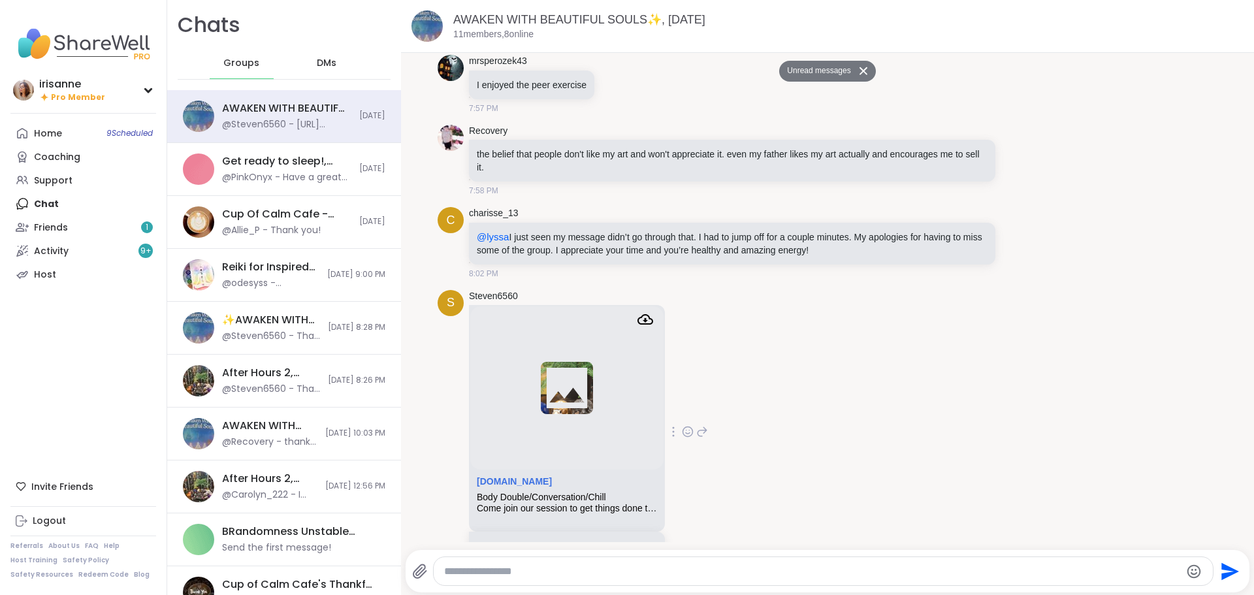
scroll to position [6502, 0]
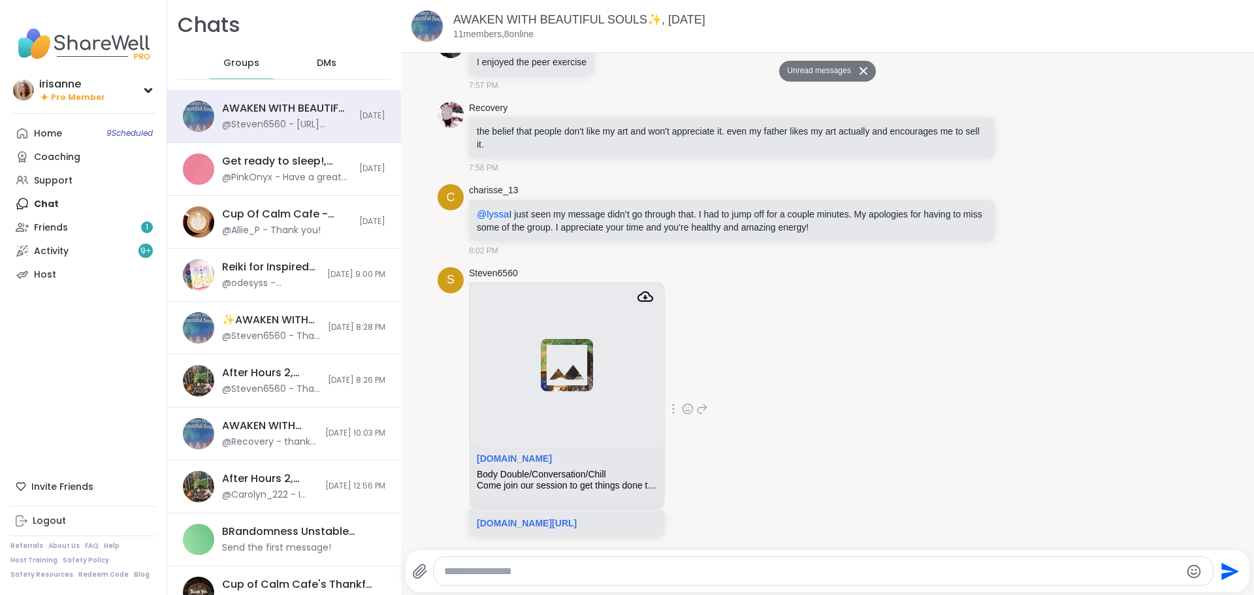
click at [542, 385] on img at bounding box center [566, 365] width 193 height 163
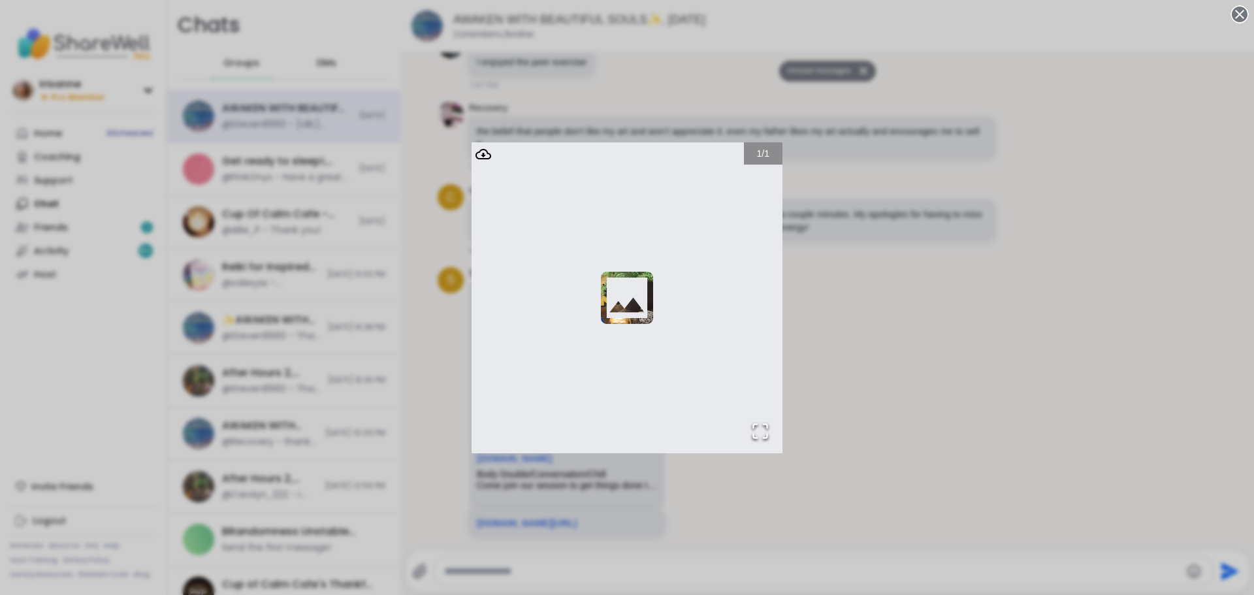
click at [928, 284] on div "1 / 1" at bounding box center [627, 297] width 1254 height 595
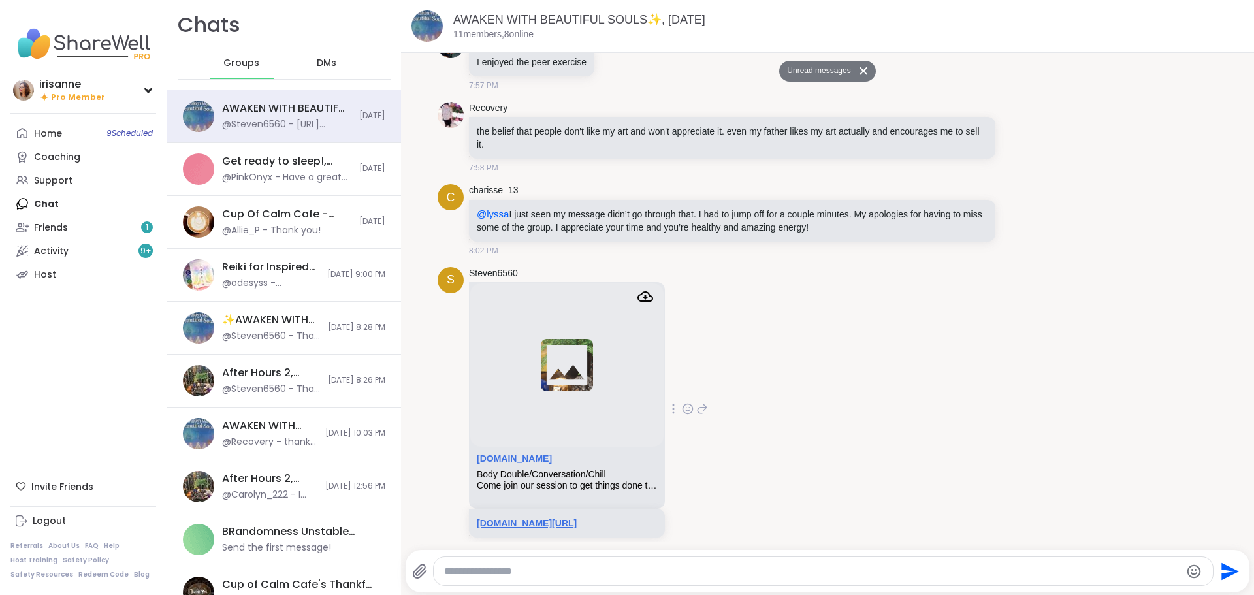
click at [577, 518] on link "[DOMAIN_NAME][URL]" at bounding box center [527, 523] width 100 height 10
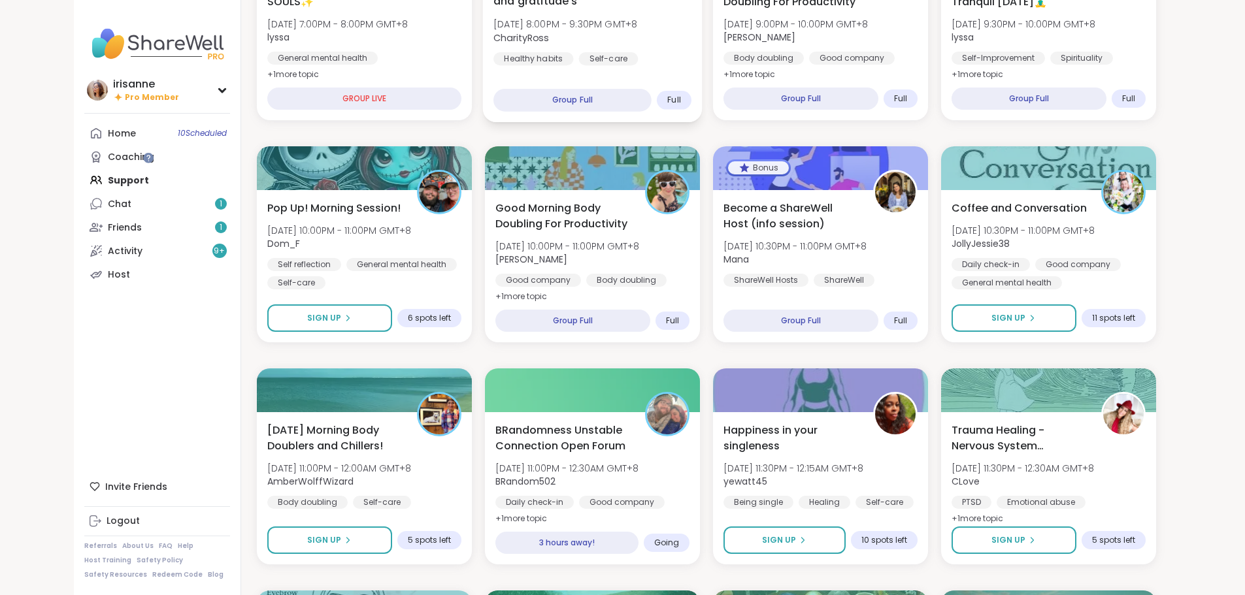
scroll to position [261, 0]
